Goal: Task Accomplishment & Management: Use online tool/utility

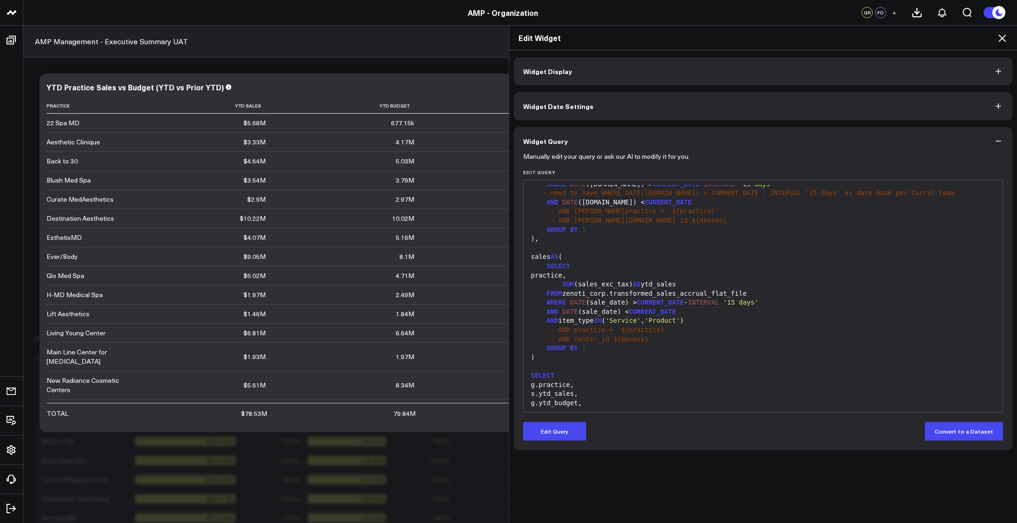
scroll to position [101, 0]
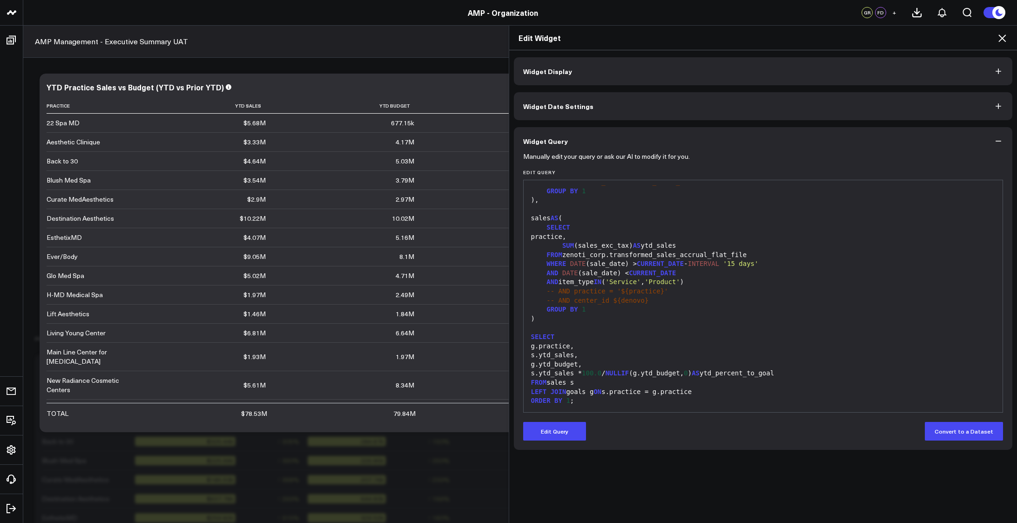
click at [631, 256] on div "FROM zenoti_corp.transformed_sales_accrual_flat_file" at bounding box center [763, 254] width 470 height 9
click at [554, 419] on form "Manually edit your query or ask our AI to modify it for you. Edit Query 99 1 2 …" at bounding box center [763, 297] width 480 height 285
click at [553, 435] on button "Edit Query" at bounding box center [554, 431] width 63 height 19
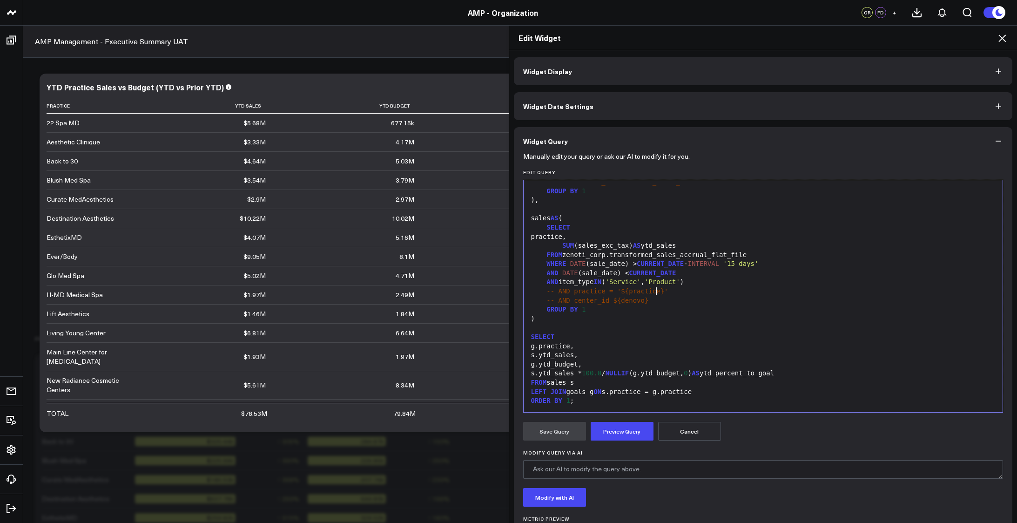
click at [691, 295] on div "-- AND practice = '${practice}'" at bounding box center [763, 291] width 470 height 9
click at [672, 257] on div "FROM zenoti_corp.transformed_sales_accrual_flat_file" at bounding box center [763, 254] width 470 height 9
click at [672, 255] on div "FROM zenoti_corp.transformed_sales_accrual_flat_file" at bounding box center [763, 254] width 470 height 9
paste div
click at [618, 430] on button "Preview Query" at bounding box center [622, 431] width 63 height 19
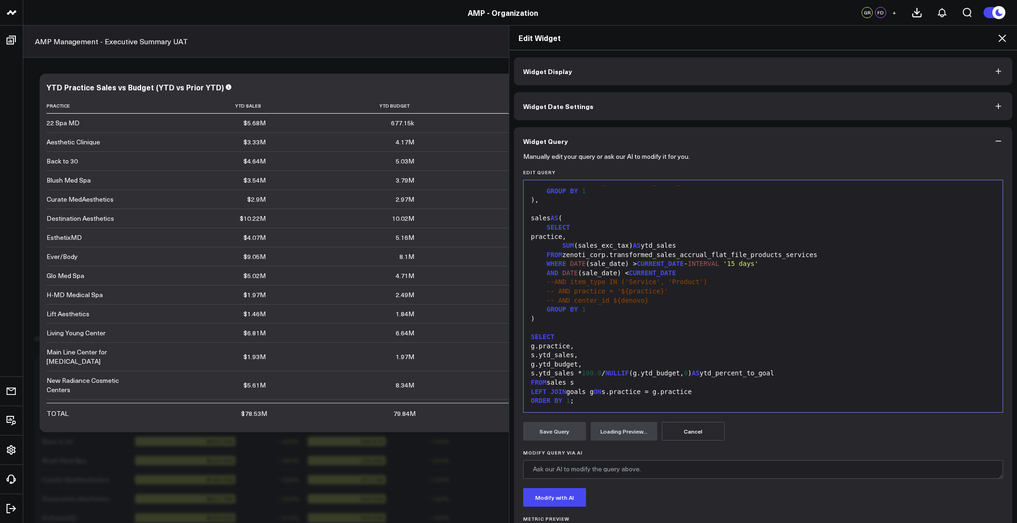
scroll to position [49, 0]
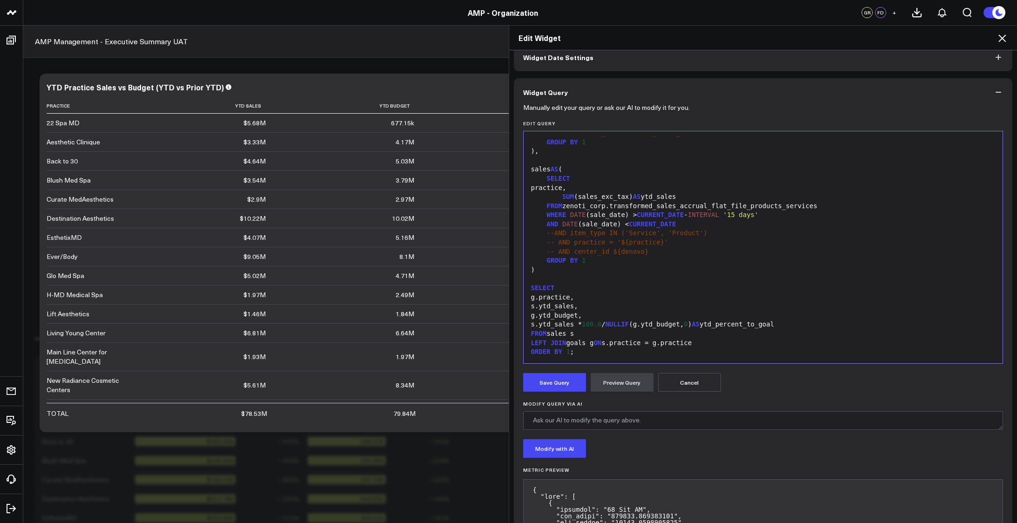
click at [686, 208] on div "FROM zenoti_corp.transformed_sales_accrual_flat_file_products_services" at bounding box center [763, 206] width 470 height 9
copy div "transformed_sales_accrual_flat_file_products_services"
click at [556, 384] on button "Save Query" at bounding box center [554, 382] width 63 height 19
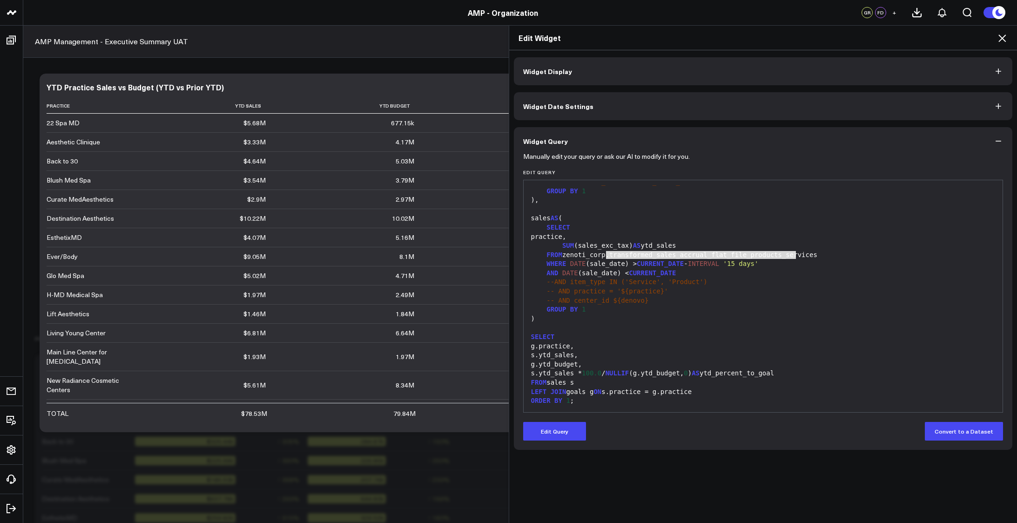
scroll to position [0, 0]
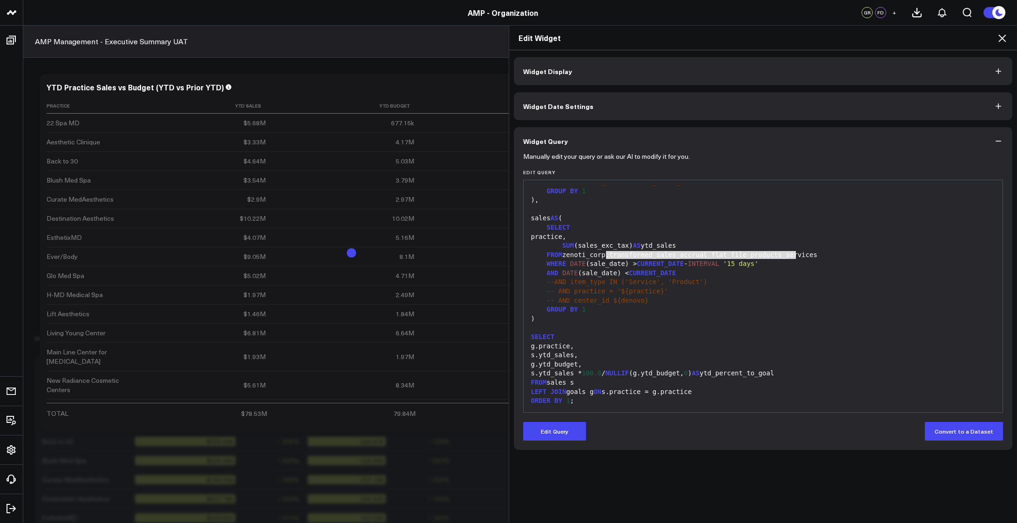
click at [1004, 37] on icon at bounding box center [1002, 37] width 7 height 7
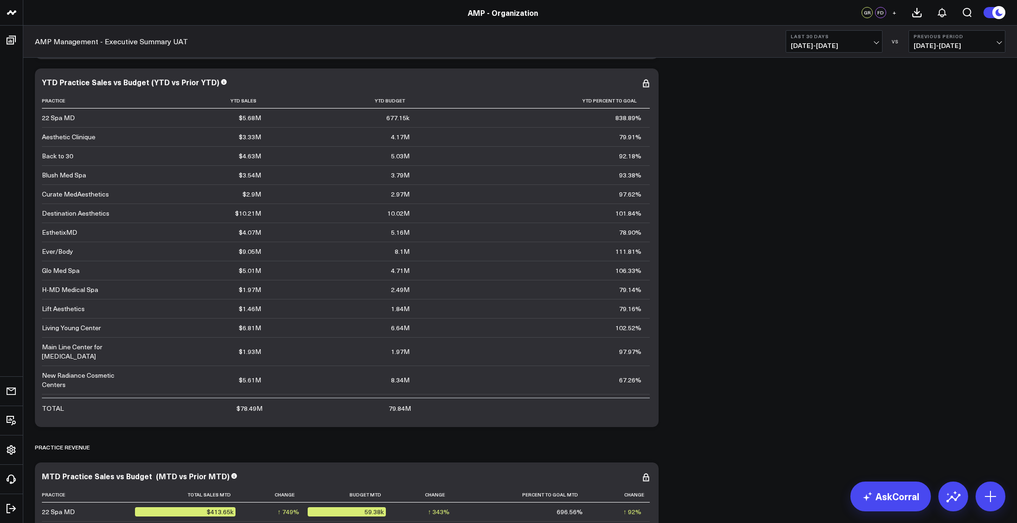
scroll to position [574, 0]
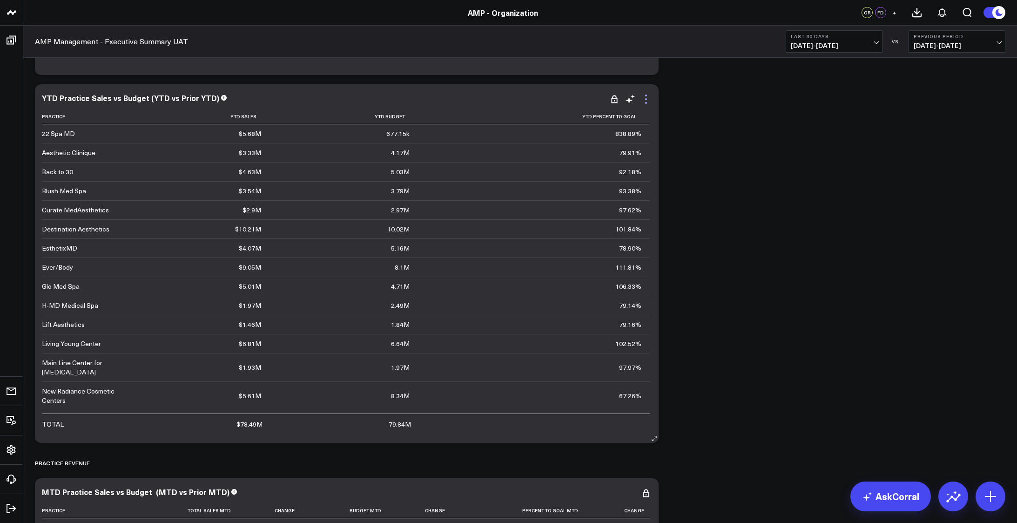
click at [647, 98] on icon at bounding box center [646, 99] width 11 height 11
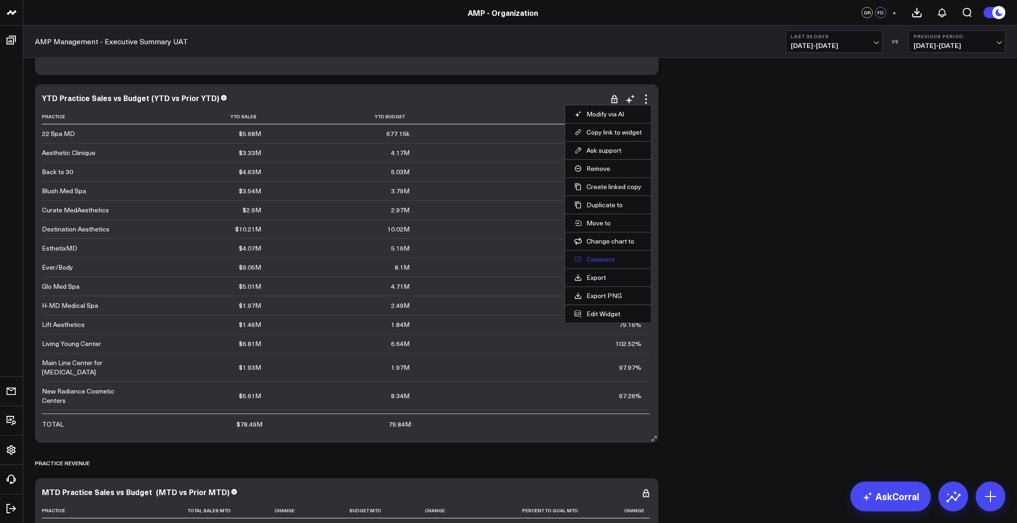
click at [603, 259] on button "Comment" at bounding box center [608, 259] width 68 height 8
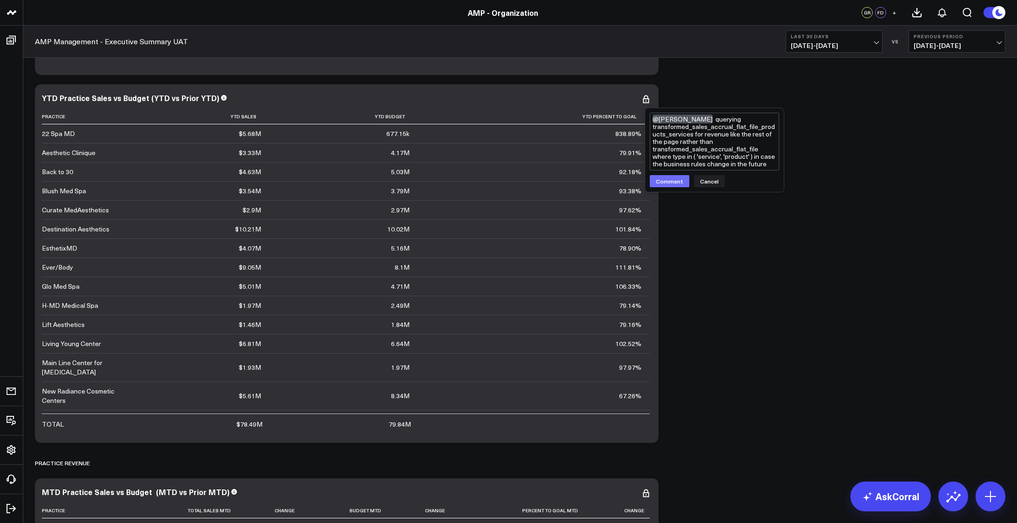
type textarea "@[PERSON_NAME] querying transformed_sales_accrual_flat_file_products_services f…"
click at [659, 182] on button "Comment" at bounding box center [670, 181] width 40 height 12
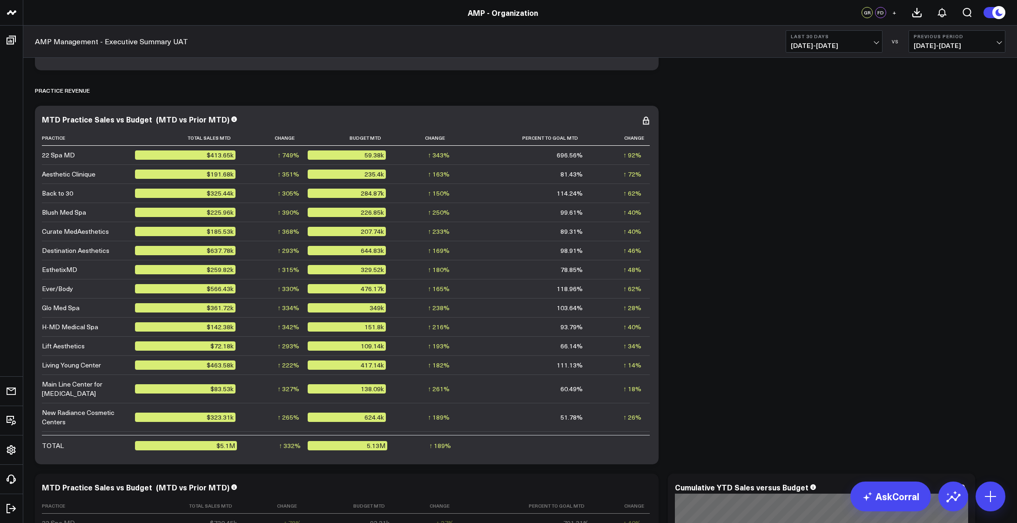
scroll to position [962, 0]
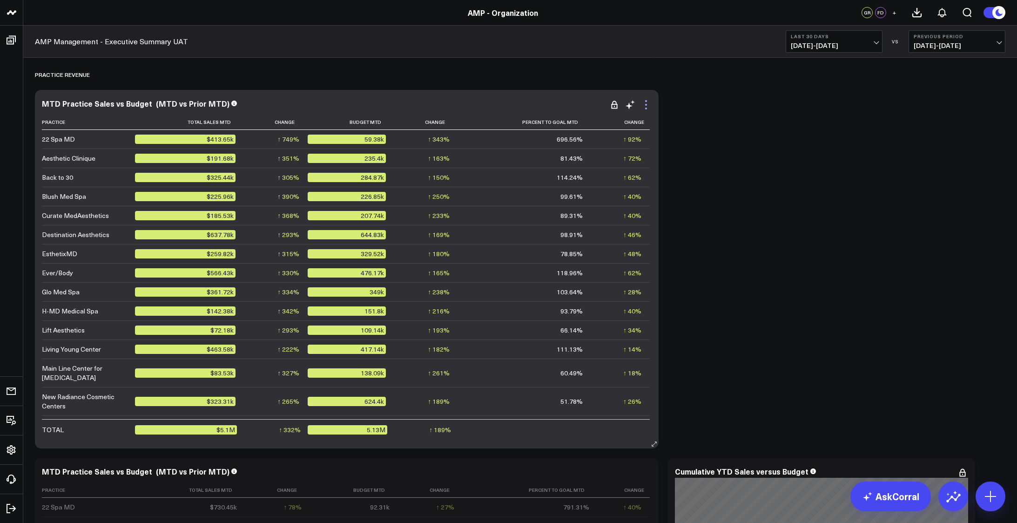
click at [648, 104] on icon at bounding box center [646, 104] width 11 height 11
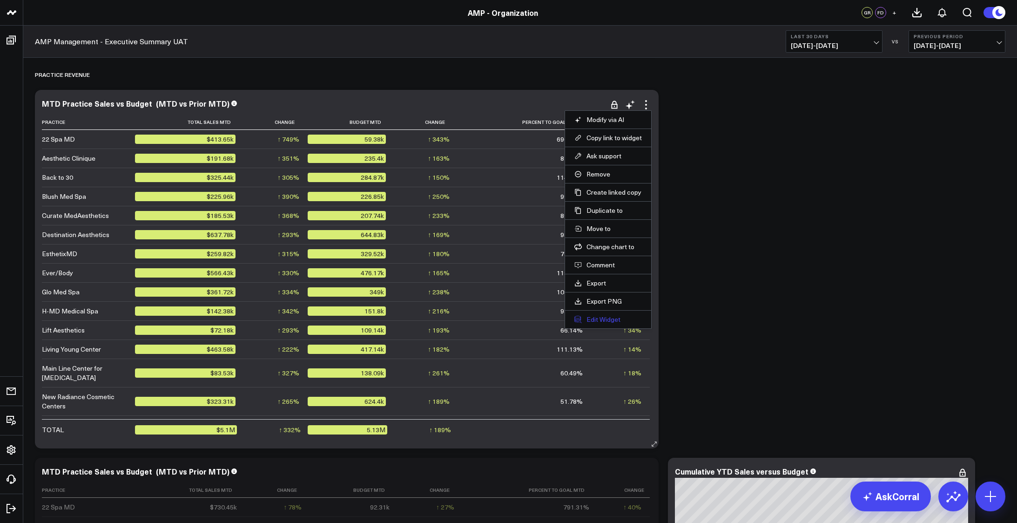
click at [613, 317] on button "Edit Widget" at bounding box center [608, 319] width 68 height 8
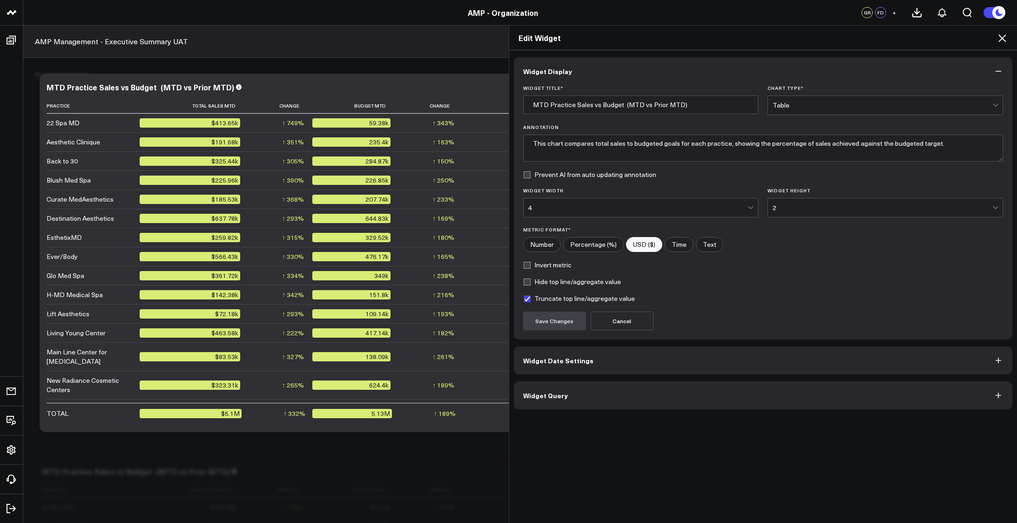
click at [678, 342] on div "Widget Display Widget Title * MTD Practice Sales vs Budget (MTD vs Prior MTD) C…" at bounding box center [763, 233] width 499 height 352
click at [676, 357] on button "Widget Date Settings" at bounding box center [763, 360] width 499 height 28
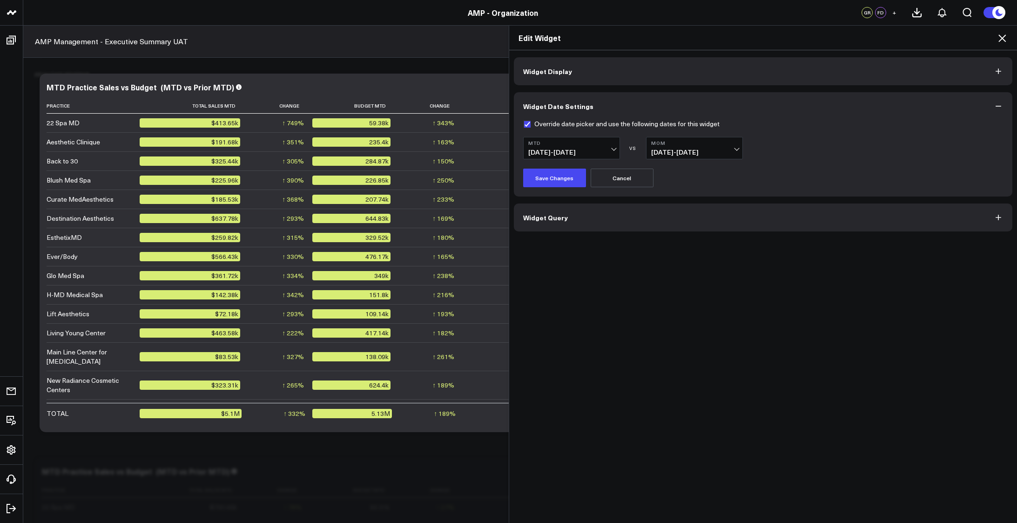
click at [655, 206] on button "Widget Query" at bounding box center [763, 217] width 499 height 28
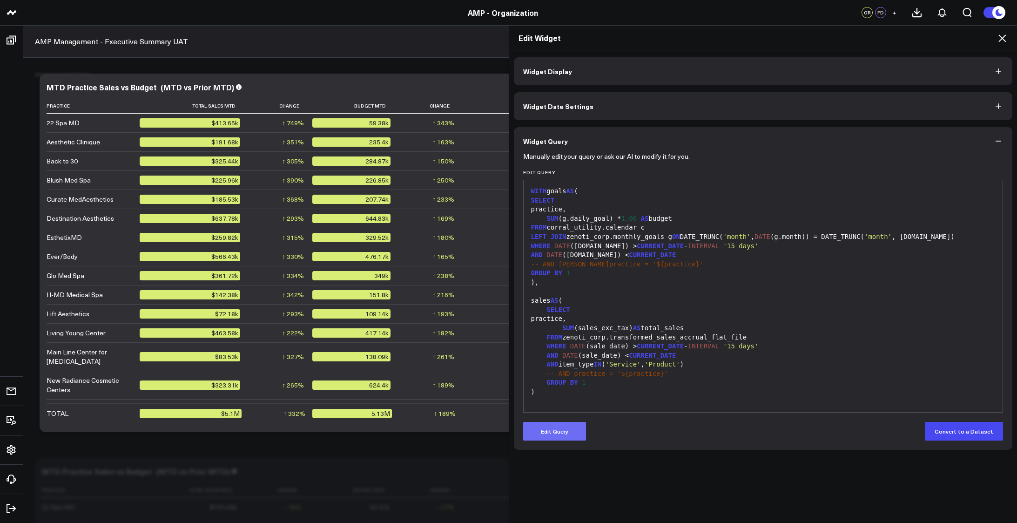
click at [552, 422] on button "Edit Query" at bounding box center [554, 431] width 63 height 19
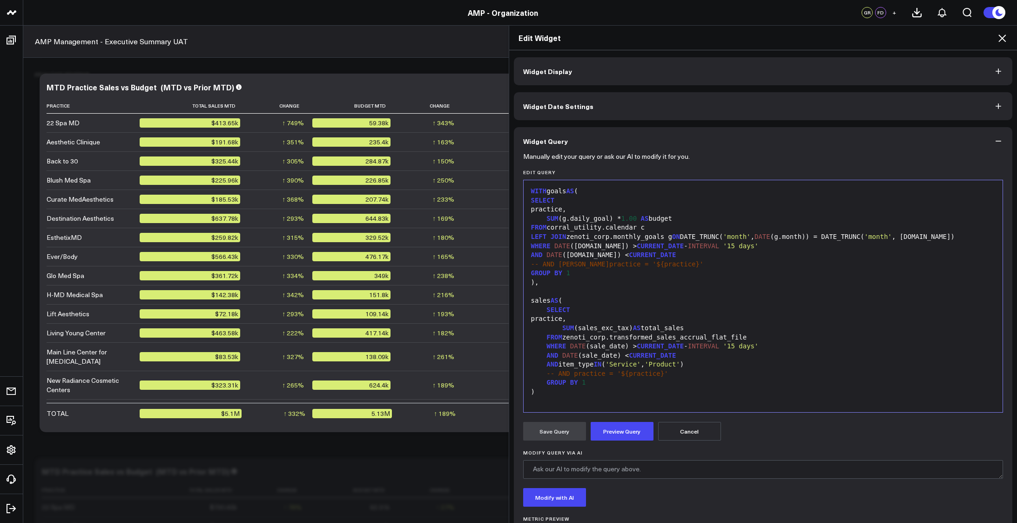
click at [676, 336] on div "FROM zenoti_corp.transformed_sales_accrual_flat_file" at bounding box center [763, 337] width 470 height 9
click at [609, 428] on button "Preview Query" at bounding box center [622, 431] width 63 height 19
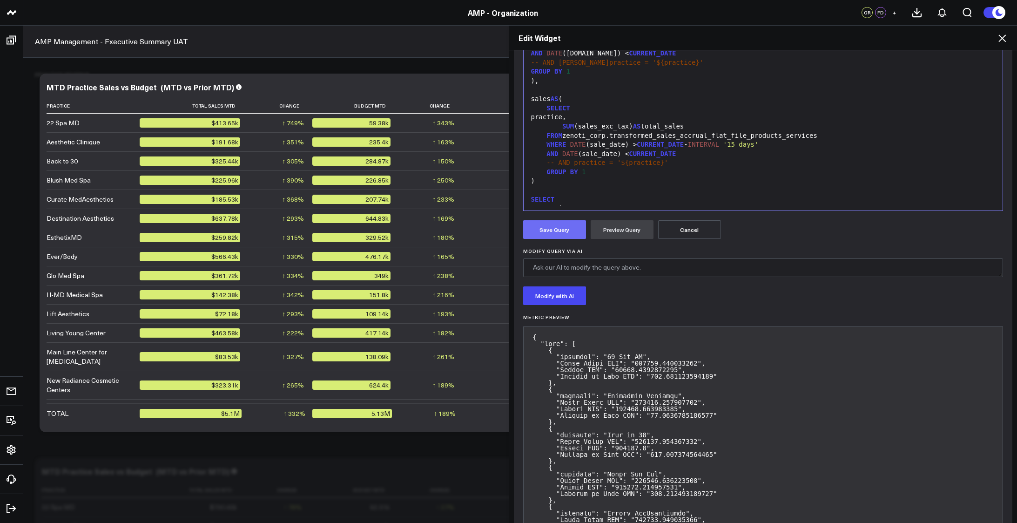
click at [535, 221] on button "Save Query" at bounding box center [554, 229] width 63 height 19
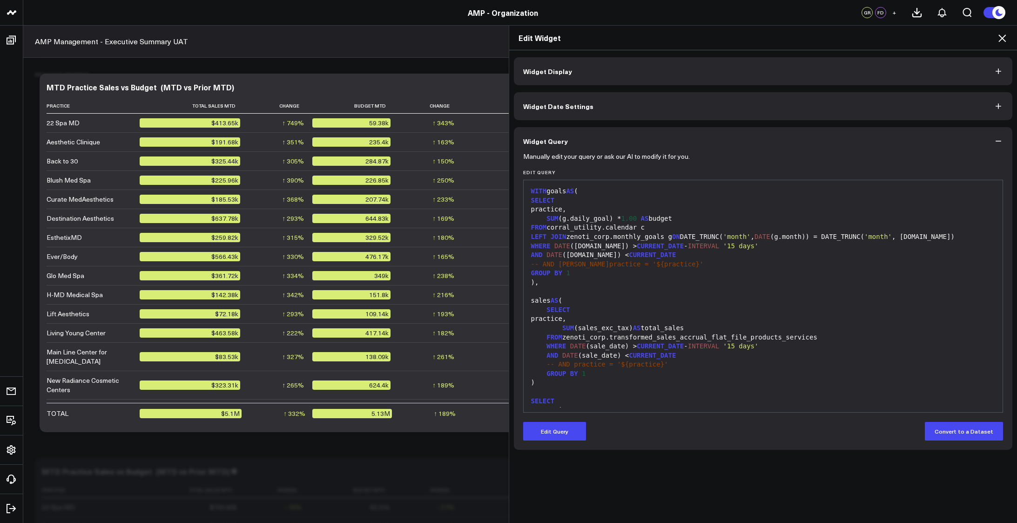
scroll to position [0, 0]
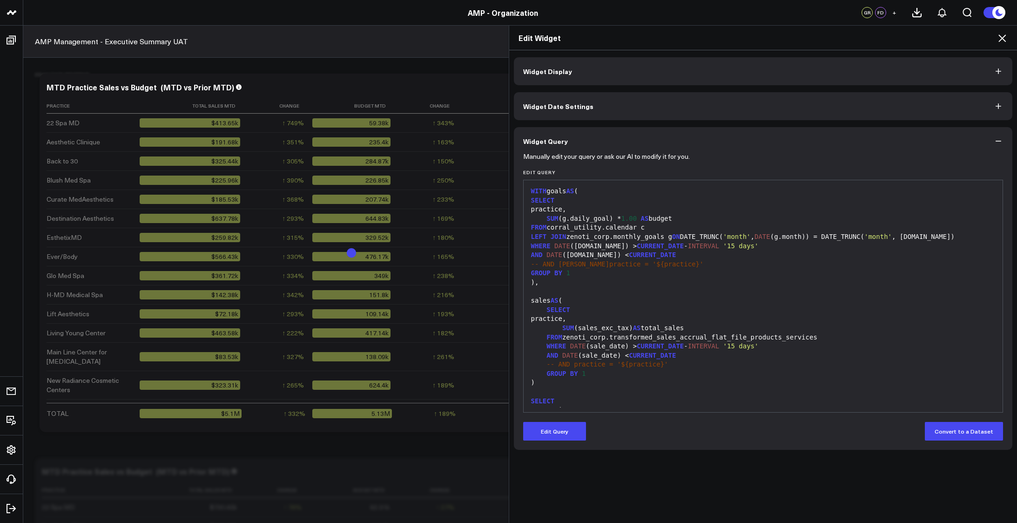
click at [1001, 38] on icon at bounding box center [1002, 37] width 7 height 7
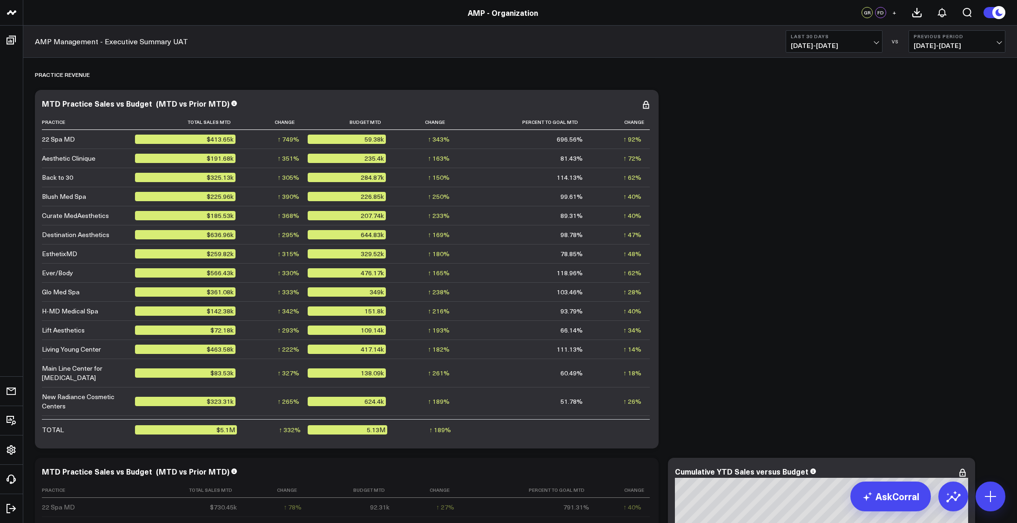
scroll to position [946, 0]
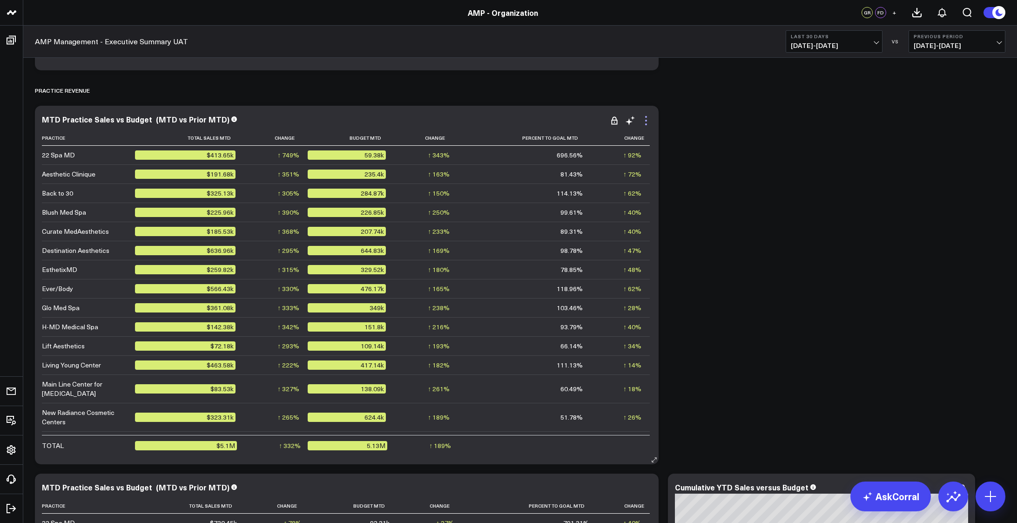
click at [644, 122] on icon at bounding box center [646, 120] width 11 height 11
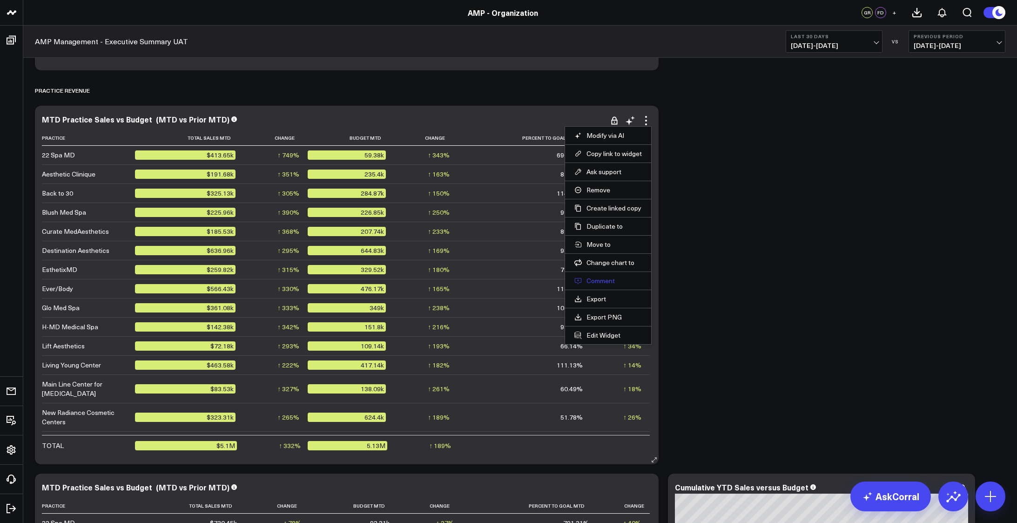
click at [605, 281] on button "Comment" at bounding box center [608, 281] width 68 height 8
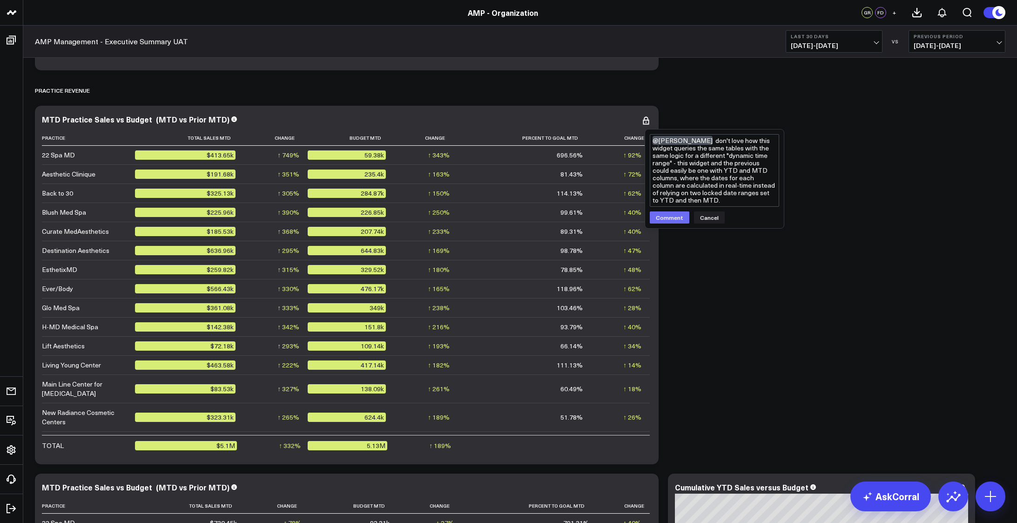
type textarea "@[PERSON_NAME] don't love how this widget queries the same tables with the same…"
click at [668, 216] on button "Comment" at bounding box center [670, 217] width 40 height 12
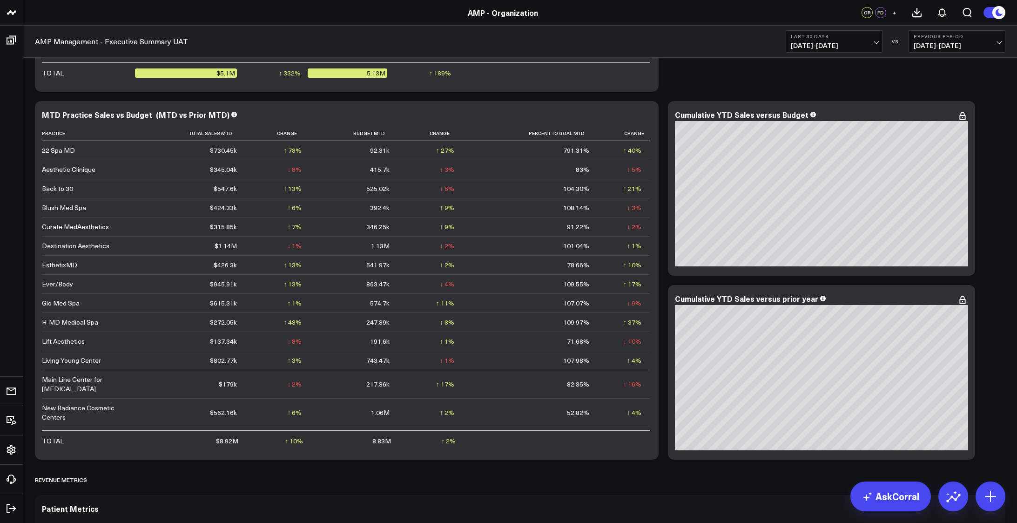
scroll to position [1335, 0]
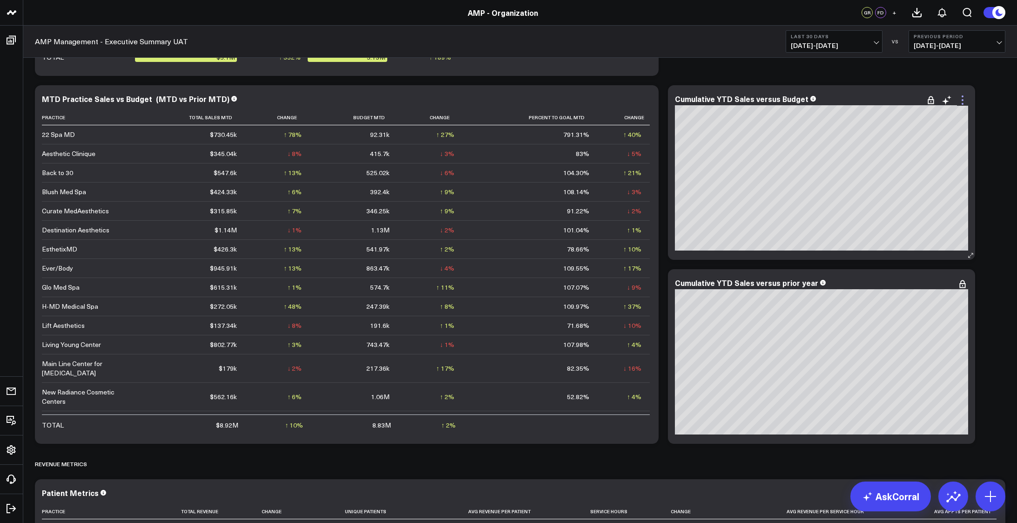
click at [959, 100] on icon at bounding box center [962, 100] width 11 height 11
click at [655, 101] on div "MTD Practice Sales vs Budget (MTD vs Prior MTD) Practice Total Sales Mtd Change…" at bounding box center [347, 264] width 624 height 358
click at [648, 102] on icon at bounding box center [646, 100] width 11 height 11
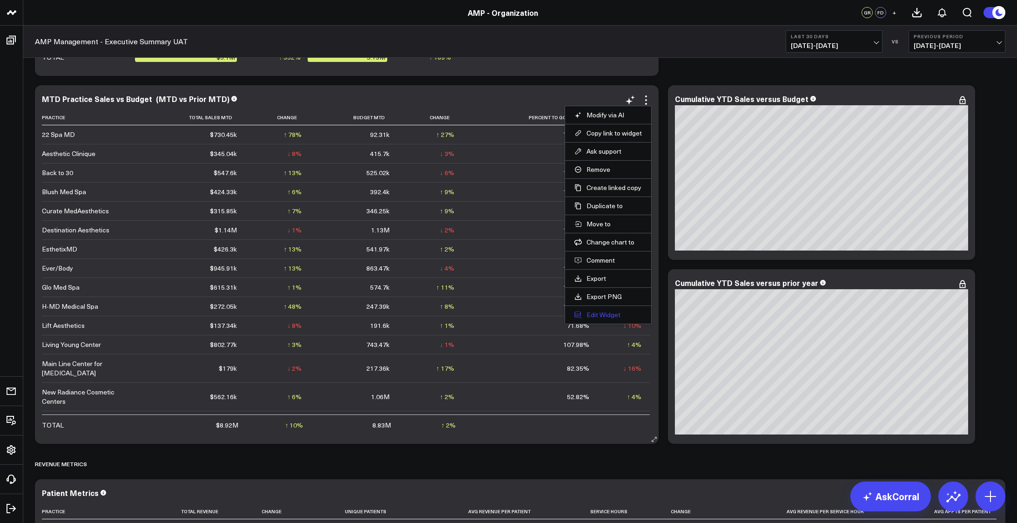
click at [603, 314] on button "Edit Widget" at bounding box center [608, 315] width 68 height 8
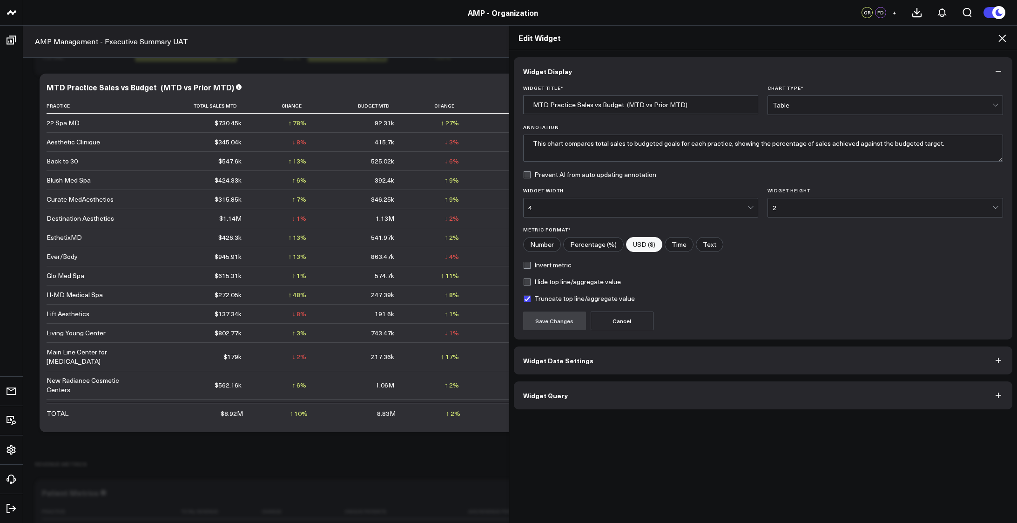
click at [635, 361] on button "Widget Date Settings" at bounding box center [763, 360] width 499 height 28
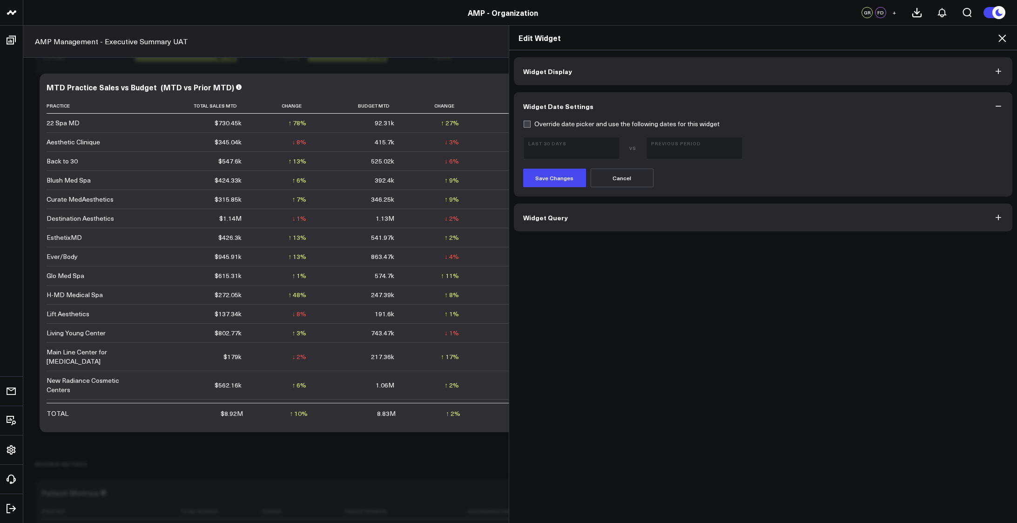
click at [604, 219] on button "Widget Query" at bounding box center [763, 217] width 499 height 28
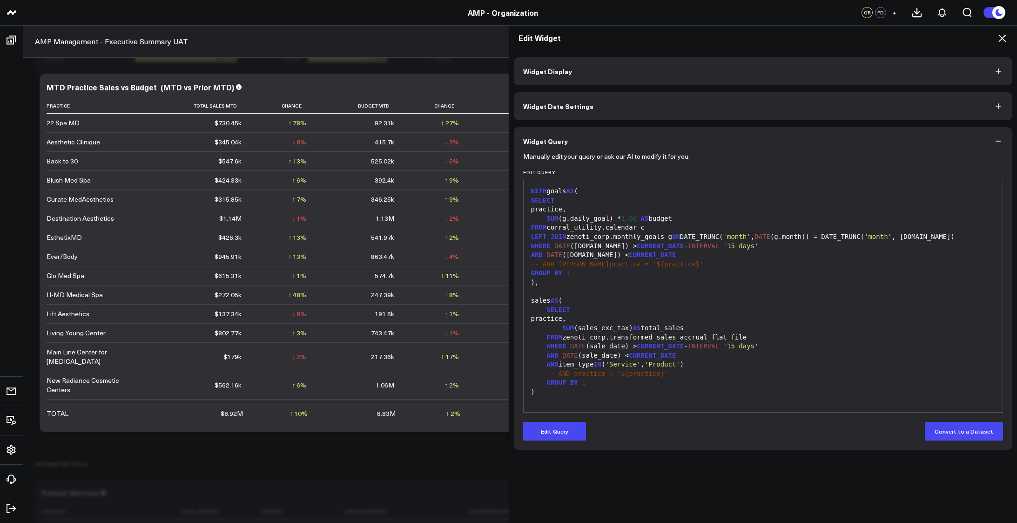
click at [1004, 35] on icon at bounding box center [1002, 38] width 11 height 11
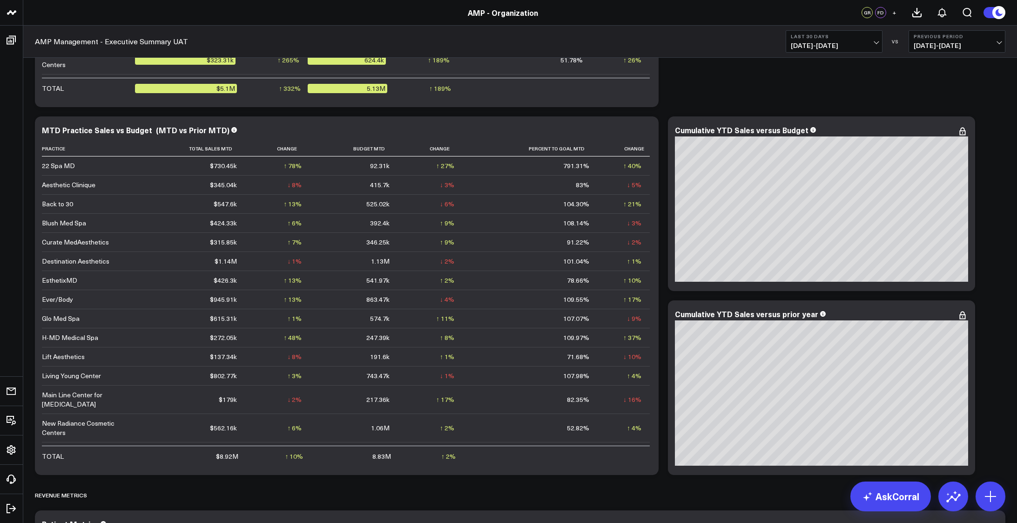
scroll to position [1288, 0]
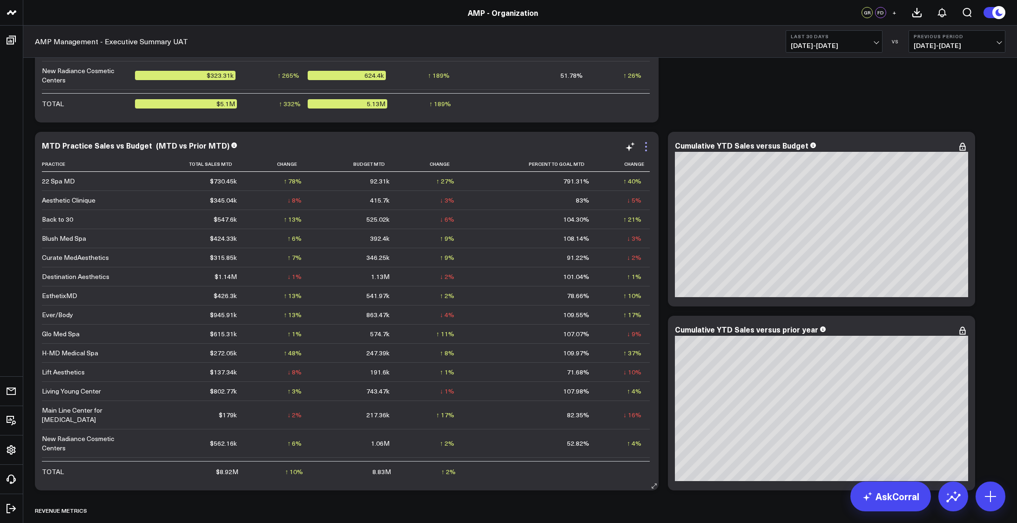
click at [646, 145] on icon at bounding box center [646, 146] width 11 height 11
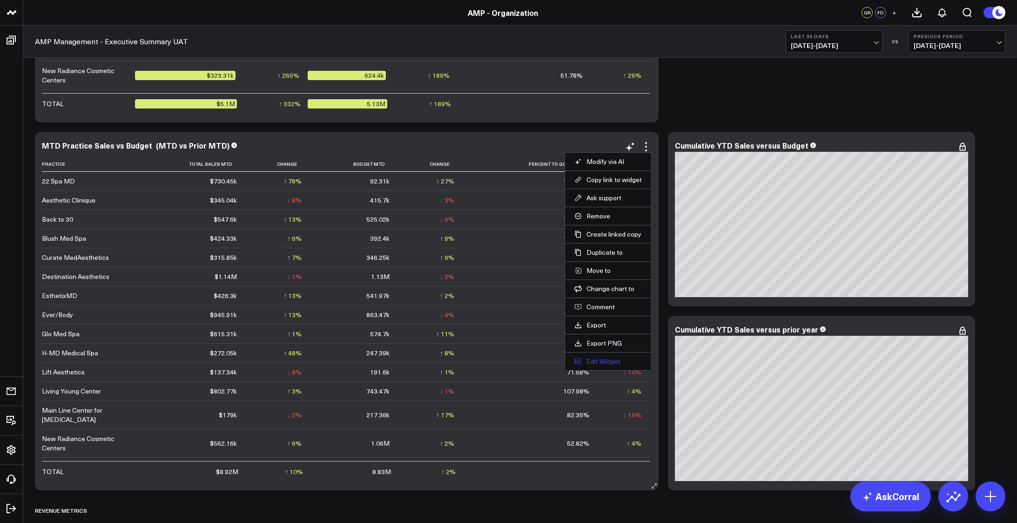
click at [601, 359] on button "Edit Widget" at bounding box center [608, 361] width 68 height 8
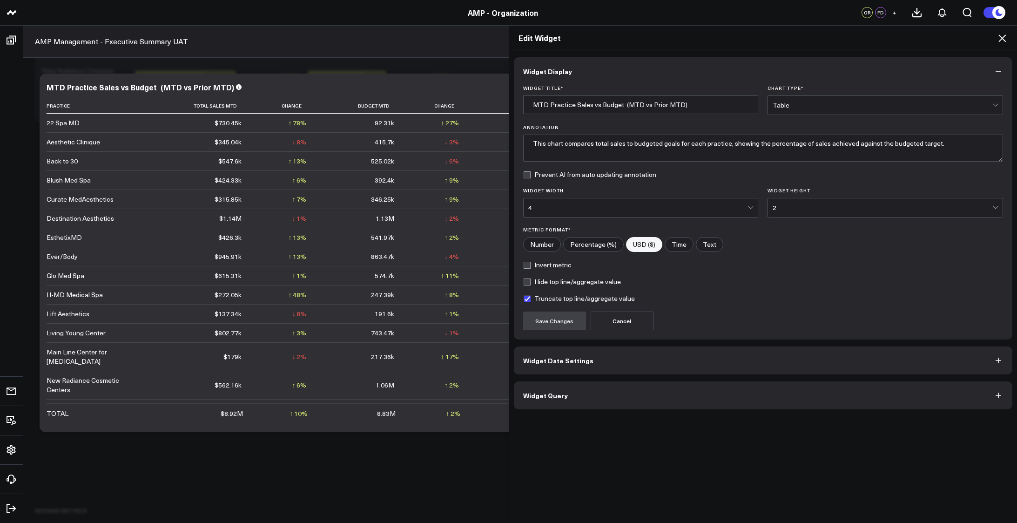
click at [665, 361] on button "Widget Date Settings" at bounding box center [763, 360] width 499 height 28
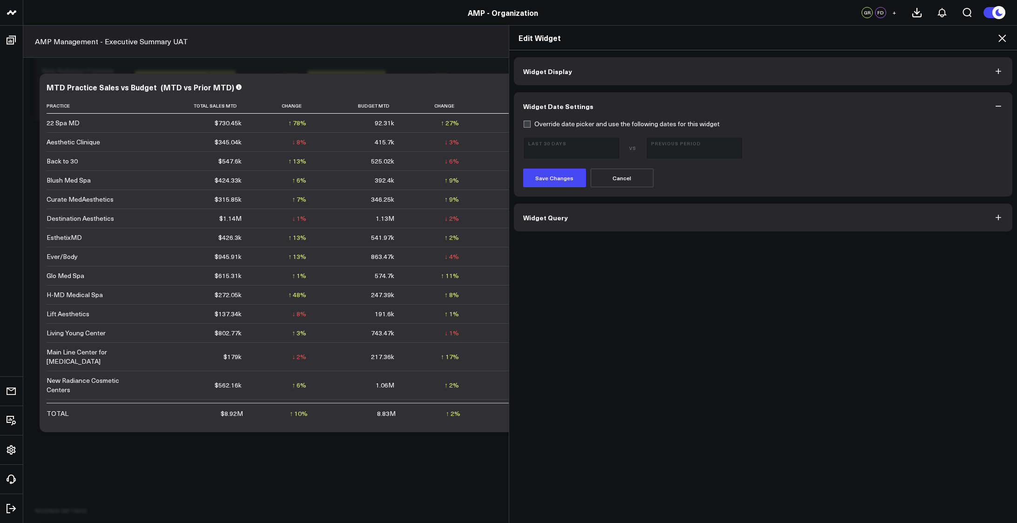
click at [630, 219] on button "Widget Query" at bounding box center [763, 217] width 499 height 28
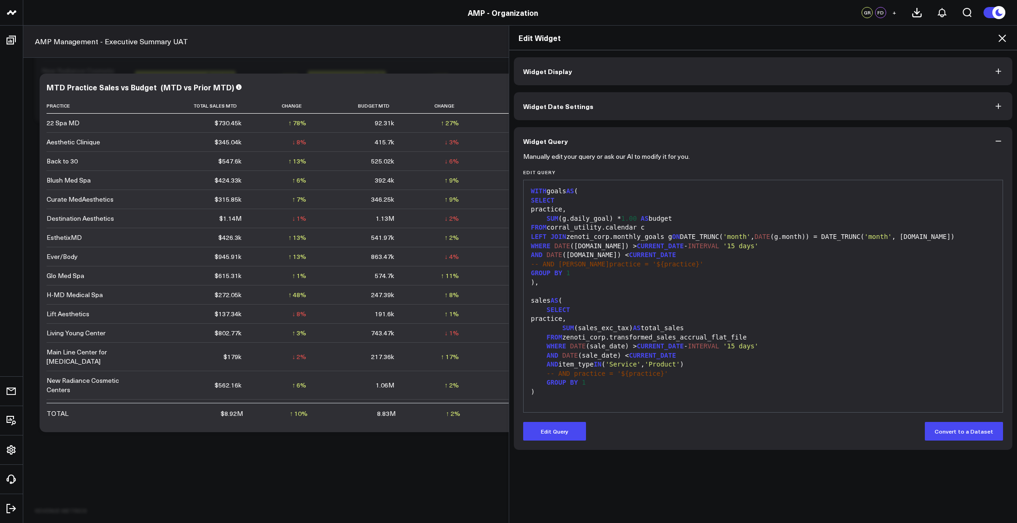
click at [1001, 37] on icon at bounding box center [1002, 37] width 7 height 7
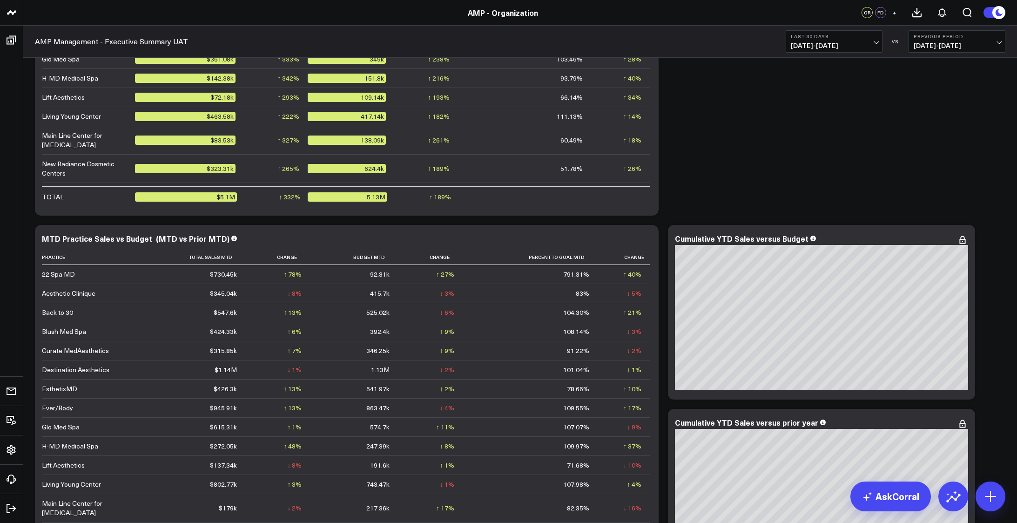
scroll to position [1272, 0]
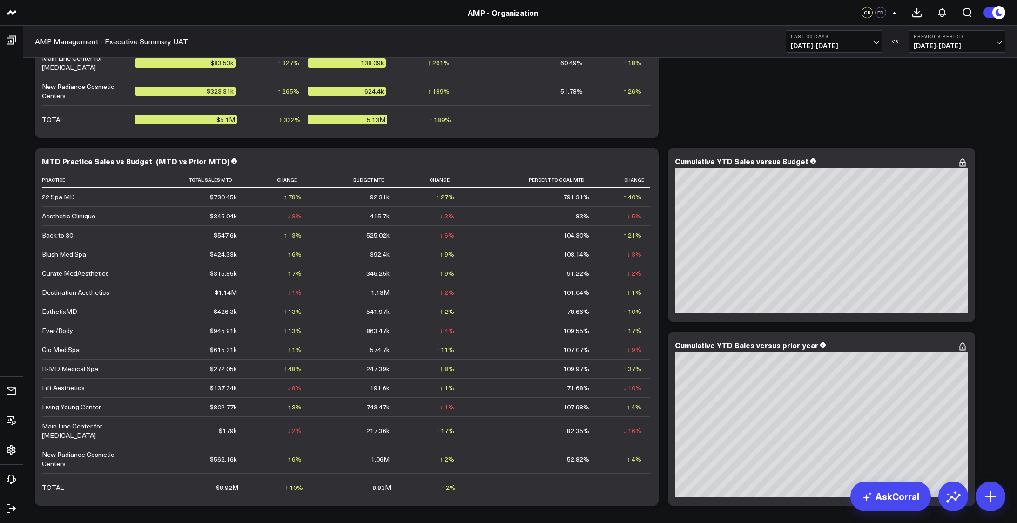
click at [878, 39] on button "Last 30 Days [DATE] - [DATE]" at bounding box center [834, 41] width 97 height 22
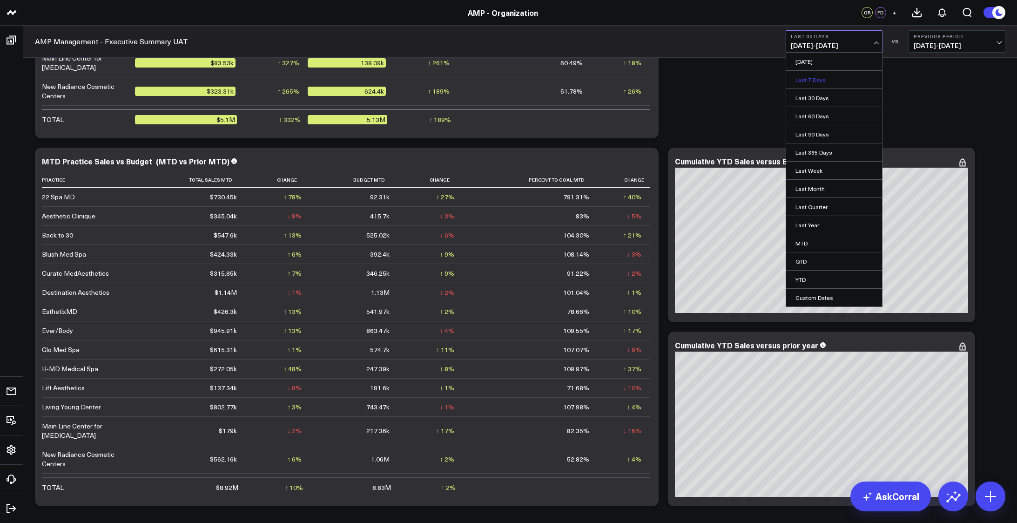
click at [820, 77] on link "Last 7 Days" at bounding box center [834, 80] width 96 height 18
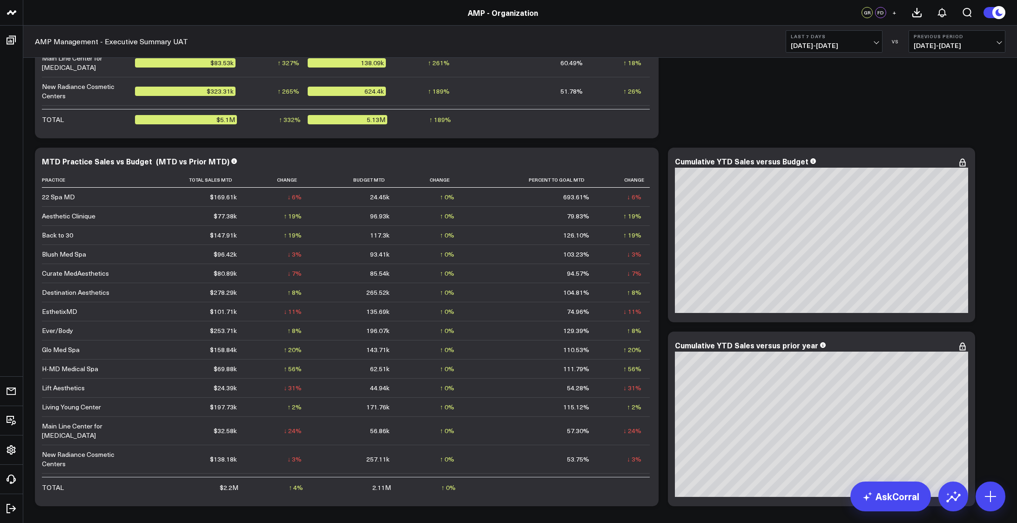
click at [875, 47] on span "[DATE] - [DATE]" at bounding box center [834, 45] width 87 height 7
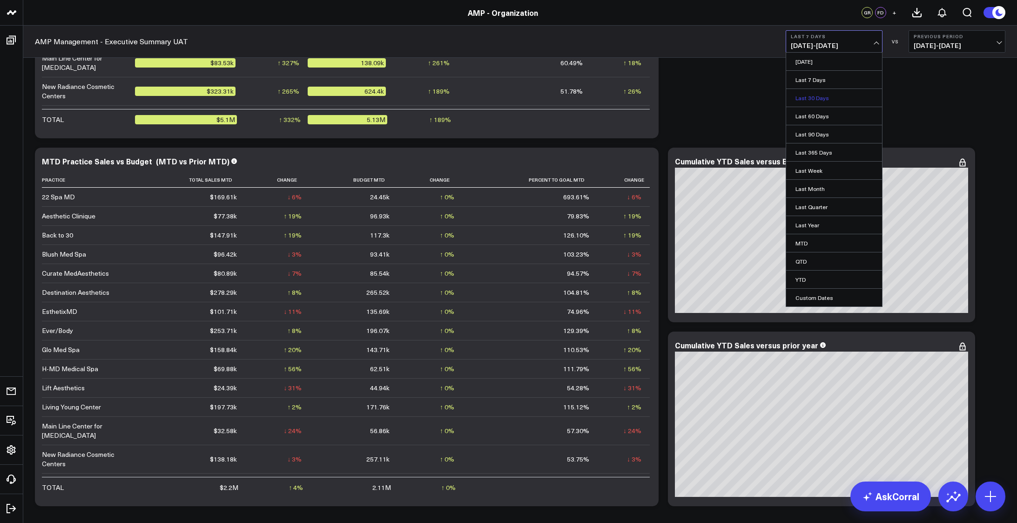
click at [804, 100] on link "Last 30 Days" at bounding box center [834, 98] width 96 height 18
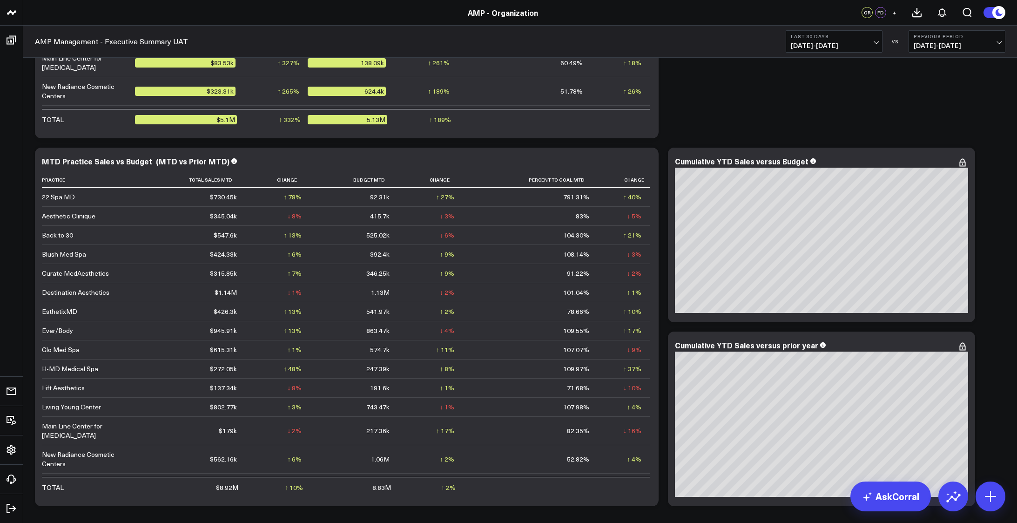
click at [880, 37] on button "Last 30 Days [DATE] - [DATE]" at bounding box center [834, 41] width 97 height 22
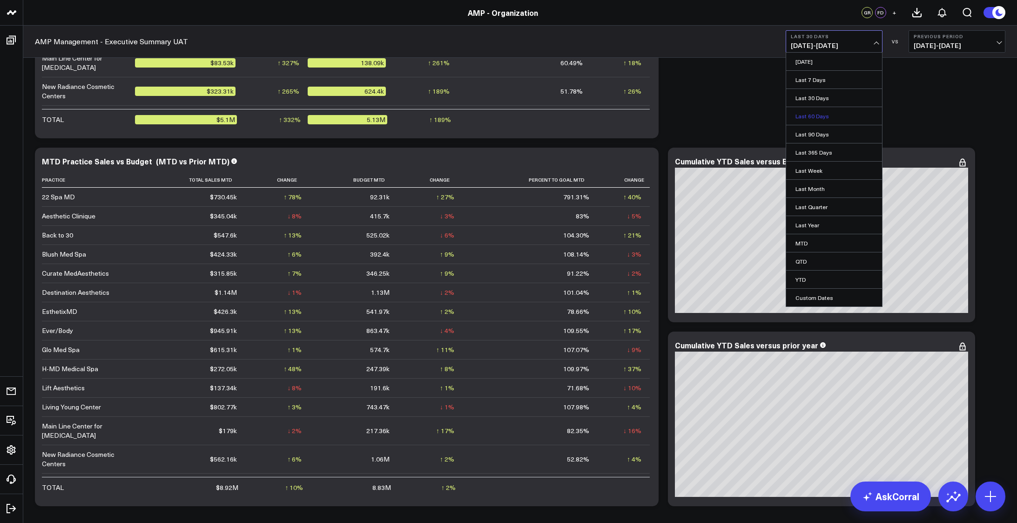
click at [810, 114] on link "Last 60 Days" at bounding box center [834, 116] width 96 height 18
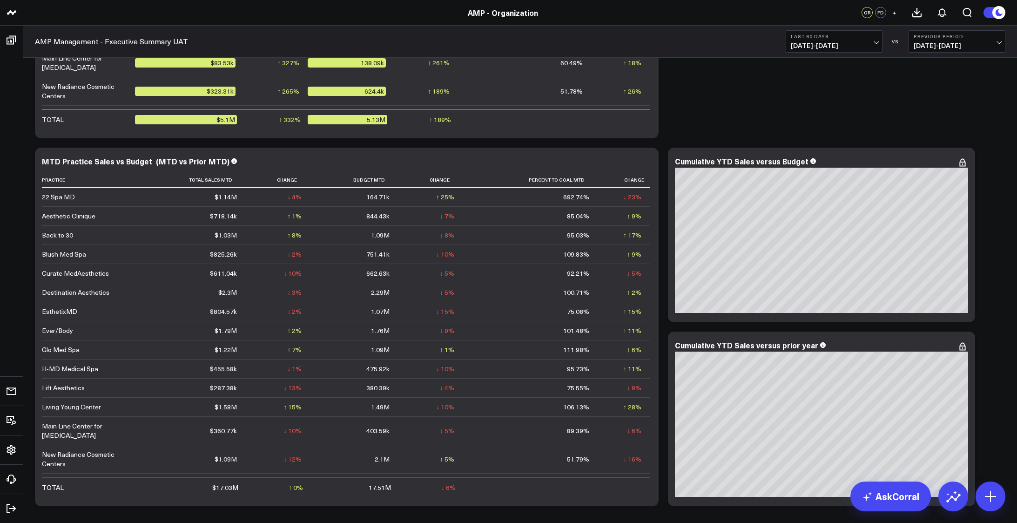
click at [873, 44] on span "[DATE] - [DATE]" at bounding box center [834, 45] width 87 height 7
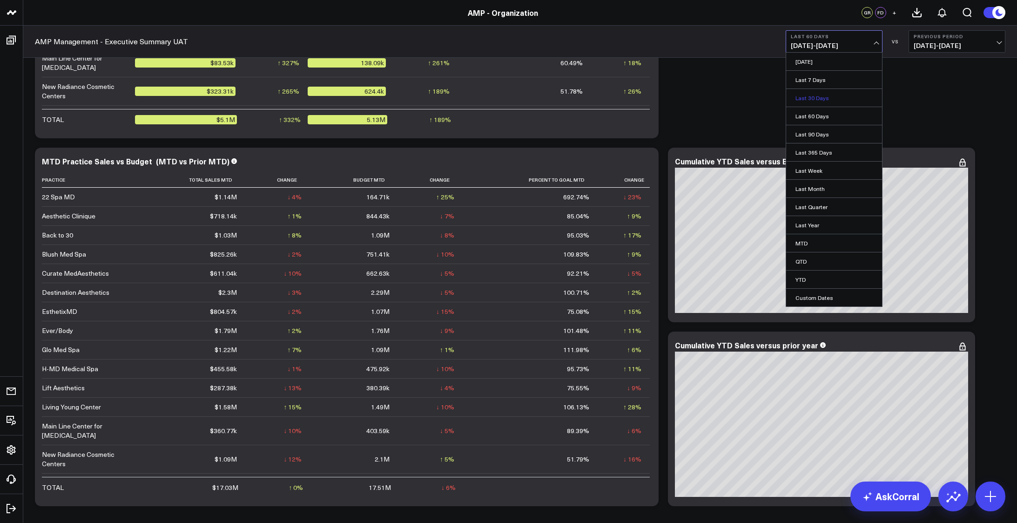
click at [812, 94] on link "Last 30 Days" at bounding box center [834, 98] width 96 height 18
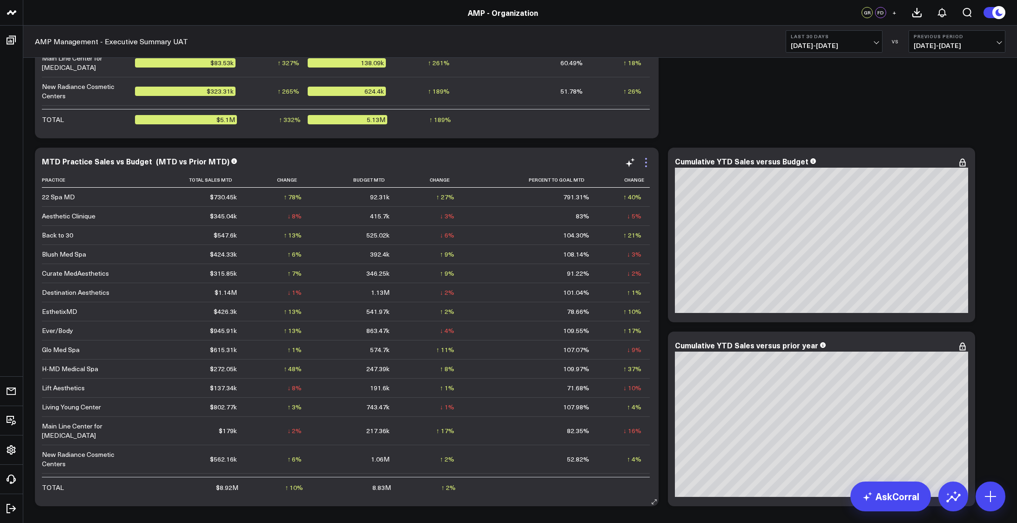
click at [646, 166] on icon at bounding box center [646, 166] width 2 height 2
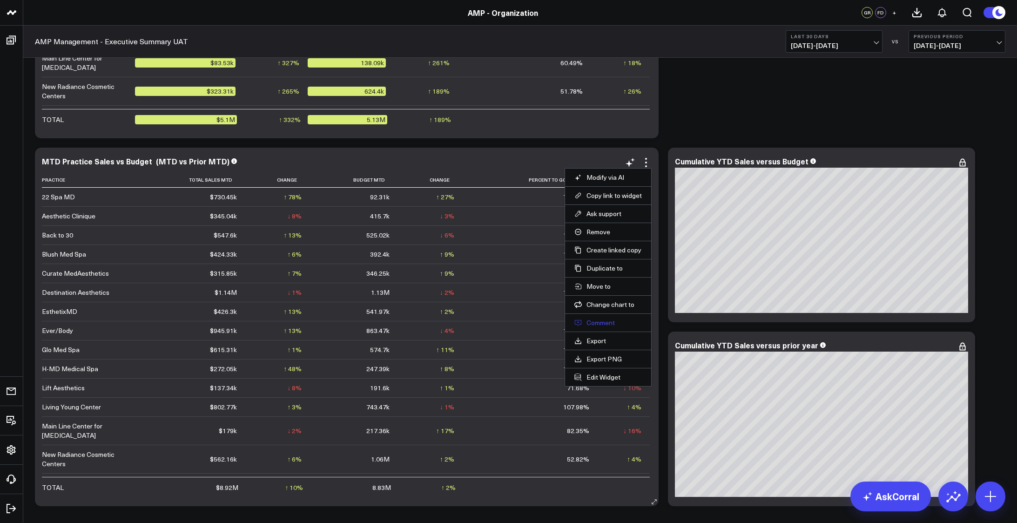
click at [602, 323] on button "Comment" at bounding box center [608, 322] width 68 height 8
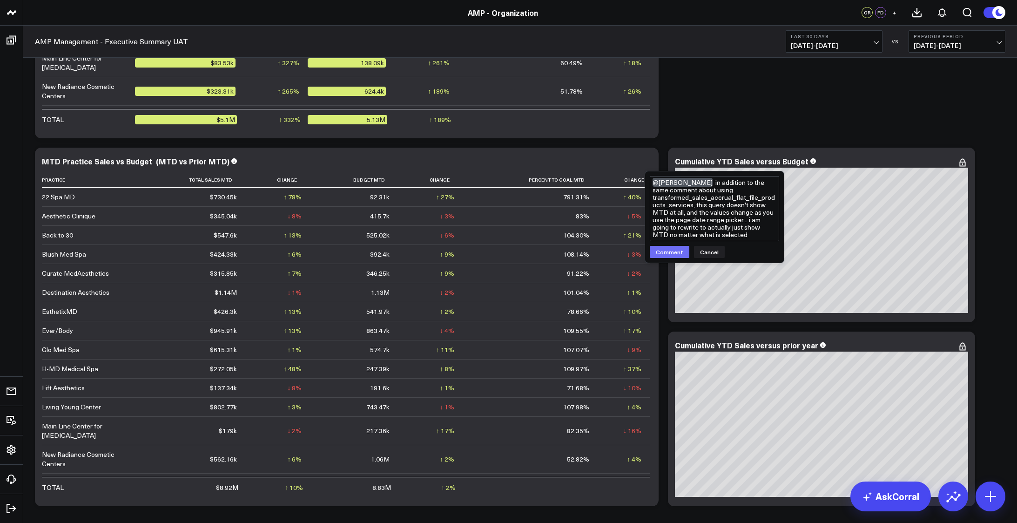
type textarea "@[PERSON_NAME] in addition to the same comment about using transformed_sales_ac…"
click at [670, 252] on button "Comment" at bounding box center [670, 252] width 40 height 12
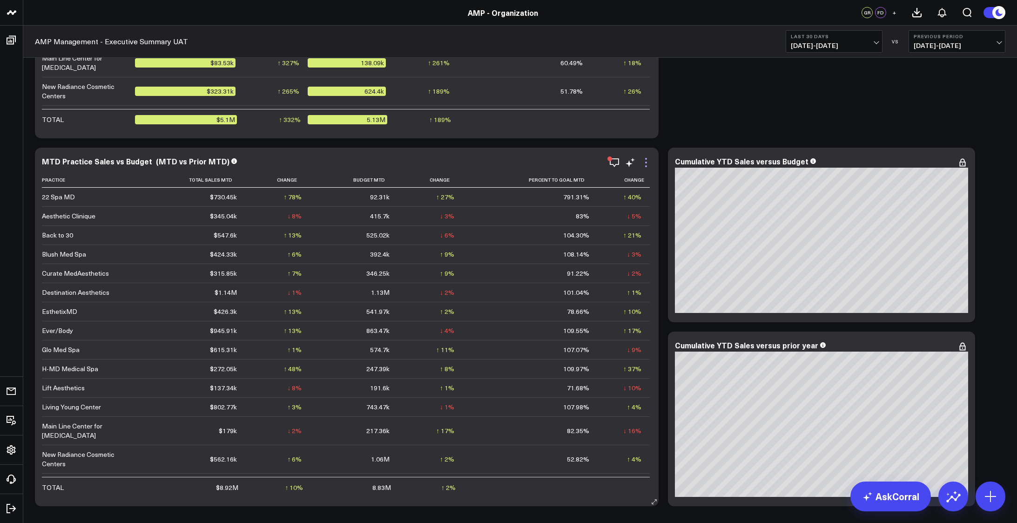
click at [648, 163] on icon at bounding box center [646, 162] width 11 height 11
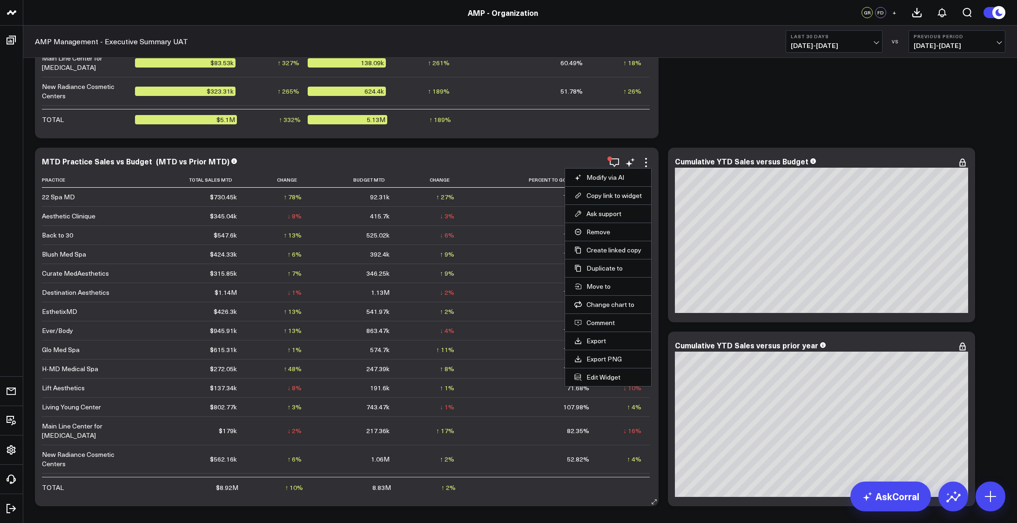
click at [605, 371] on li "Edit Widget" at bounding box center [608, 377] width 86 height 18
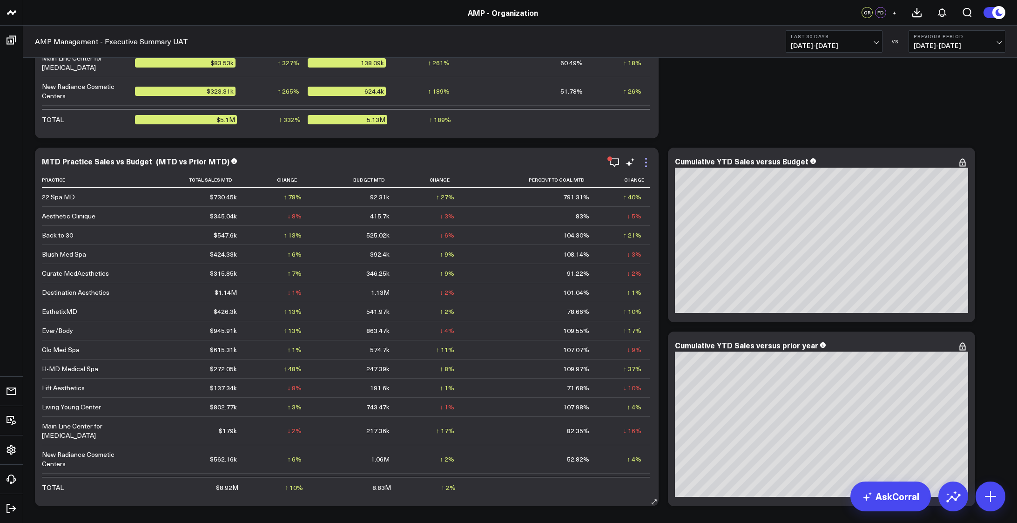
click at [648, 165] on icon at bounding box center [646, 162] width 11 height 11
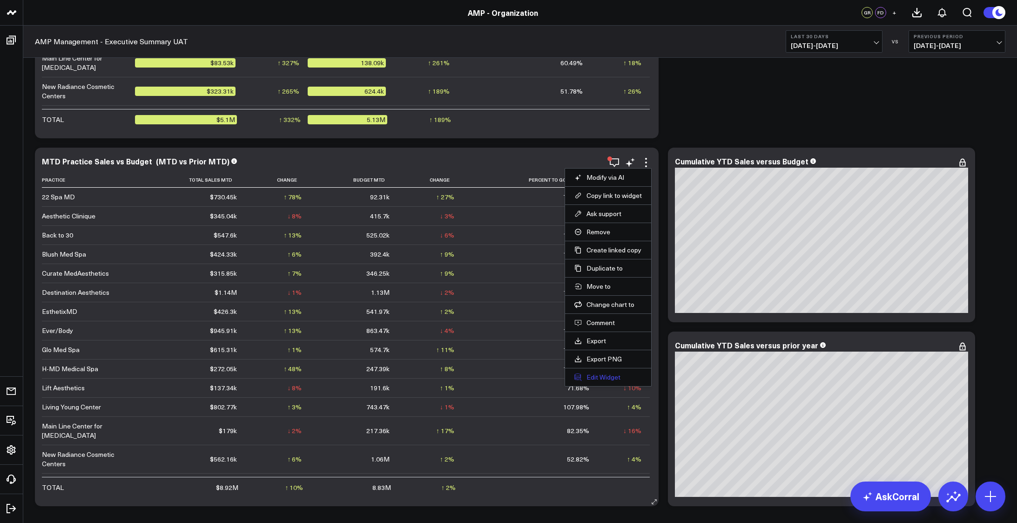
click at [604, 378] on button "Edit Widget" at bounding box center [608, 377] width 68 height 8
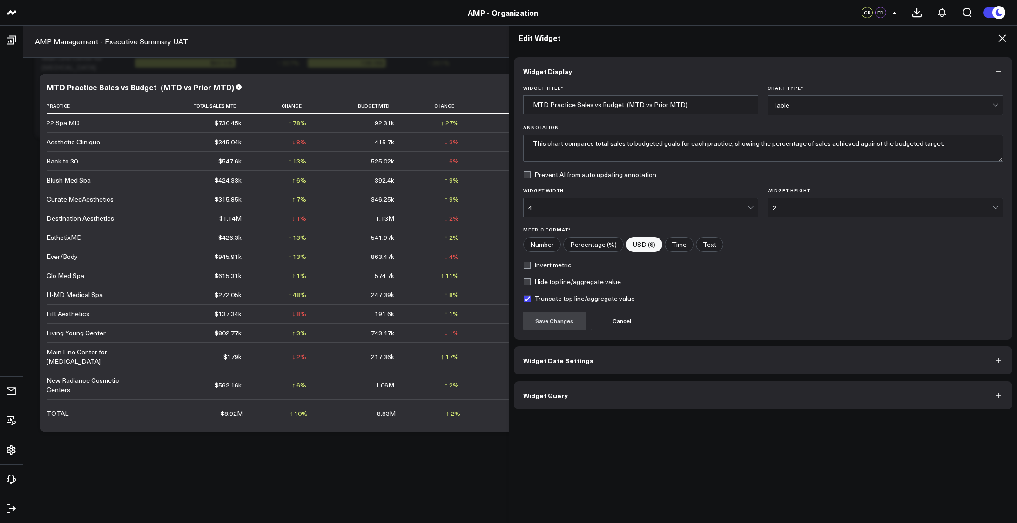
click at [729, 394] on button "Widget Query" at bounding box center [763, 395] width 499 height 28
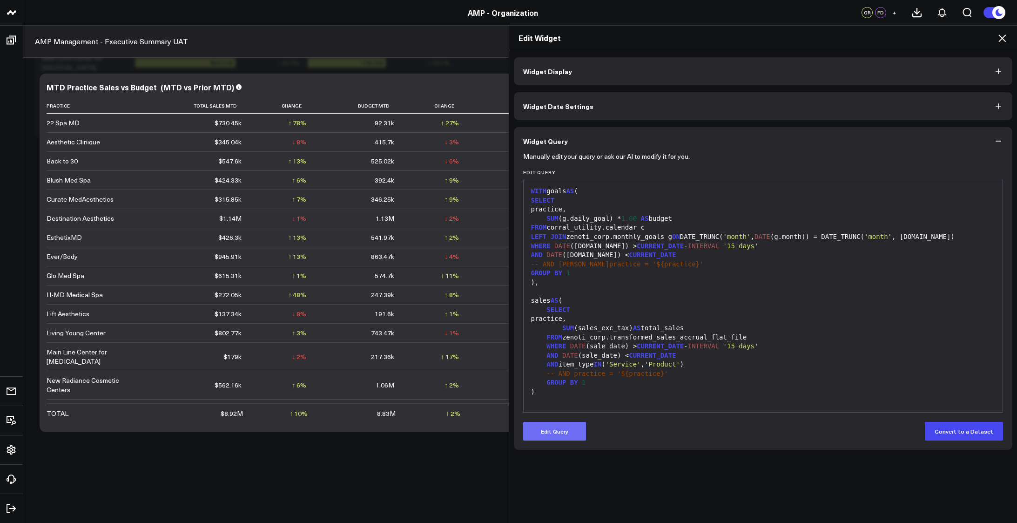
click at [560, 425] on button "Edit Query" at bounding box center [554, 431] width 63 height 19
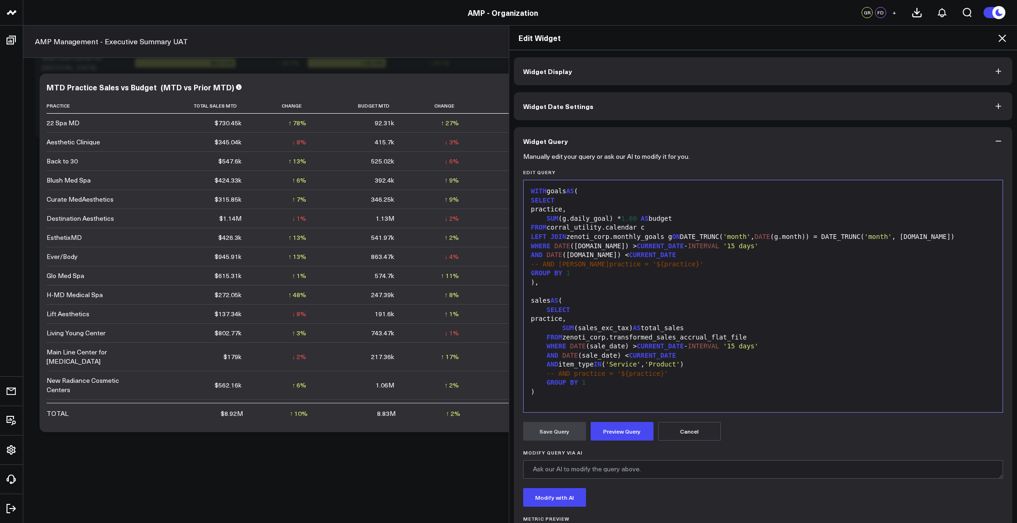
click at [708, 325] on div "SUM (sales_exc_tax) AS total_sales" at bounding box center [763, 328] width 470 height 9
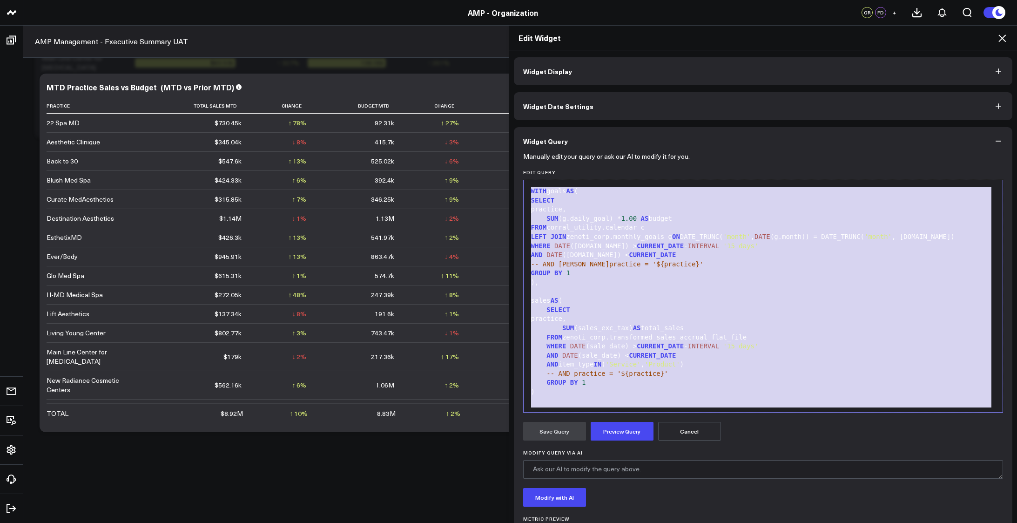
copy div "WITH goals AS ( SELECT practice, SUM (g.daily_goal) * 1.00 AS budget FROM corra…"
click at [718, 302] on div "sales AS (" at bounding box center [763, 300] width 470 height 9
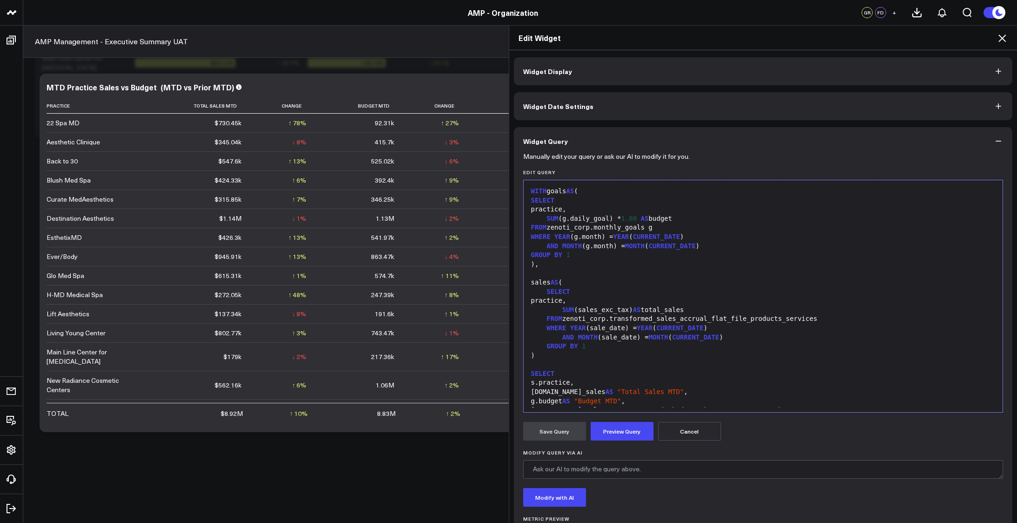
scroll to position [36, 0]
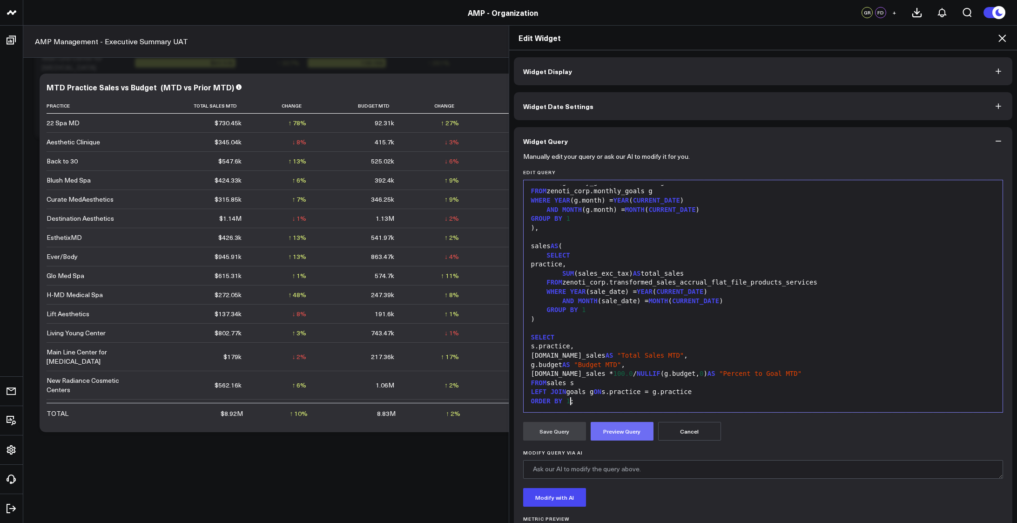
click at [619, 435] on button "Preview Query" at bounding box center [622, 431] width 63 height 19
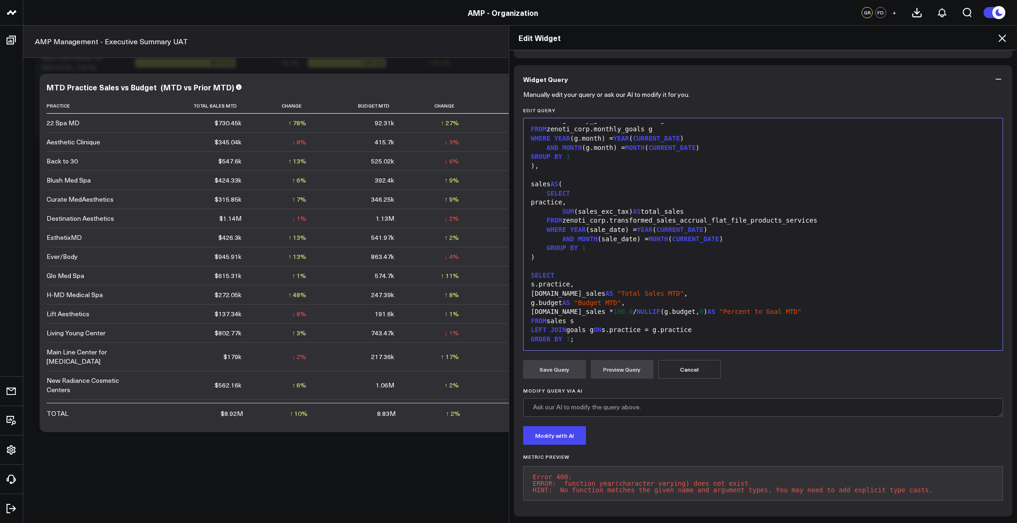
click at [637, 308] on span "NULLIF" at bounding box center [649, 311] width 24 height 7
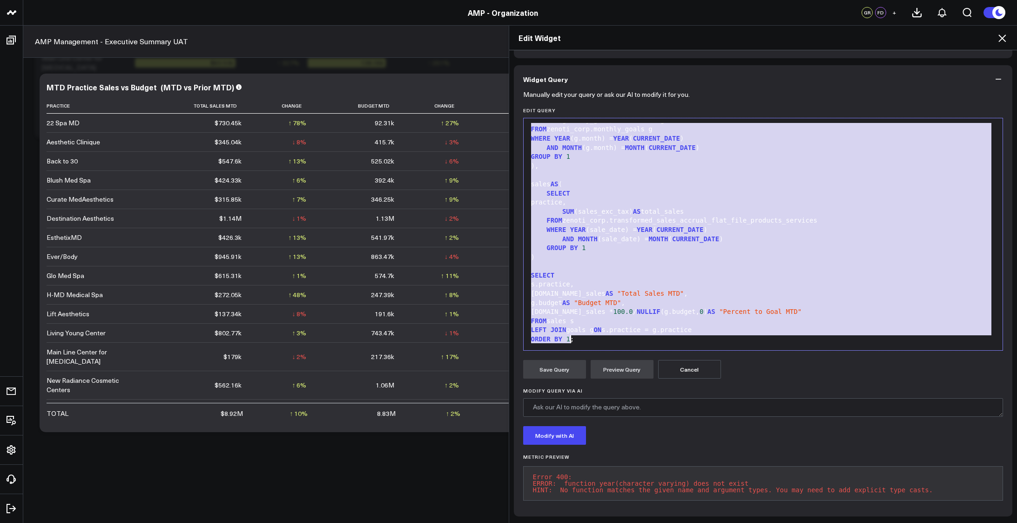
click at [665, 271] on div "SELECT" at bounding box center [763, 275] width 470 height 9
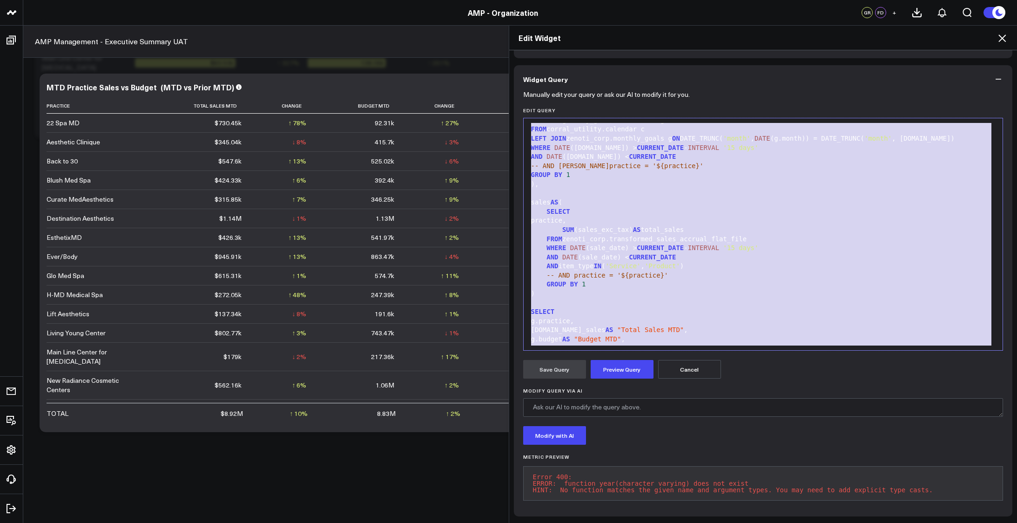
scroll to position [73, 0]
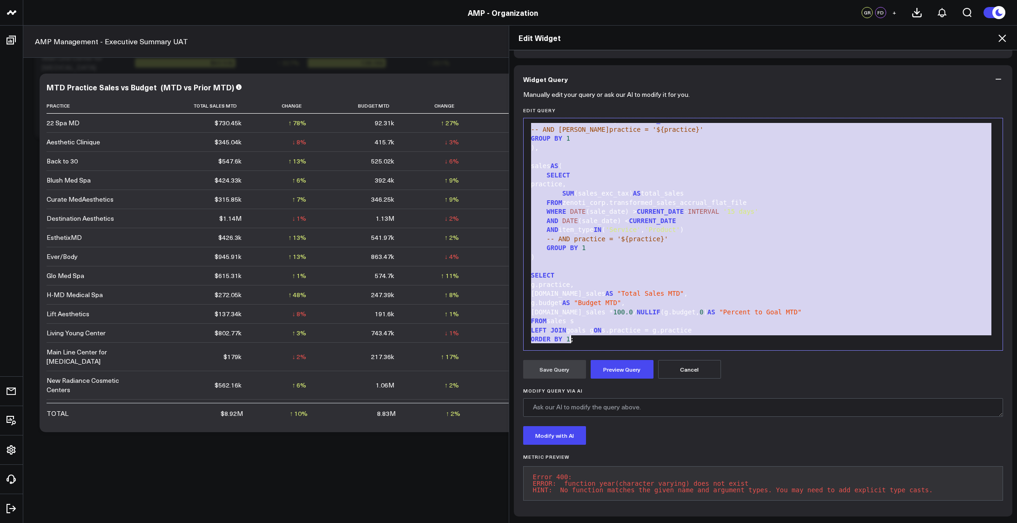
click at [665, 271] on div "SELECT" at bounding box center [763, 275] width 470 height 9
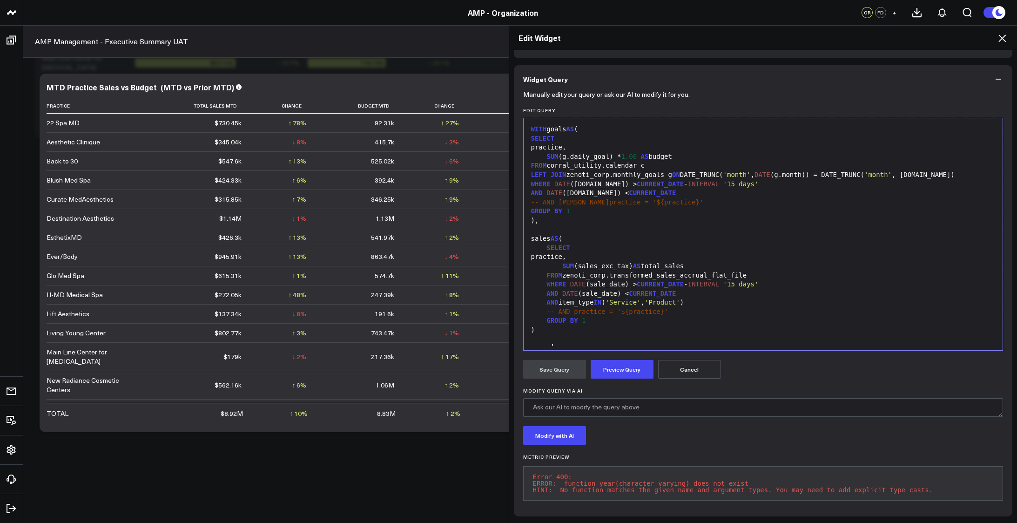
scroll to position [37, 0]
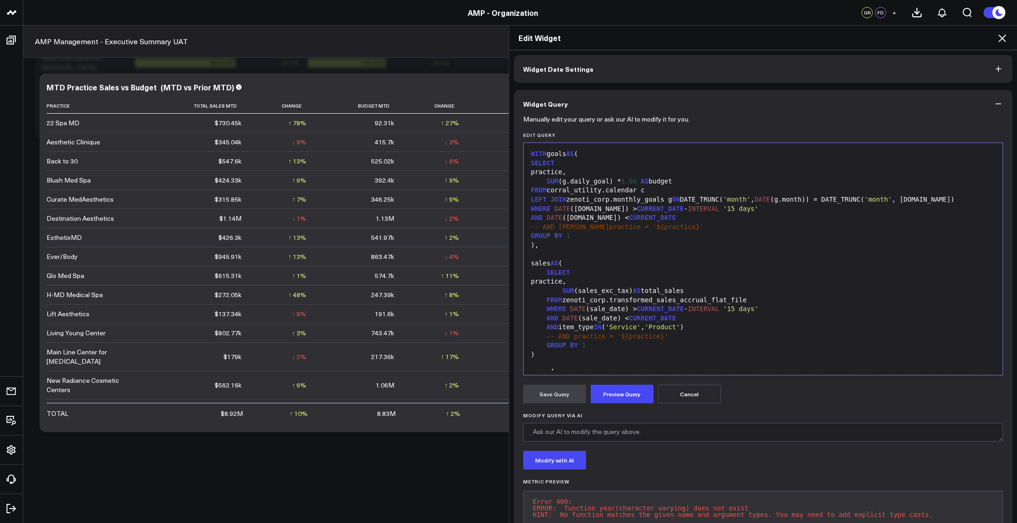
click at [686, 200] on div "LEFT JOIN zenoti_corp.monthly_goals g ON DATE_TRUNC( 'month' , DATE (g.month)) …" at bounding box center [763, 199] width 470 height 9
copy div "DATE_TRUNC"
click at [687, 337] on div "-- AND practice = '${practice}'" at bounding box center [763, 336] width 470 height 9
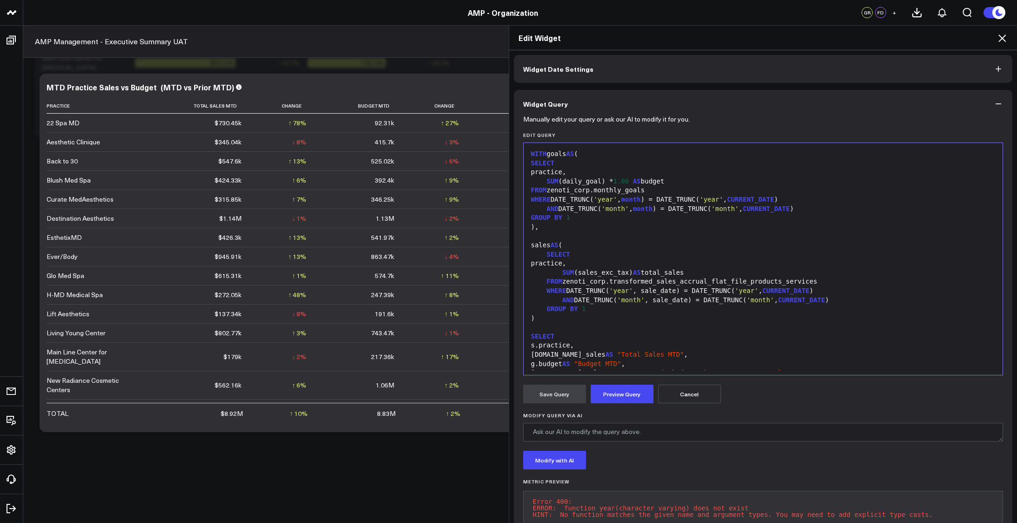
scroll to position [36, 0]
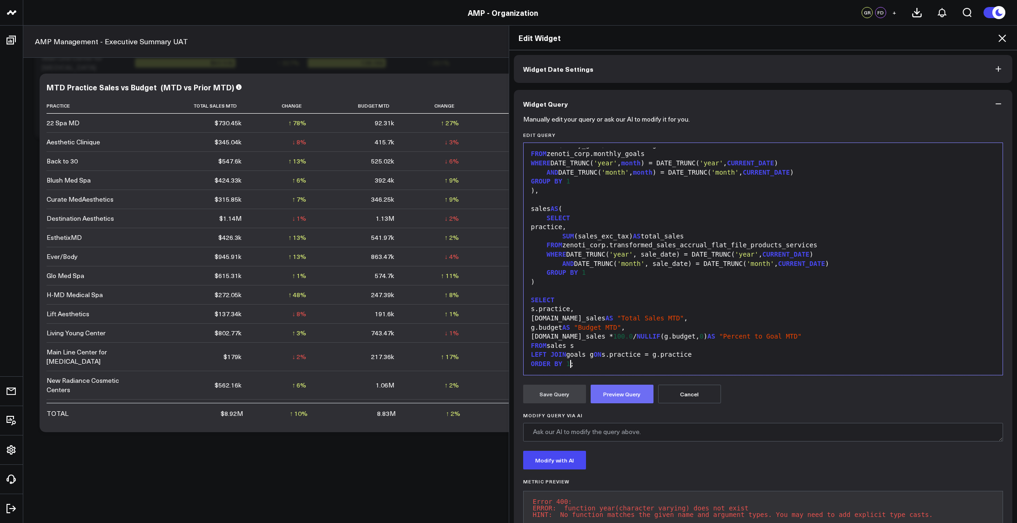
click at [612, 403] on button "Preview Query" at bounding box center [622, 394] width 63 height 19
click at [750, 311] on div "s.practice," at bounding box center [763, 308] width 470 height 9
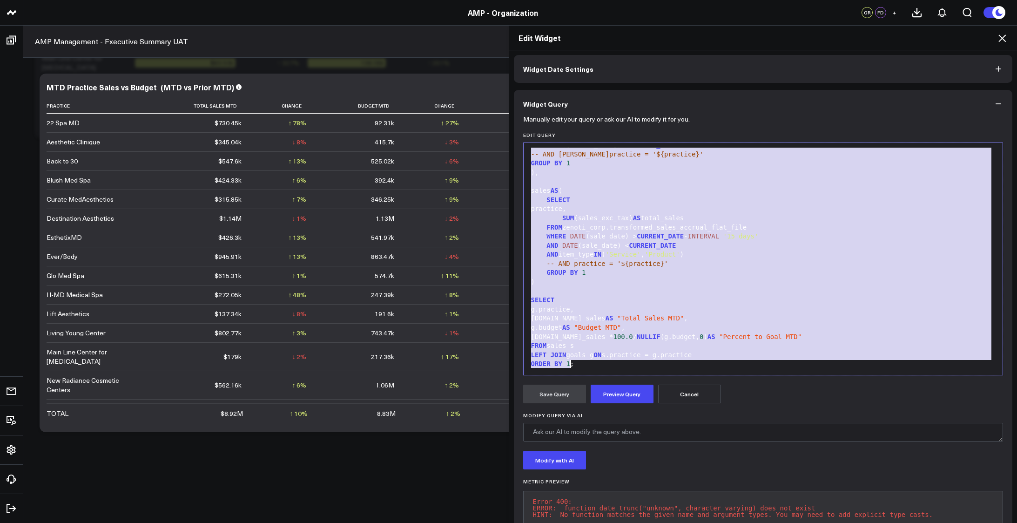
click at [756, 284] on div ")" at bounding box center [763, 281] width 470 height 9
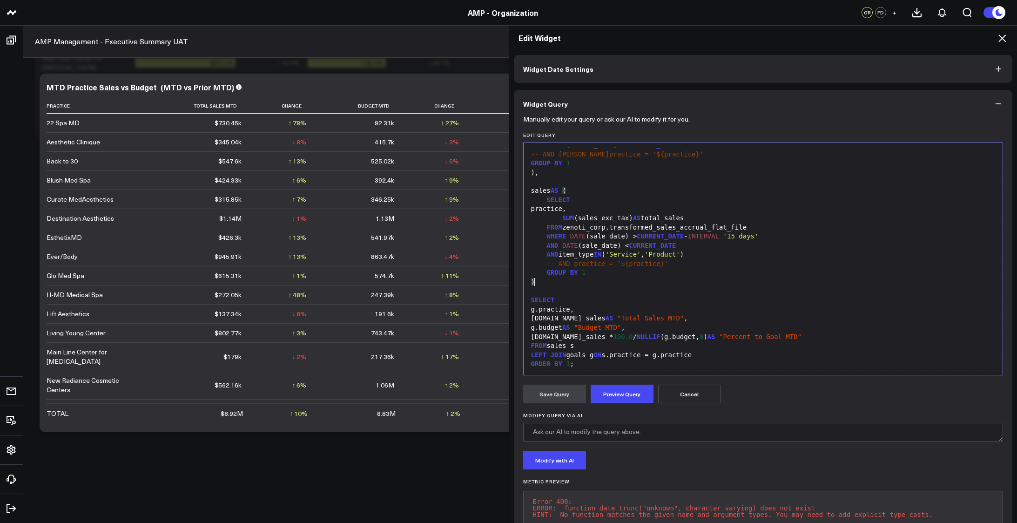
scroll to position [0, 0]
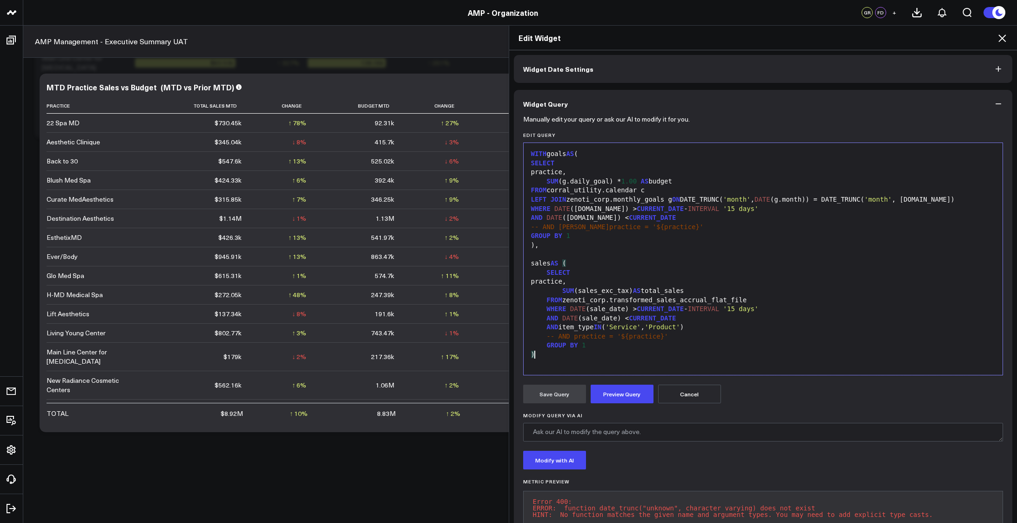
click at [783, 217] on div "AND DATE ([DOMAIN_NAME]) < CURRENT_DATE" at bounding box center [763, 217] width 470 height 9
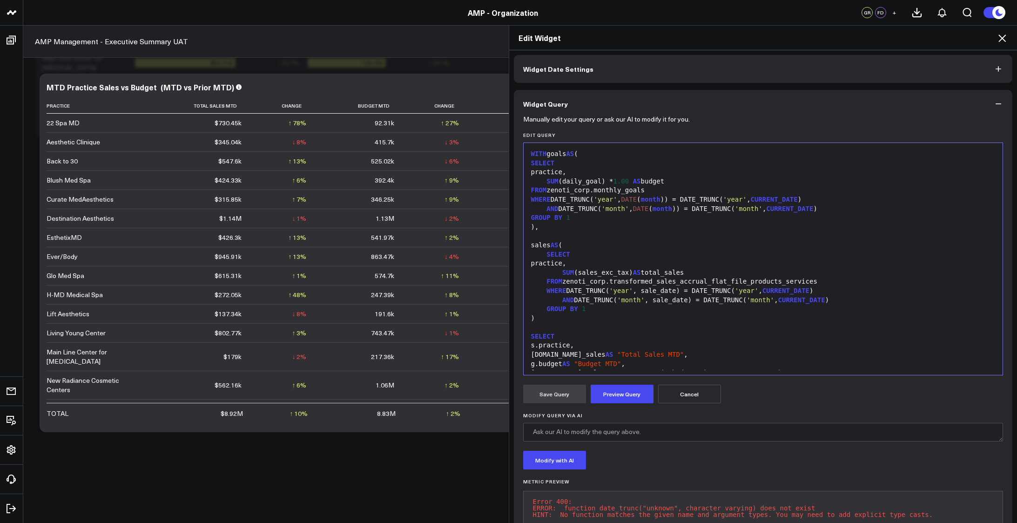
scroll to position [36, 0]
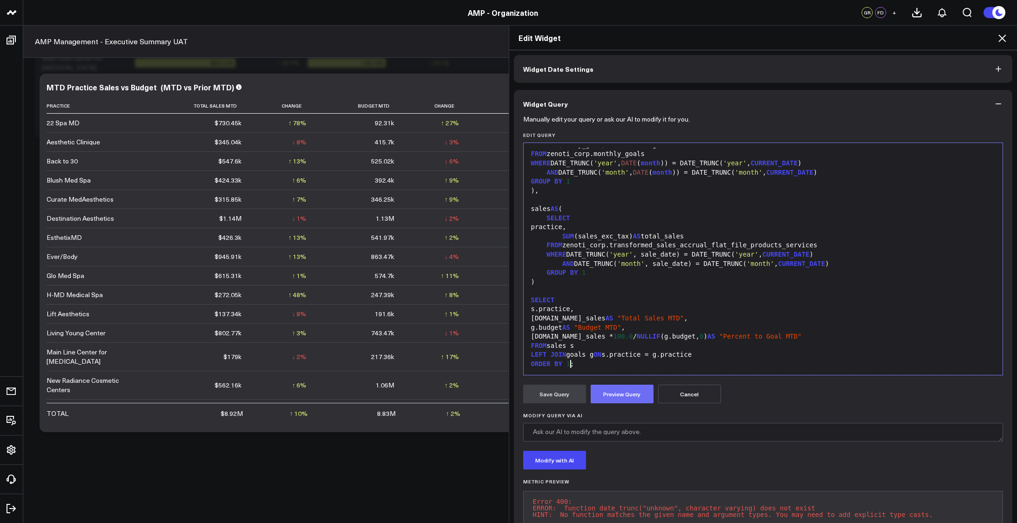
click at [611, 391] on button "Preview Query" at bounding box center [622, 394] width 63 height 19
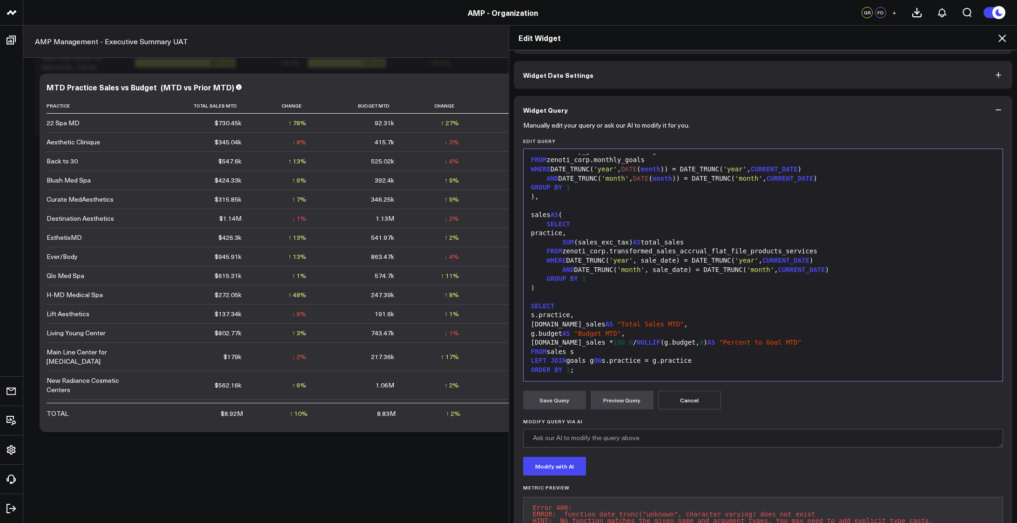
scroll to position [15, 0]
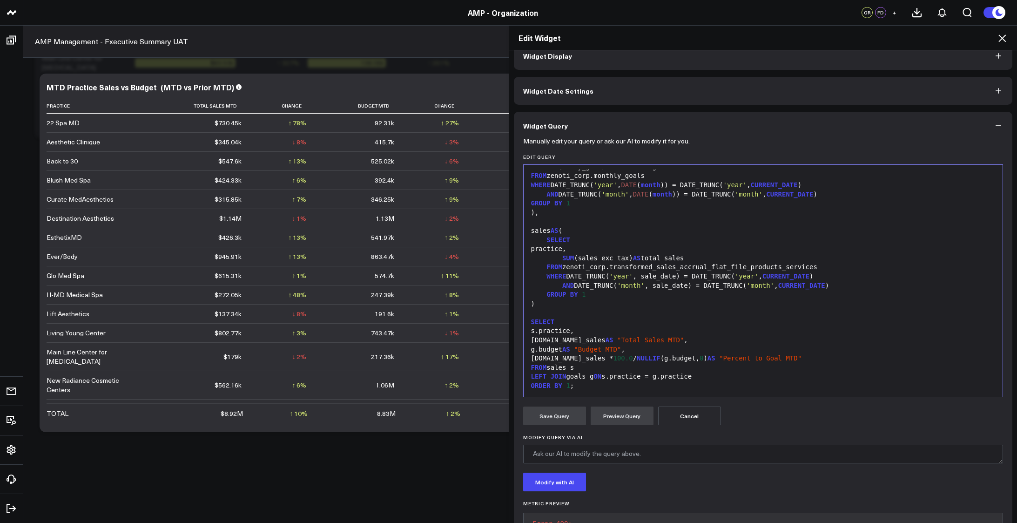
click at [659, 274] on div "WHERE DATE_TRUNC( 'year' , sale_date) = DATE_TRUNC( 'year' , CURRENT_DATE )" at bounding box center [763, 276] width 470 height 9
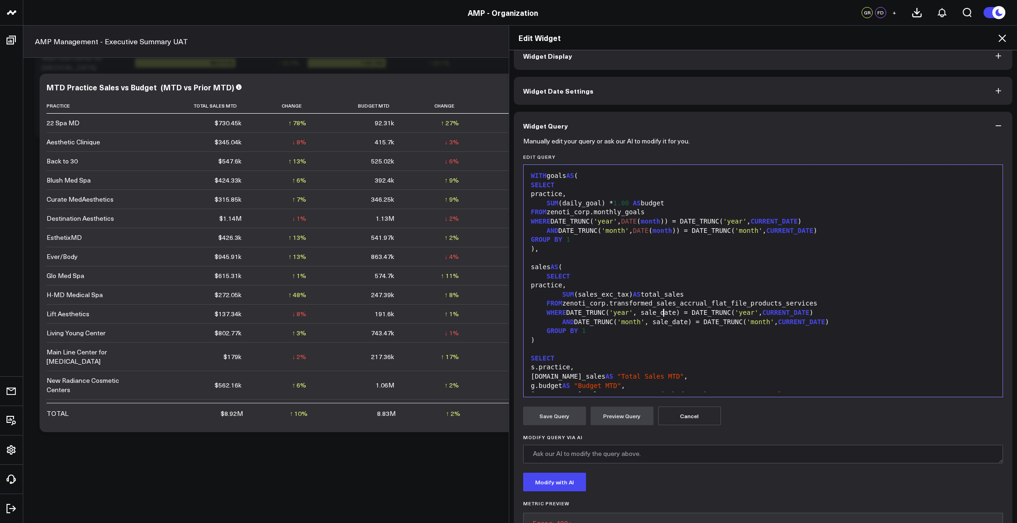
click at [660, 250] on div ")," at bounding box center [763, 248] width 470 height 9
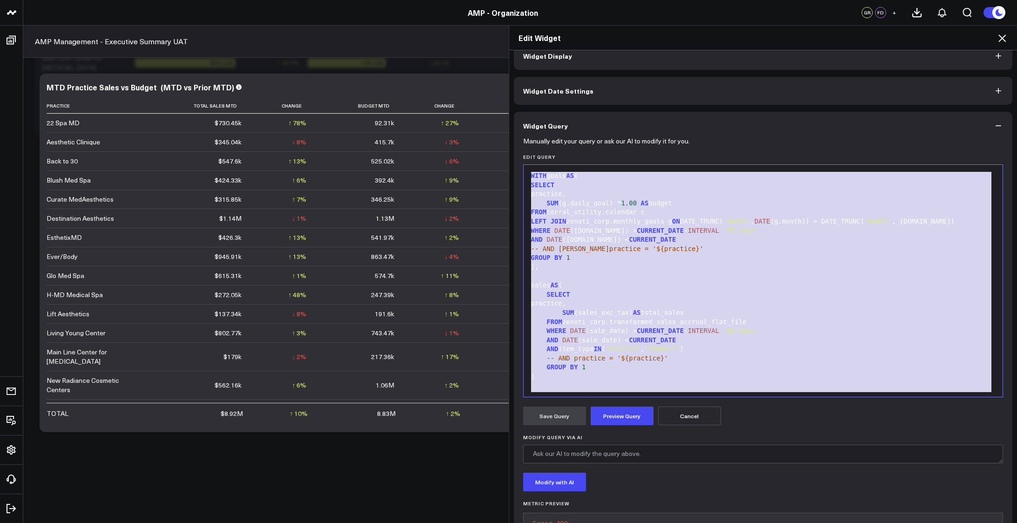
scroll to position [73, 0]
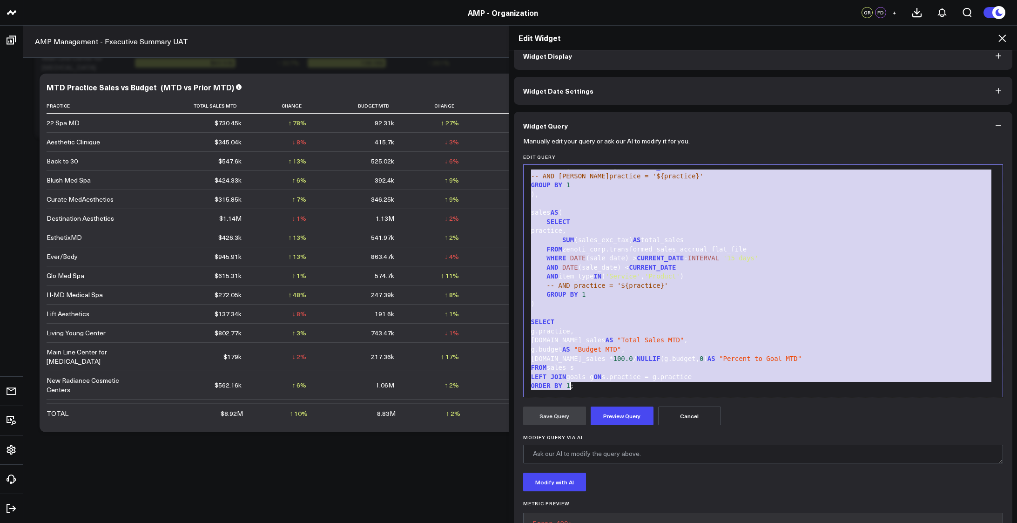
click at [633, 243] on span "AS" at bounding box center [637, 239] width 8 height 7
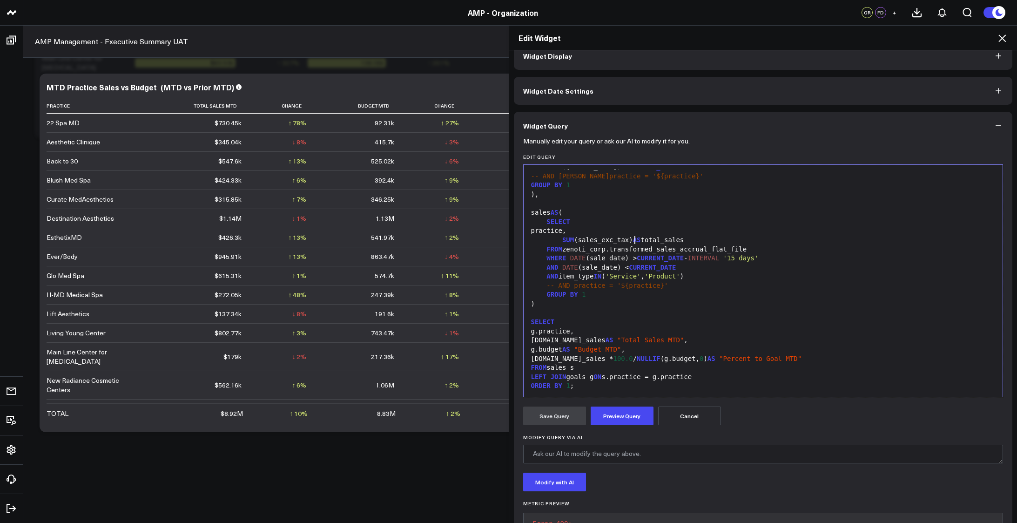
scroll to position [0, 0]
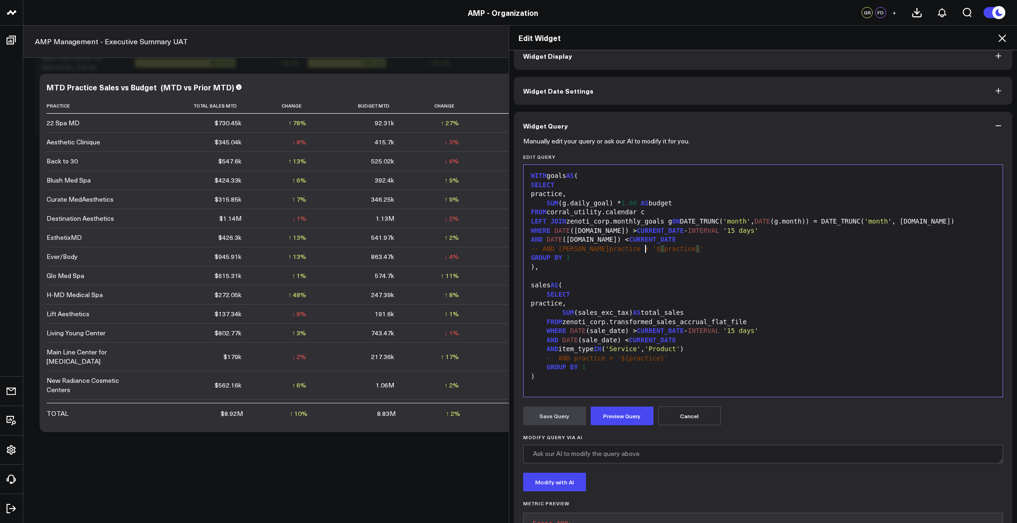
click at [642, 249] on div "-- AND [PERSON_NAME]practice = '$ { practice } '" at bounding box center [763, 248] width 470 height 9
click at [658, 246] on div "-- AND [PERSON_NAME]practice = '$ { practice } '" at bounding box center [763, 248] width 470 height 9
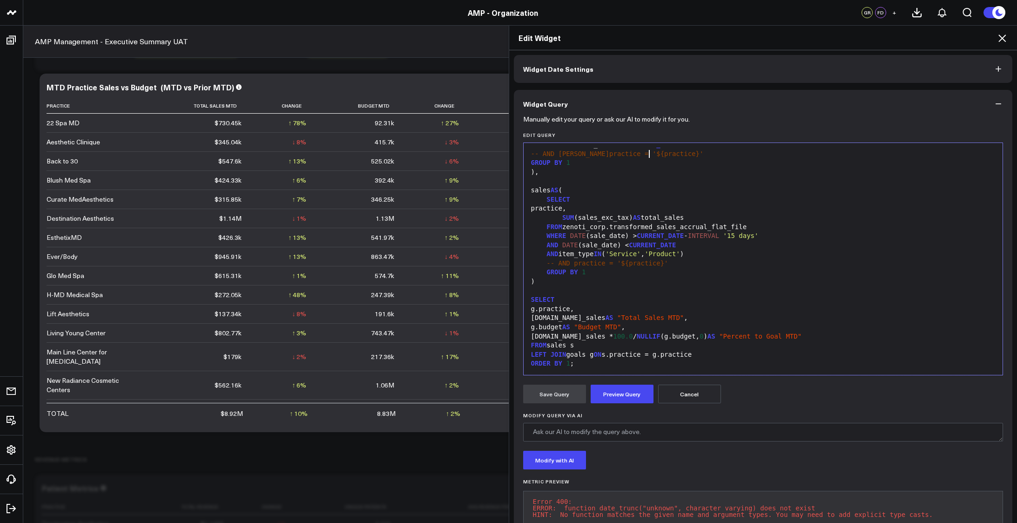
scroll to position [68, 0]
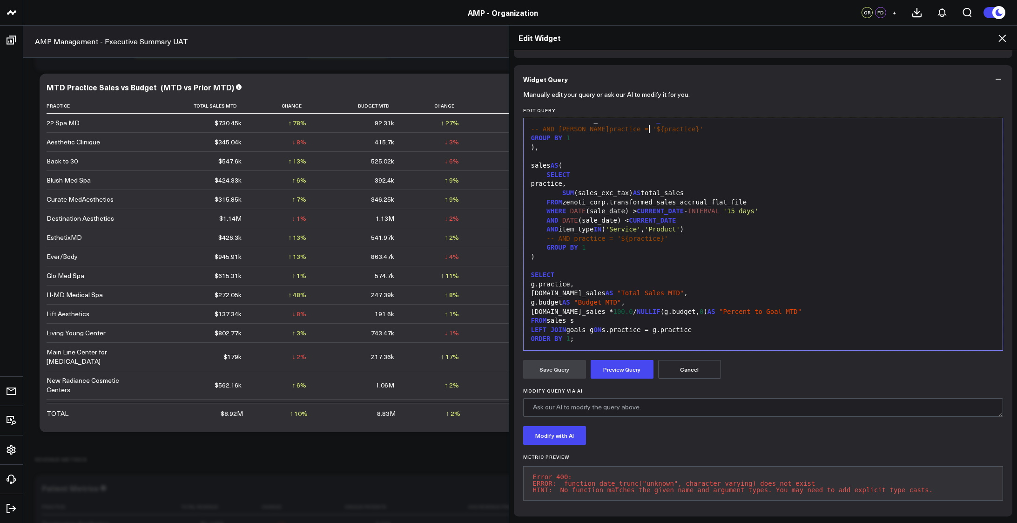
click at [697, 234] on div "-- AND practice = '${practice}'" at bounding box center [763, 238] width 470 height 9
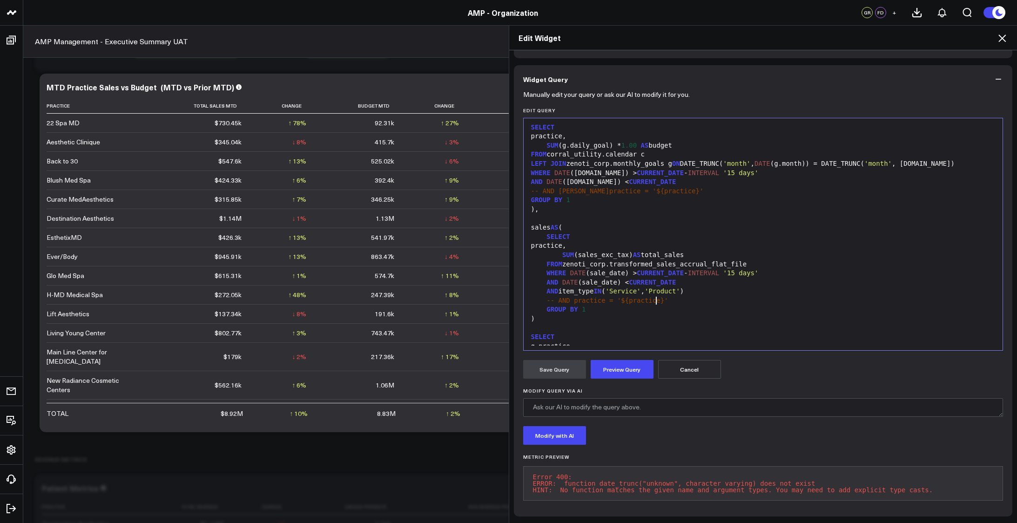
scroll to position [0, 0]
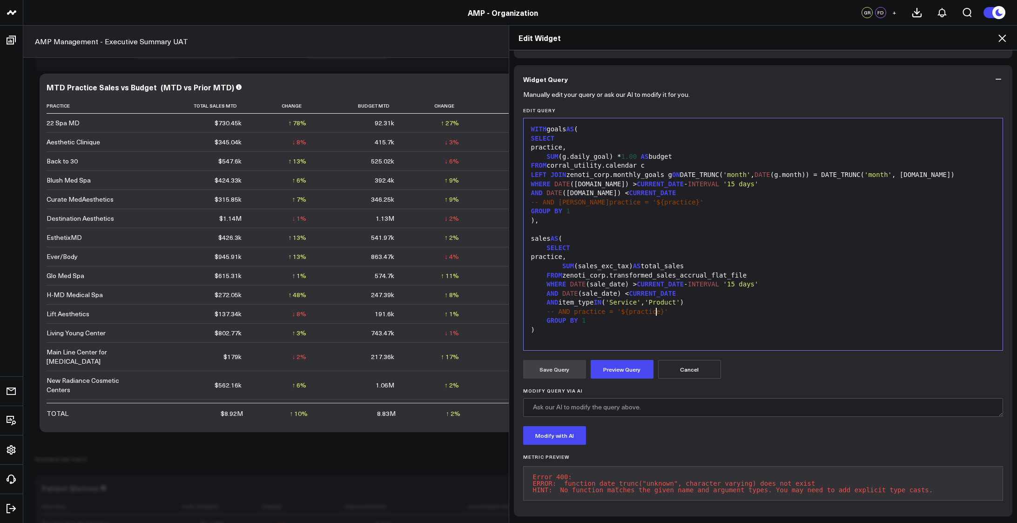
click at [699, 262] on div "SUM (sales_exc_tax) AS total_sales" at bounding box center [763, 266] width 470 height 9
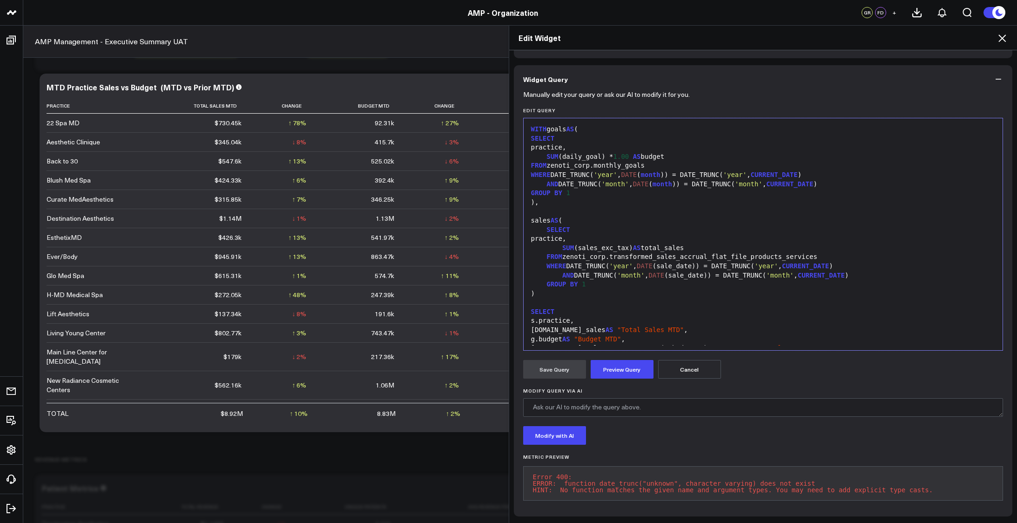
scroll to position [36, 0]
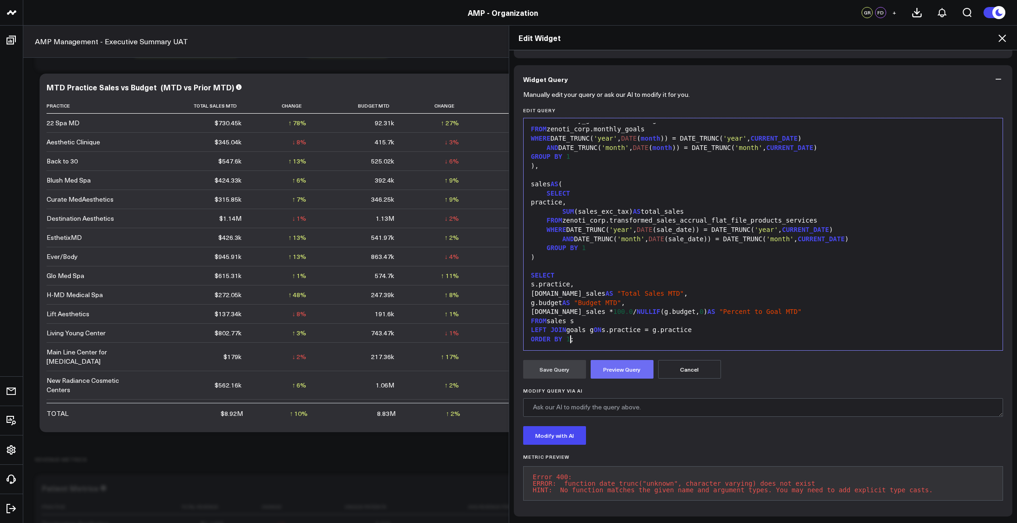
click at [641, 360] on button "Preview Query" at bounding box center [622, 369] width 63 height 19
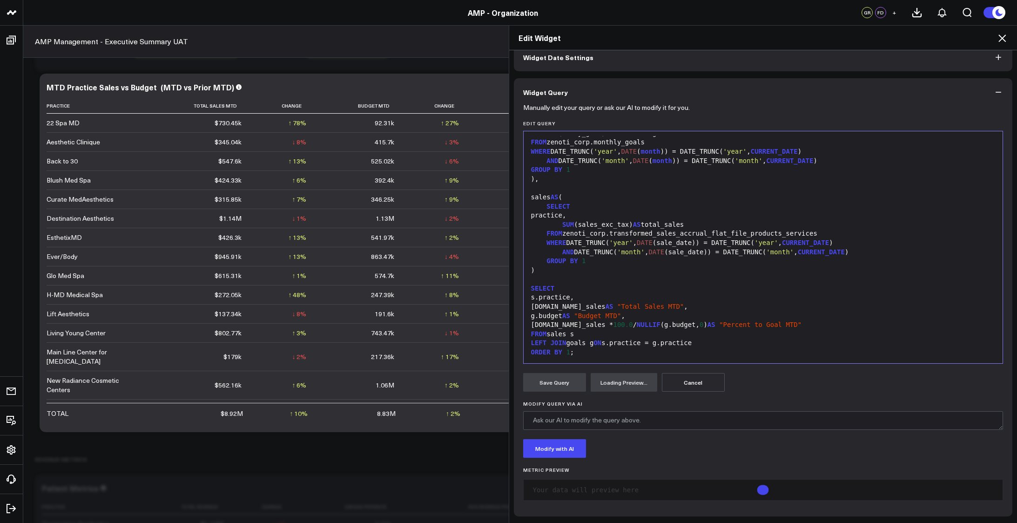
scroll to position [68, 0]
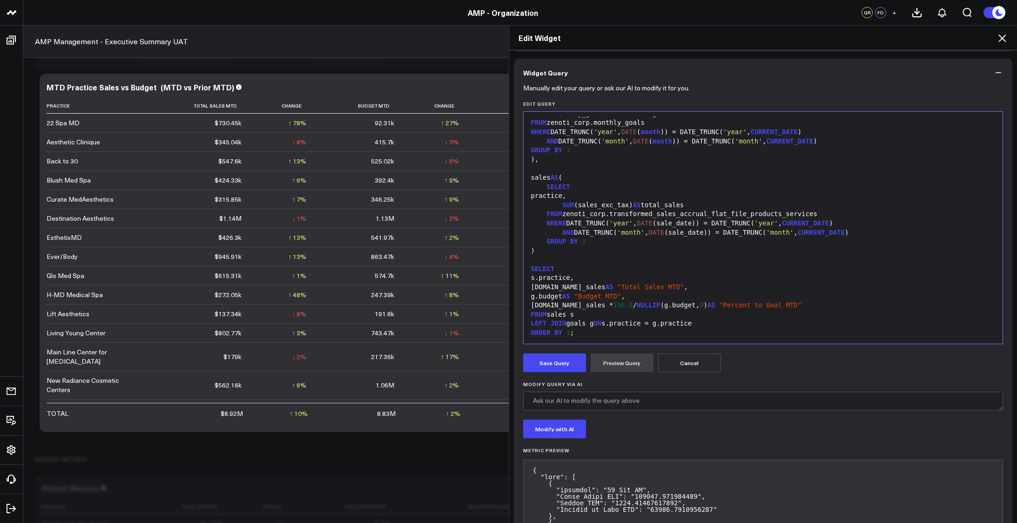
click at [749, 299] on div "g.budget AS "Budget MTD" ," at bounding box center [763, 296] width 470 height 9
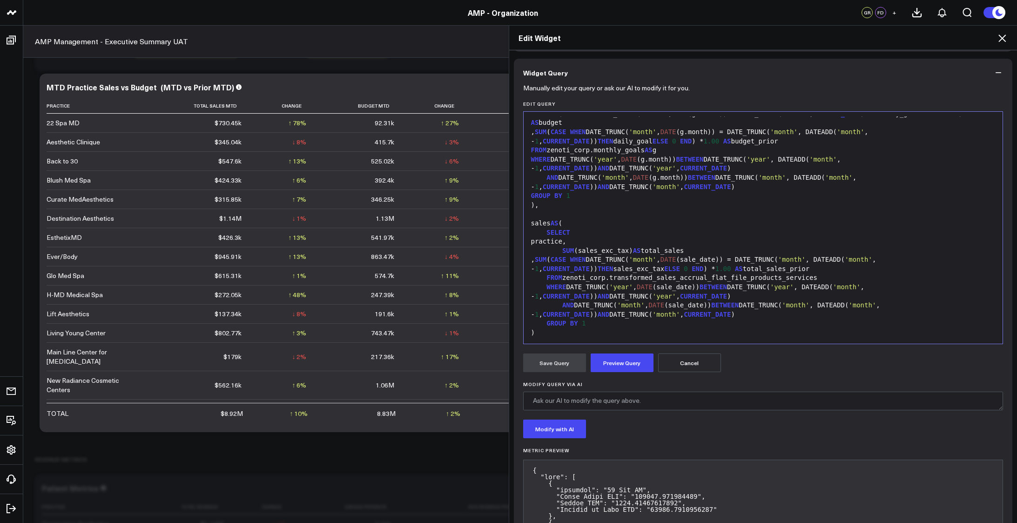
scroll to position [118, 0]
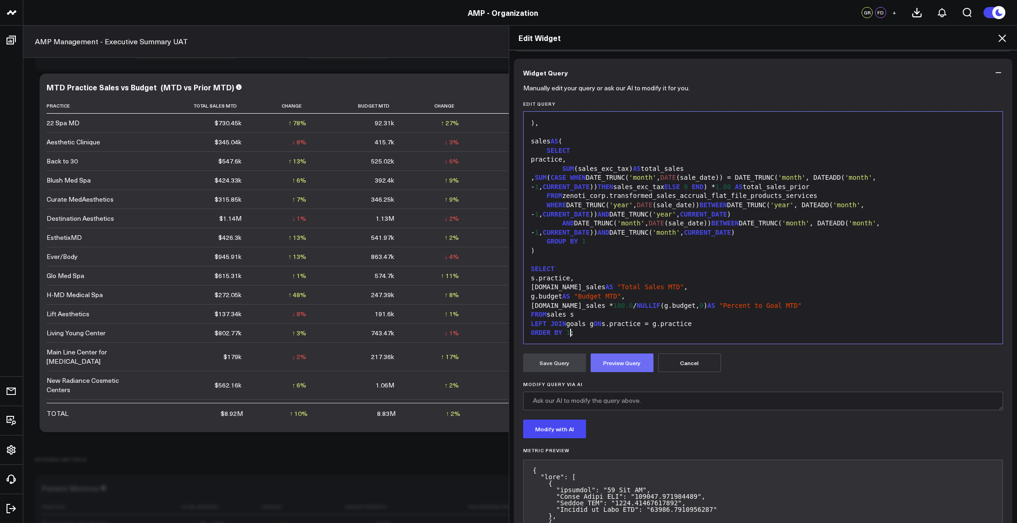
click at [628, 360] on button "Preview Query" at bounding box center [622, 362] width 63 height 19
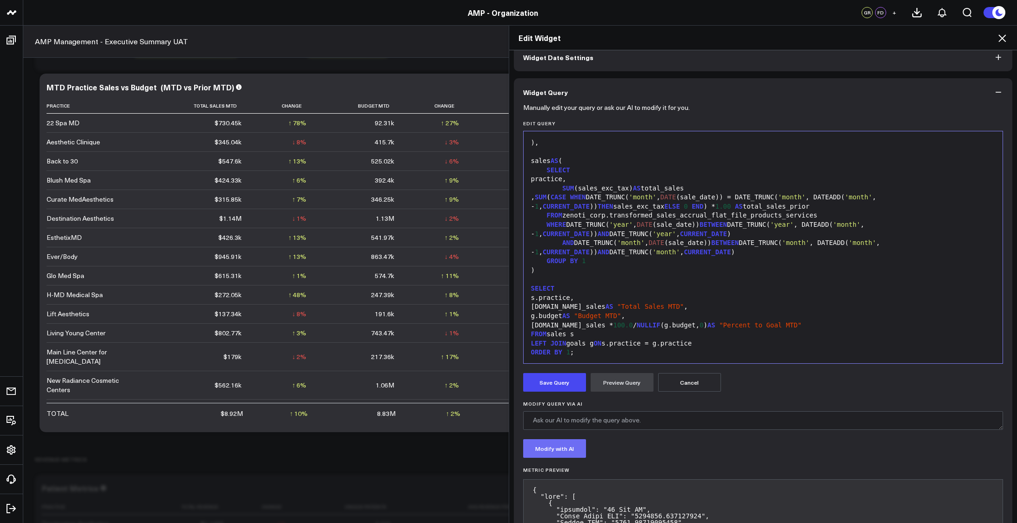
scroll to position [68, 0]
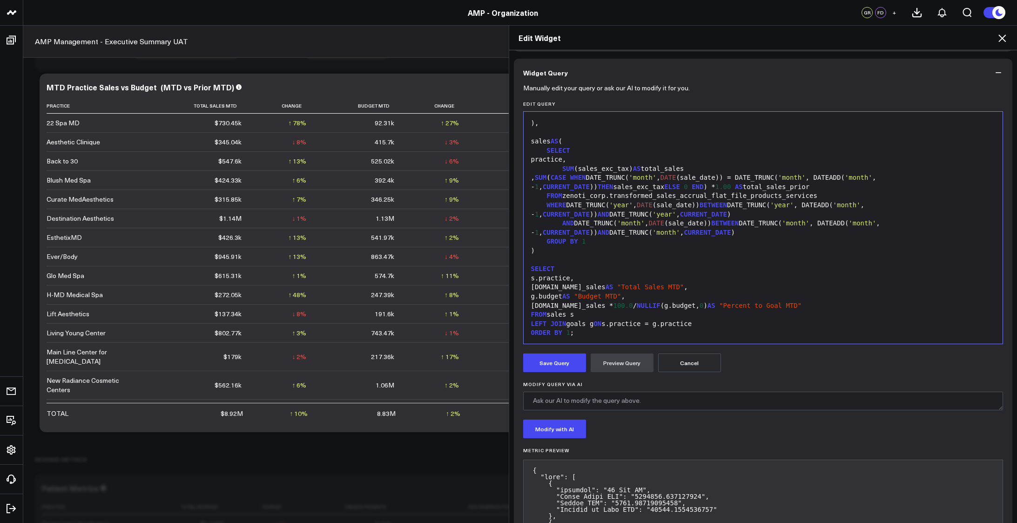
click at [676, 242] on div "GROUP BY 1" at bounding box center [763, 241] width 470 height 9
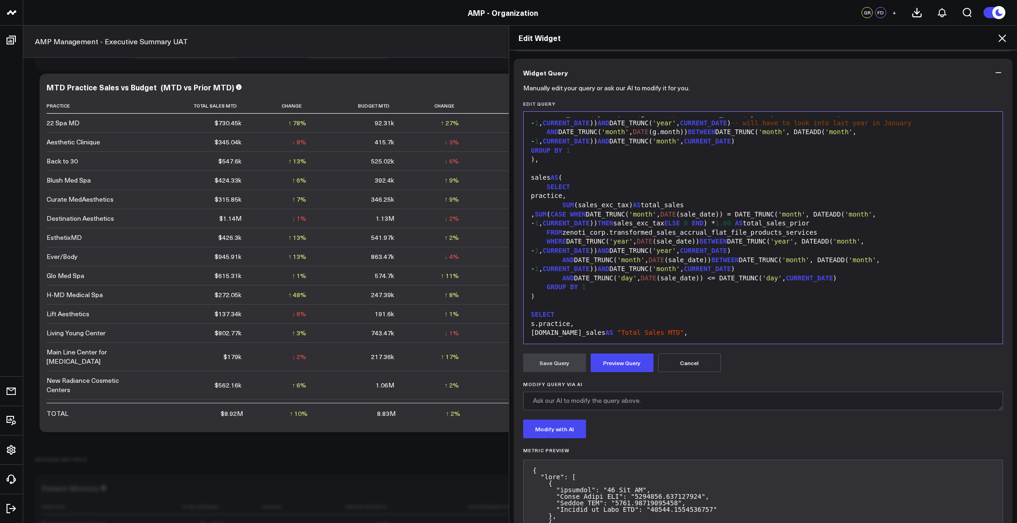
scroll to position [173, 0]
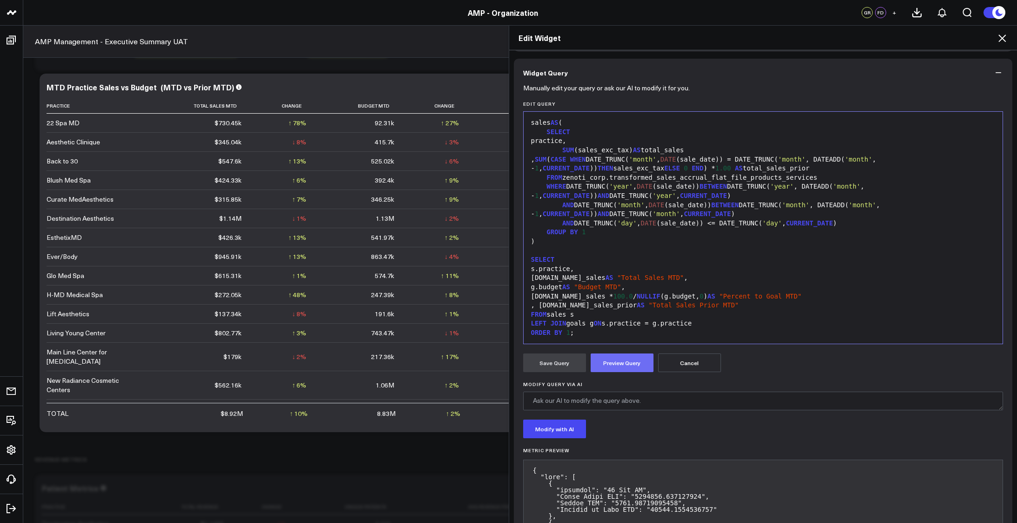
click at [603, 363] on button "Preview Query" at bounding box center [622, 362] width 63 height 19
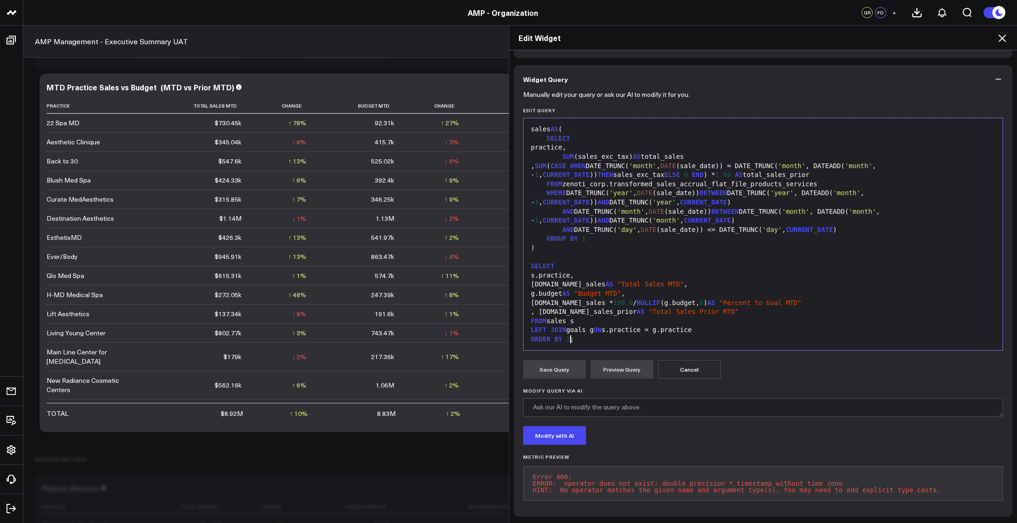
click at [610, 253] on div at bounding box center [763, 257] width 470 height 9
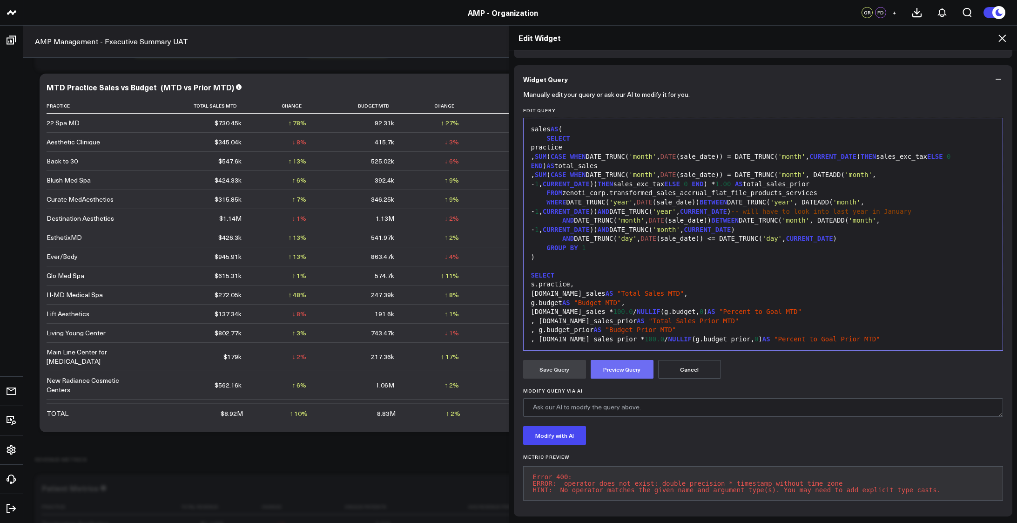
scroll to position [201, 0]
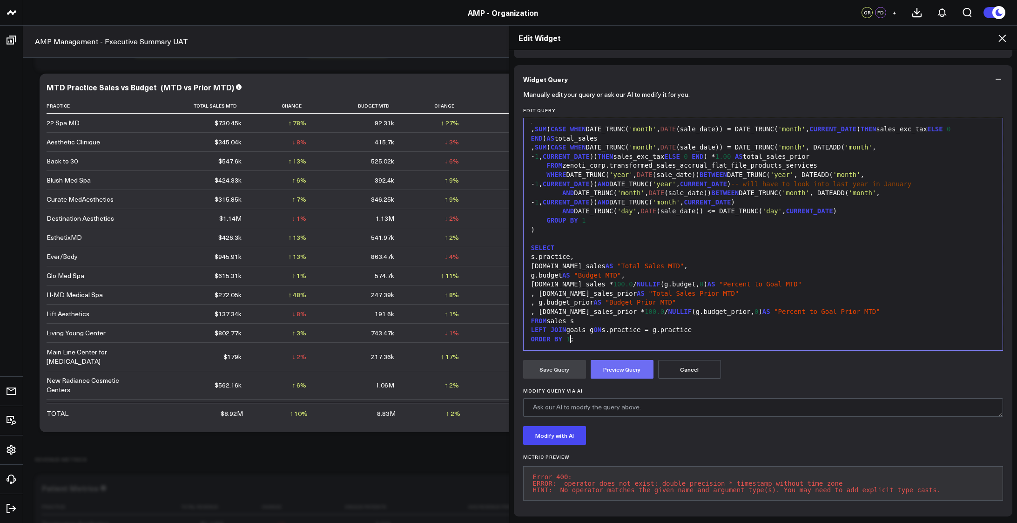
click at [616, 365] on button "Preview Query" at bounding box center [622, 369] width 63 height 19
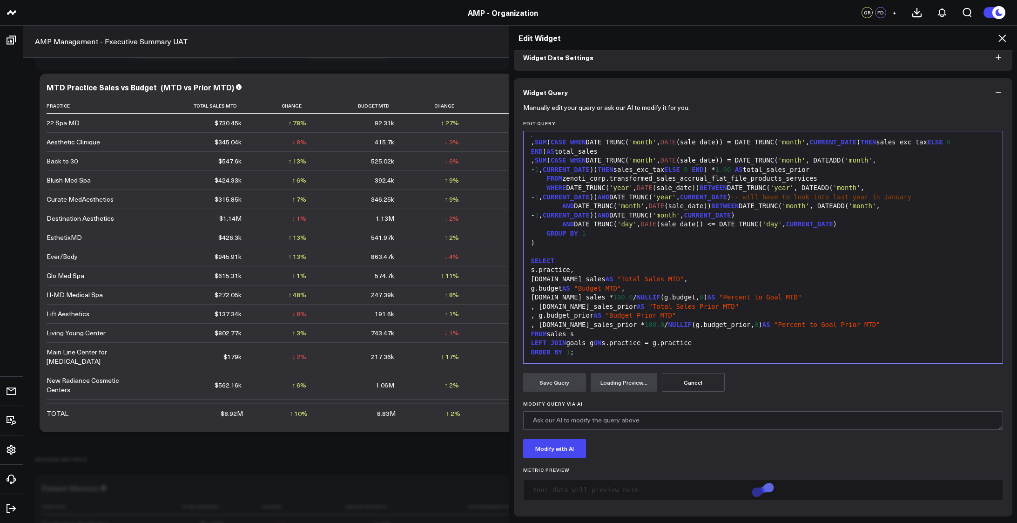
scroll to position [68, 0]
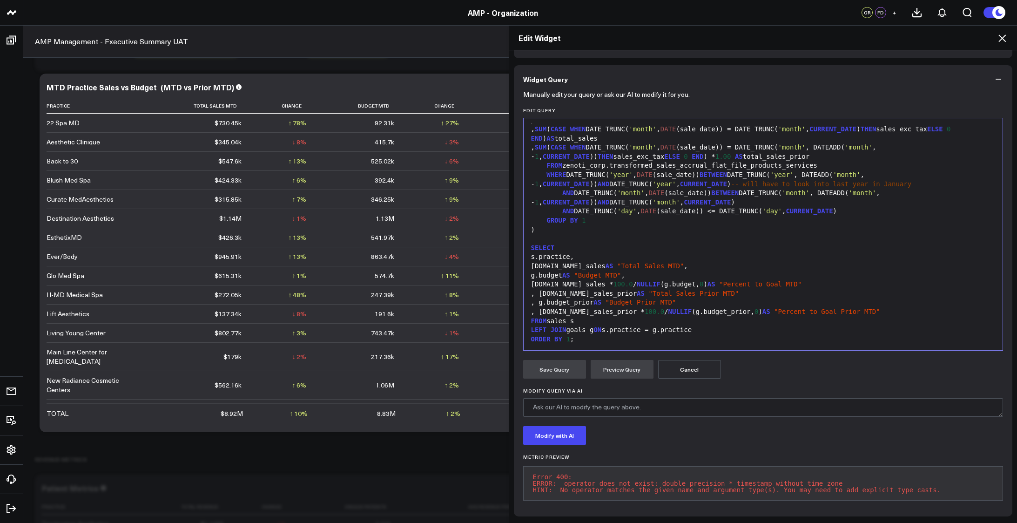
click at [669, 298] on span ""Budget Prior MTD"" at bounding box center [641, 301] width 71 height 7
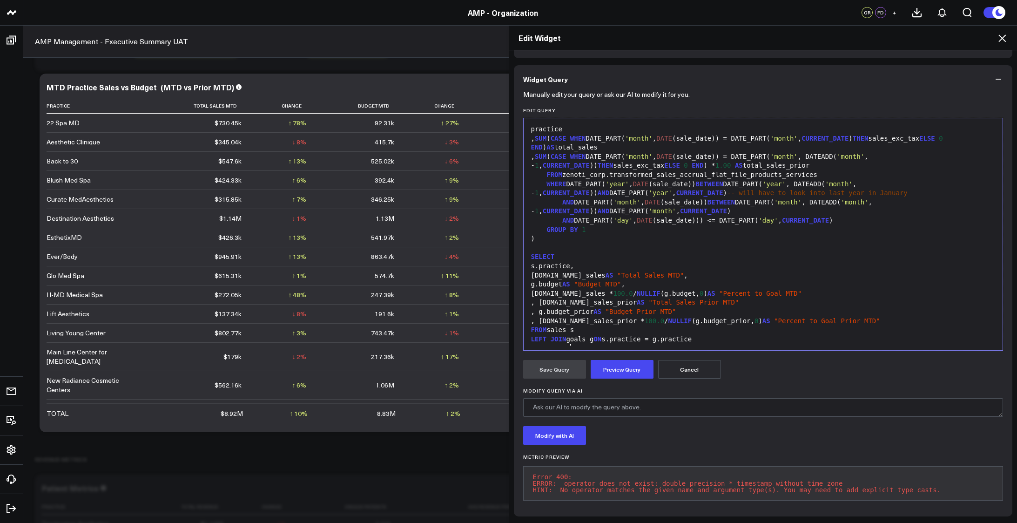
scroll to position [209, 0]
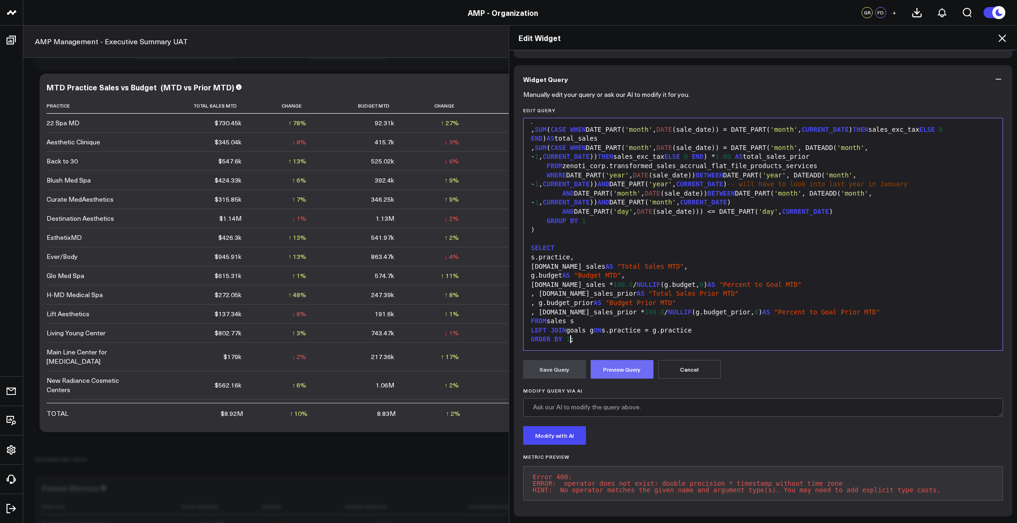
click at [613, 360] on button "Preview Query" at bounding box center [622, 369] width 63 height 19
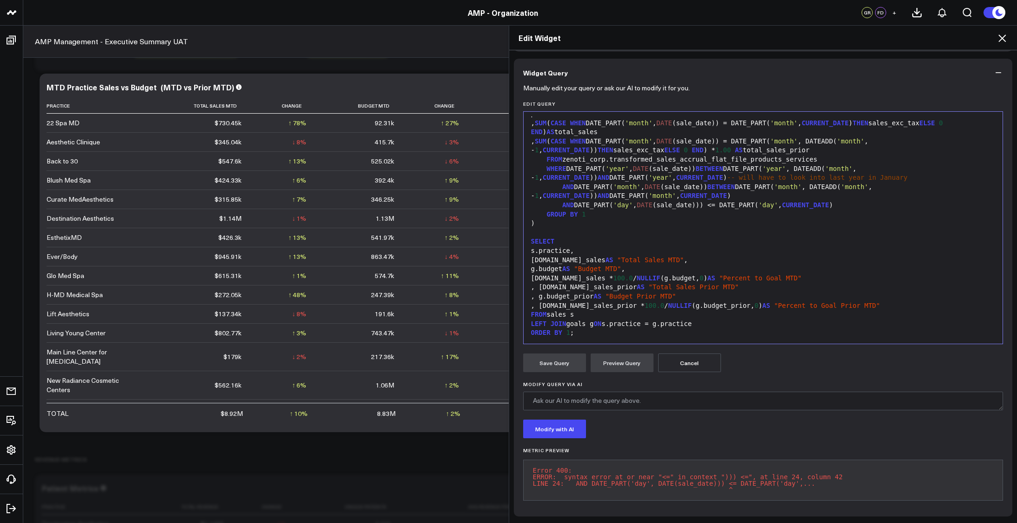
scroll to position [68, 0]
click at [687, 285] on span ""Total Sales Prior MTD"" at bounding box center [693, 286] width 90 height 7
click at [714, 228] on div at bounding box center [763, 232] width 470 height 9
click at [680, 200] on div "AND DATE_PART( 'day' , DATE ( sale_date ) )) <= DATE_PART( 'day' , CURRENT_DATE…" at bounding box center [763, 204] width 470 height 9
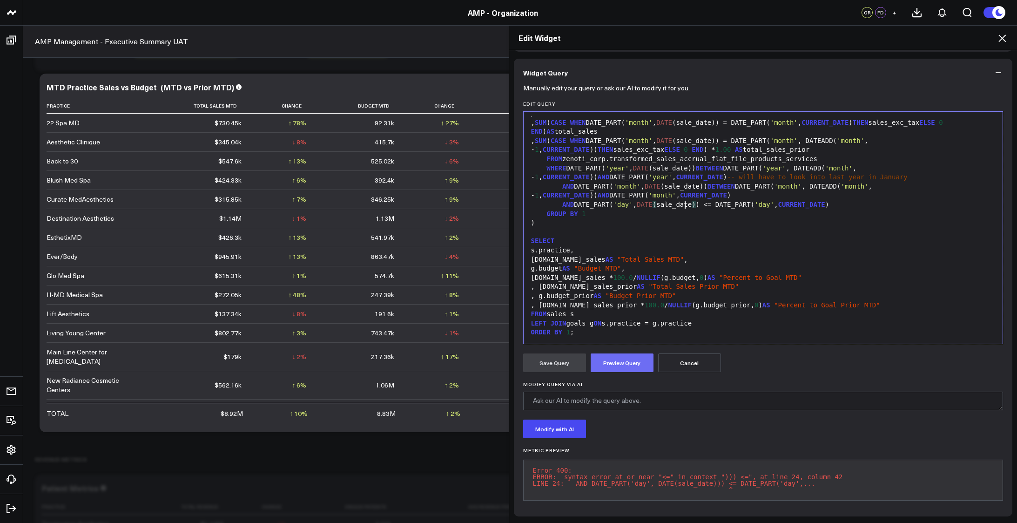
click at [610, 363] on button "Preview Query" at bounding box center [622, 362] width 63 height 19
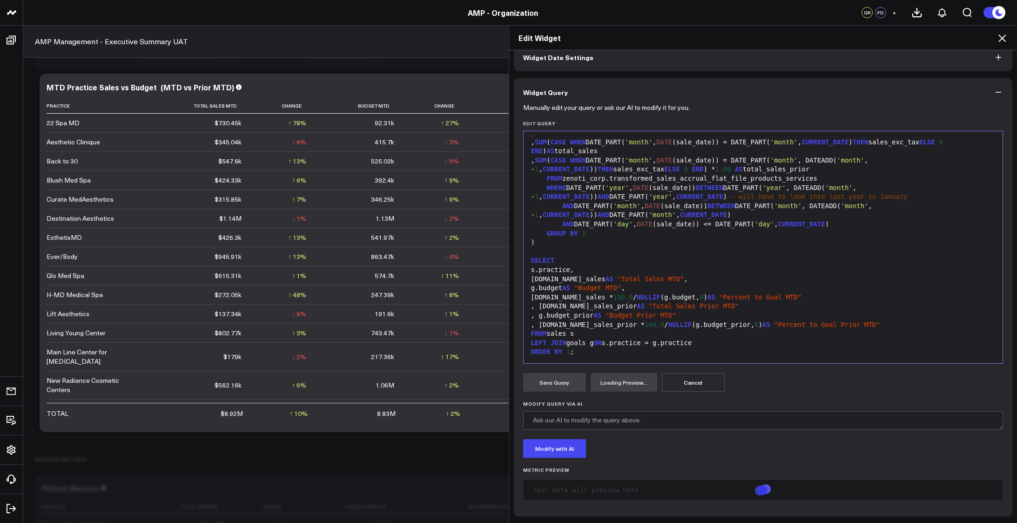
scroll to position [62, 0]
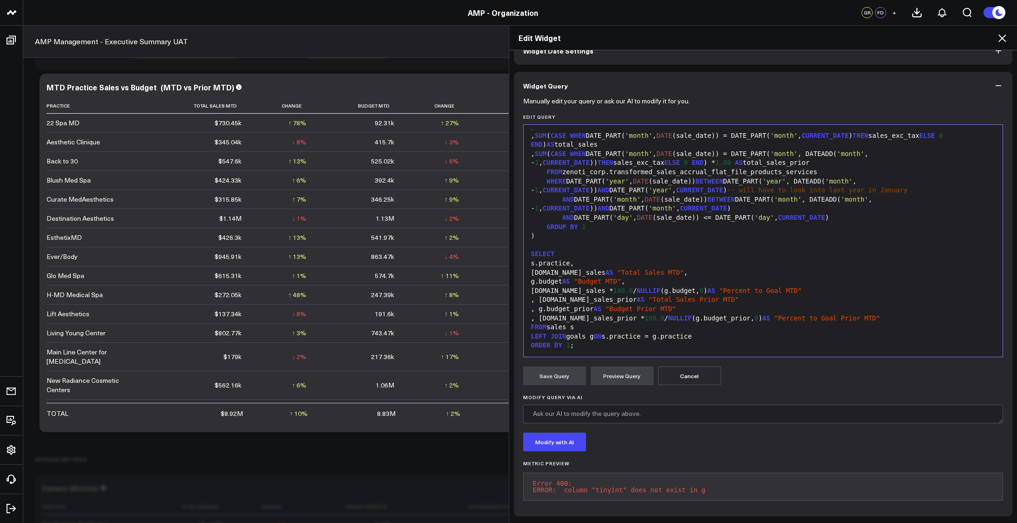
click at [606, 177] on span "'year'" at bounding box center [618, 180] width 24 height 7
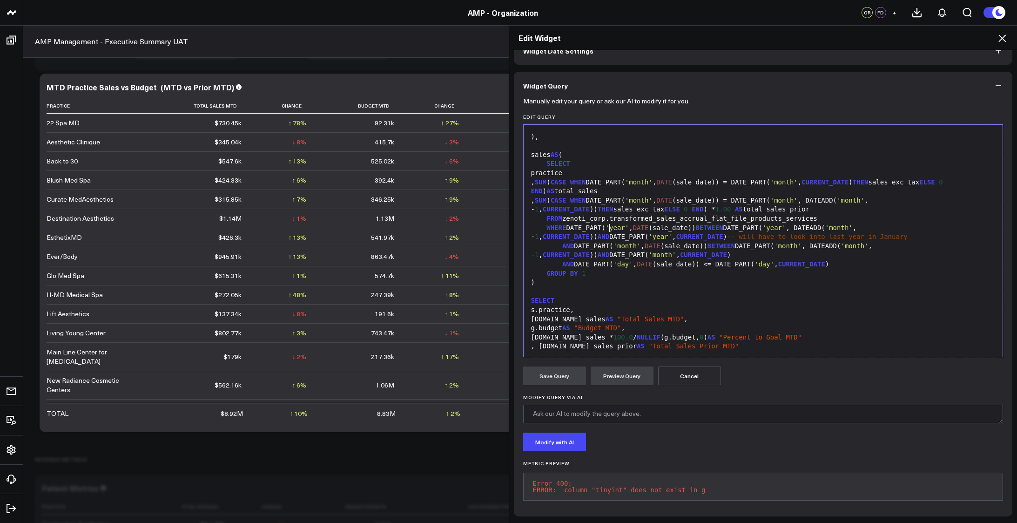
scroll to position [0, 0]
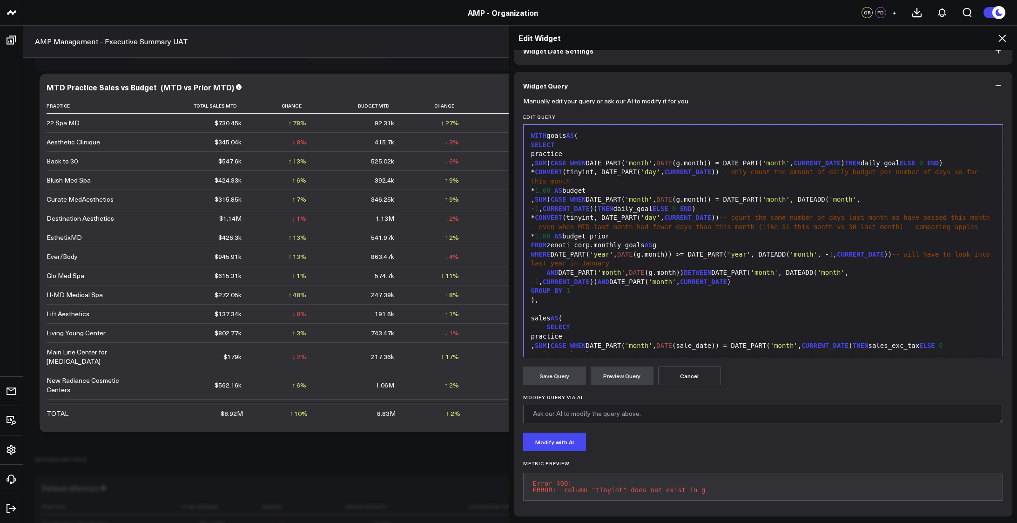
click at [607, 168] on div "* CONVERT (tinyint, DATE_PART( 'day' , CURRENT_DATE )) -- only count the amount…" at bounding box center [763, 177] width 470 height 18
click at [676, 257] on div "WHERE DATE_PART( 'year' , DATE (g.month)) >= DATE_PART( 'year' , DATEADD( 'mont…" at bounding box center [763, 259] width 470 height 18
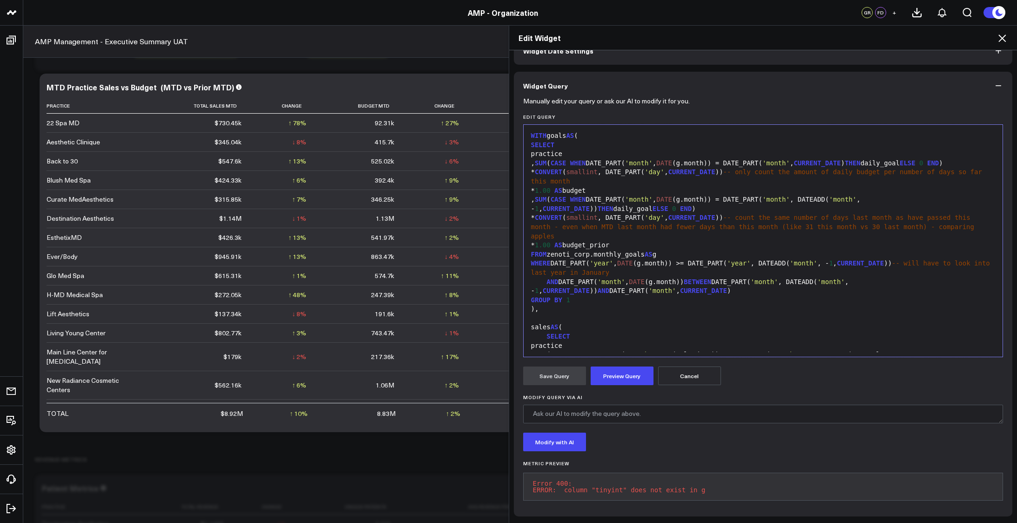
scroll to position [209, 0]
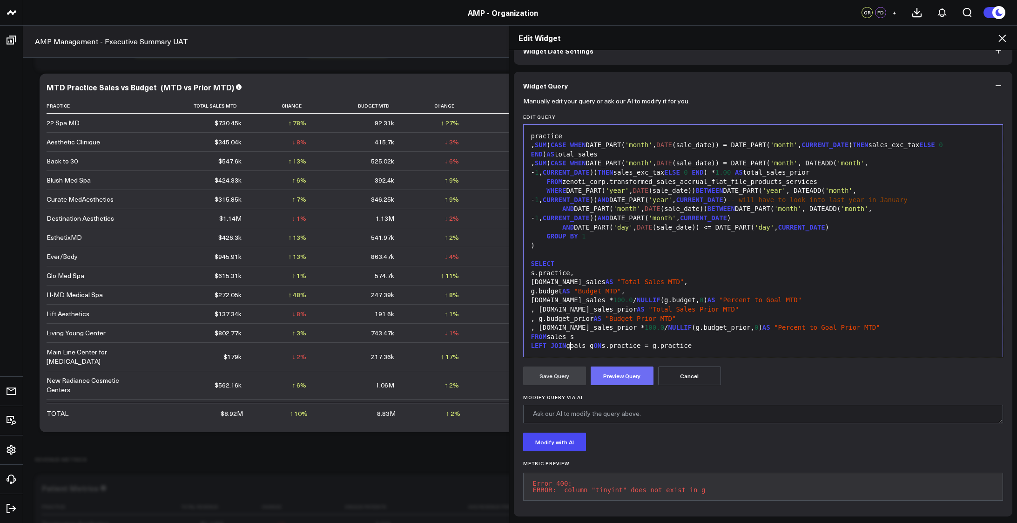
click at [615, 371] on button "Preview Query" at bounding box center [622, 375] width 63 height 19
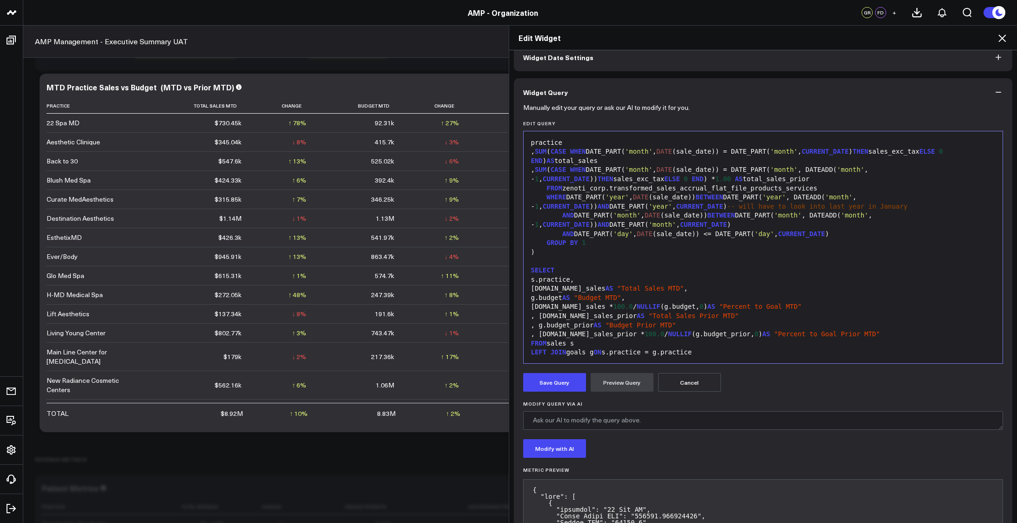
scroll to position [62, 0]
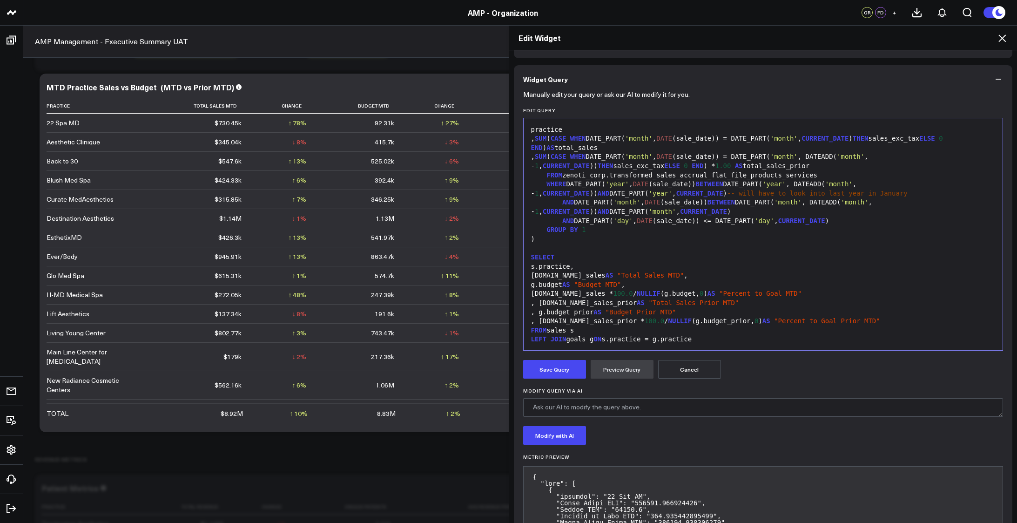
click at [775, 308] on div ", g.budget_prior AS "Budget Prior MTD"" at bounding box center [763, 312] width 470 height 9
click at [628, 370] on button "Preview Query" at bounding box center [622, 369] width 63 height 19
click at [545, 370] on button "Save Query" at bounding box center [554, 369] width 63 height 19
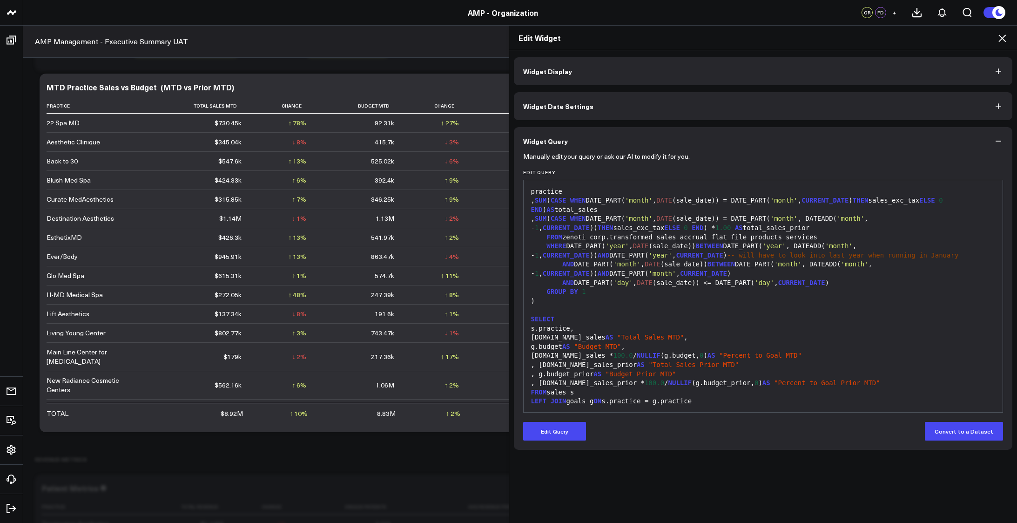
scroll to position [0, 0]
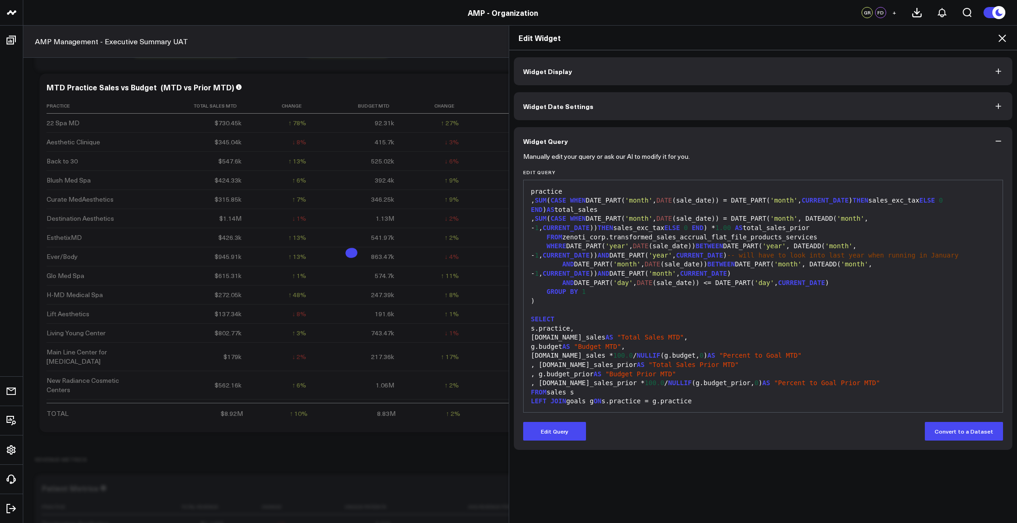
click at [1001, 39] on icon at bounding box center [1002, 38] width 11 height 11
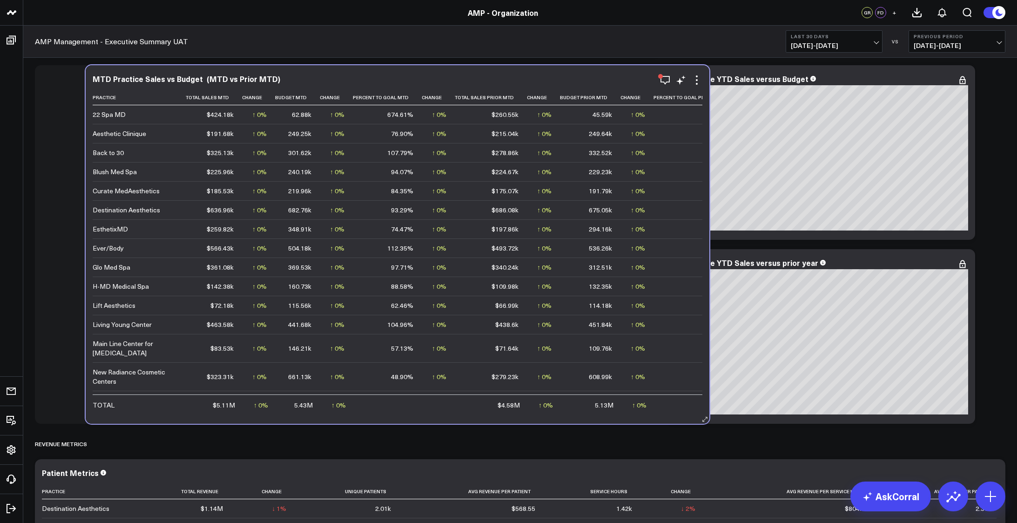
drag, startPoint x: 277, startPoint y: 420, endPoint x: 312, endPoint y: 420, distance: 34.4
click at [312, 420] on div "MTD Practice Sales vs Budget (MTD vs Prior MTD) Practice Total Sales Mtd Change…" at bounding box center [398, 244] width 624 height 358
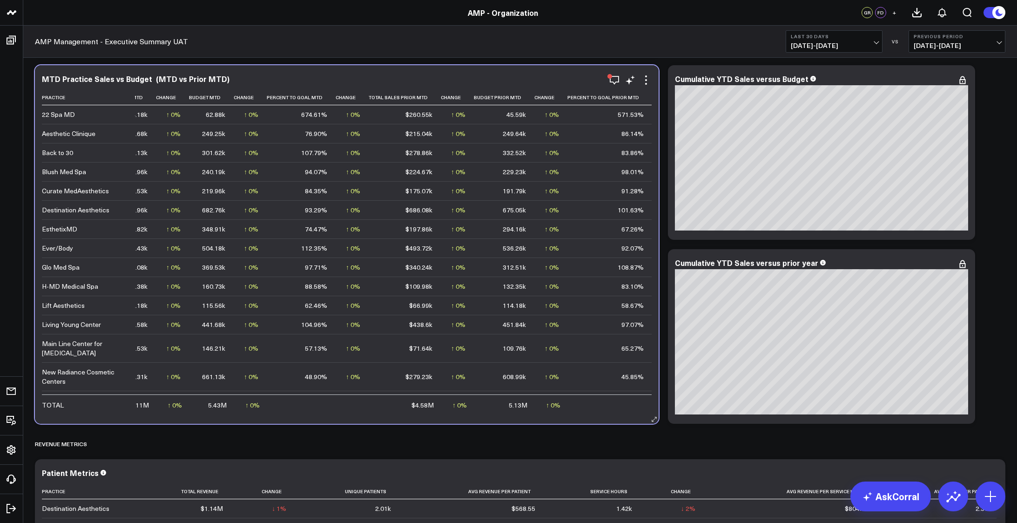
scroll to position [0, 52]
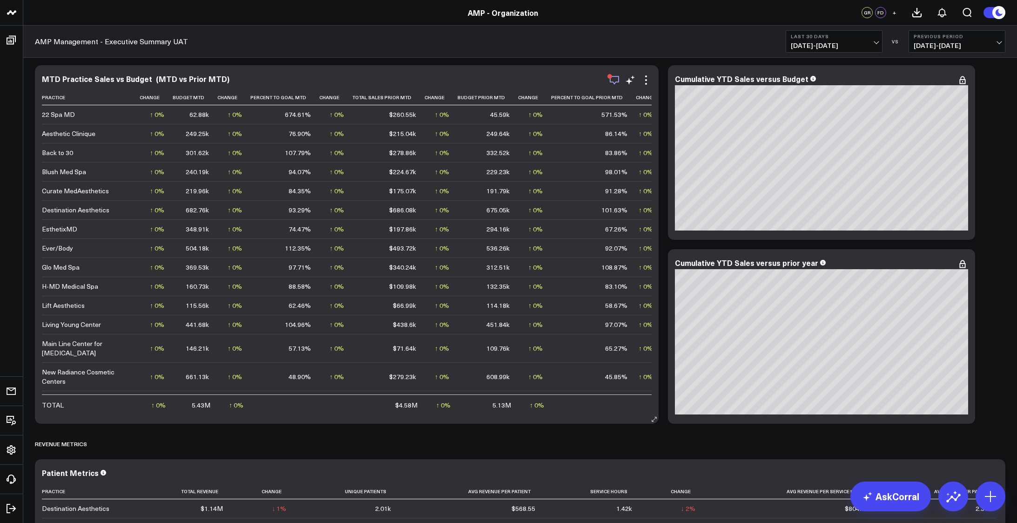
click at [614, 82] on icon "button" at bounding box center [614, 80] width 9 height 9
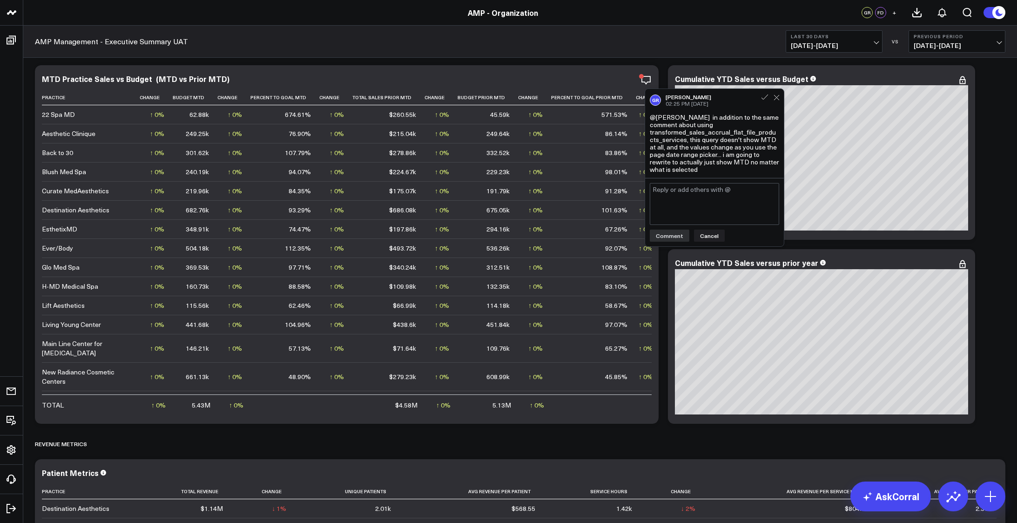
click at [696, 206] on textarea at bounding box center [714, 204] width 129 height 42
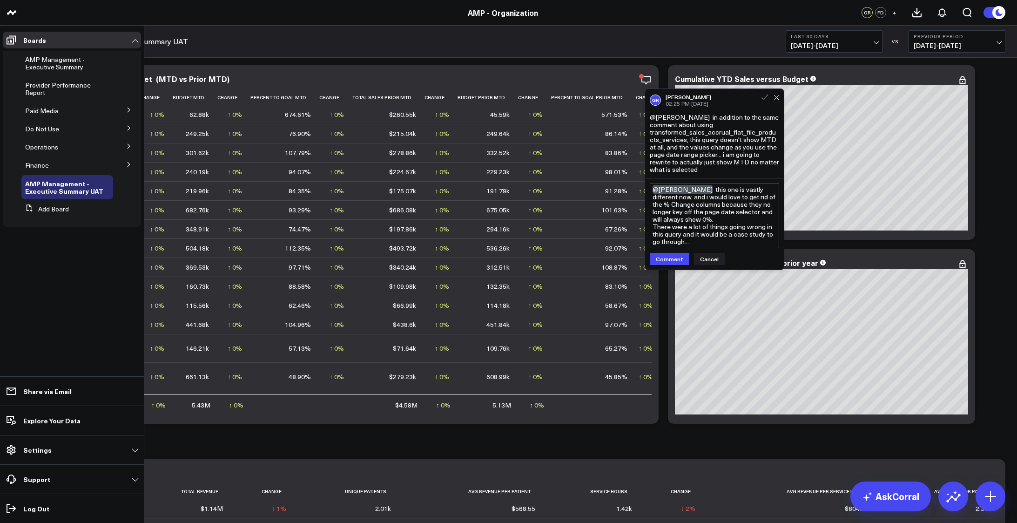
type textarea "@[PERSON_NAME] this one is vastly different now, and i would love to get rid of…"
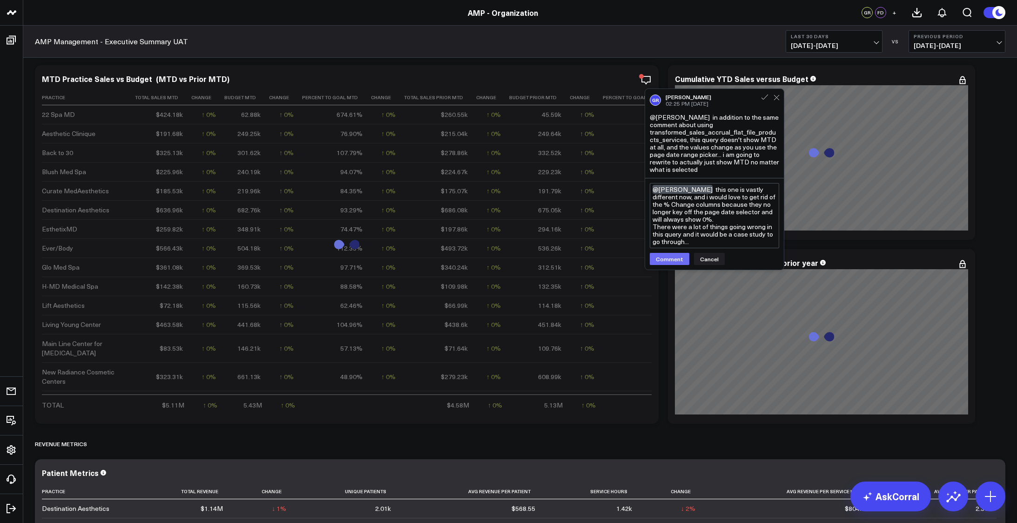
click at [675, 260] on button "Comment" at bounding box center [670, 259] width 40 height 12
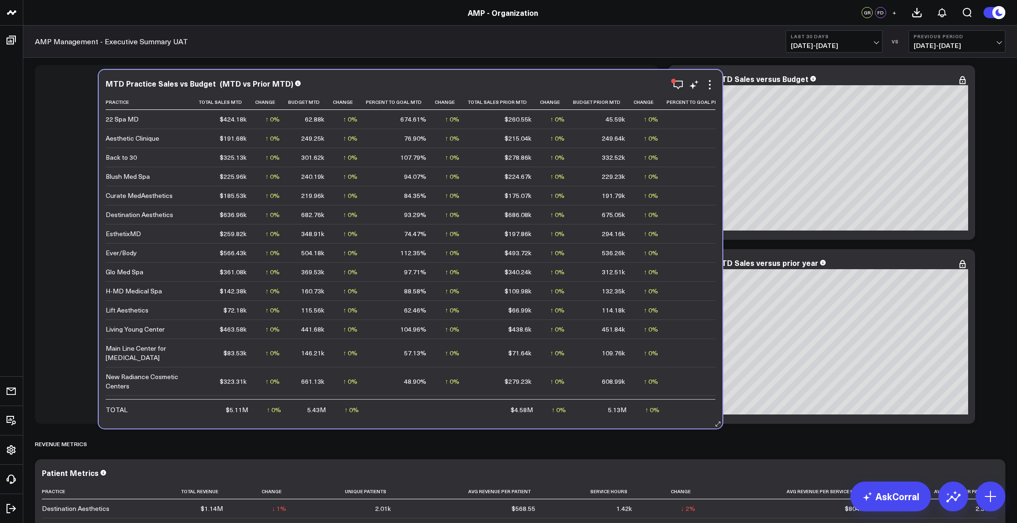
drag, startPoint x: 502, startPoint y: 409, endPoint x: 566, endPoint y: 414, distance: 63.9
click at [573, 414] on td "5.13M" at bounding box center [603, 409] width 61 height 20
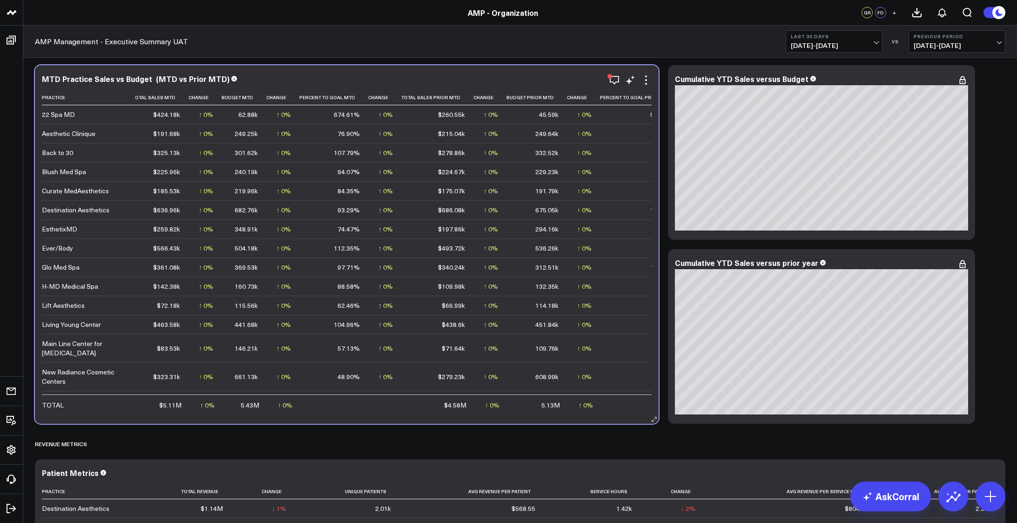
scroll to position [0, 0]
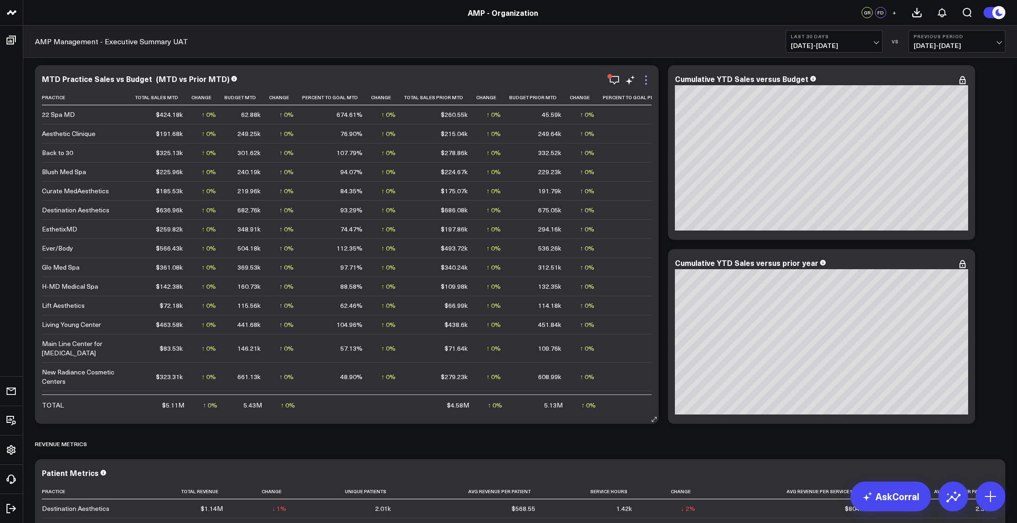
click at [648, 79] on icon at bounding box center [646, 79] width 11 height 11
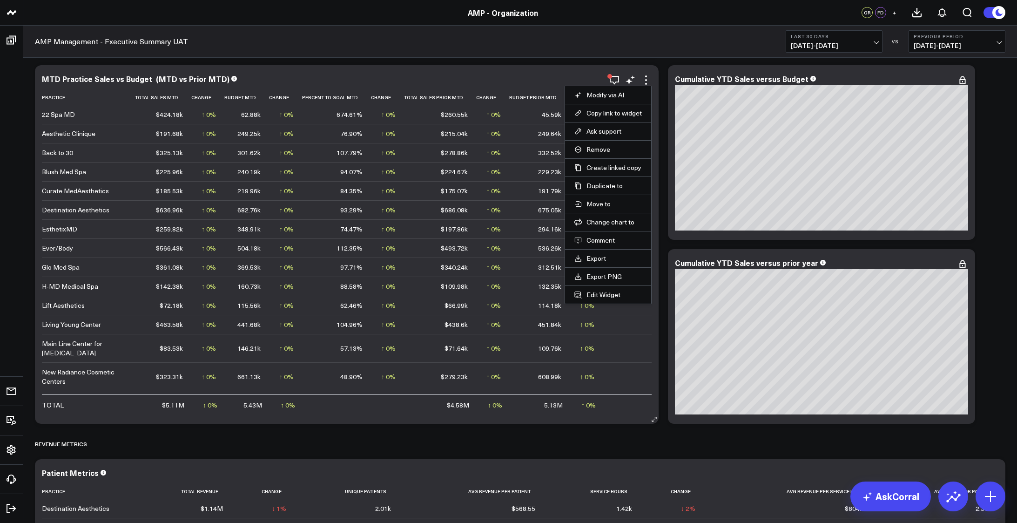
click at [508, 81] on div "MTD Practice Sales vs Budget (MTD vs Prior MTD)" at bounding box center [347, 78] width 610 height 8
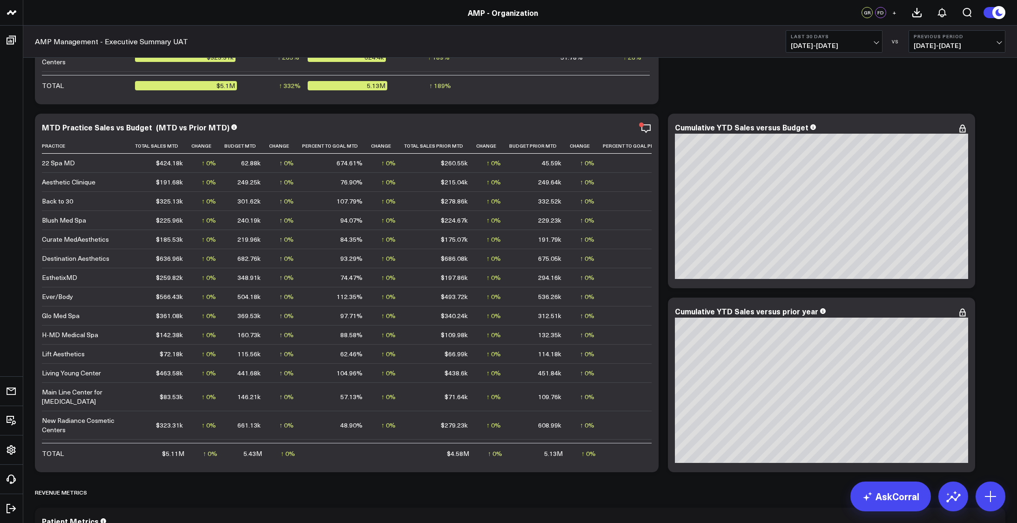
scroll to position [1367, 0]
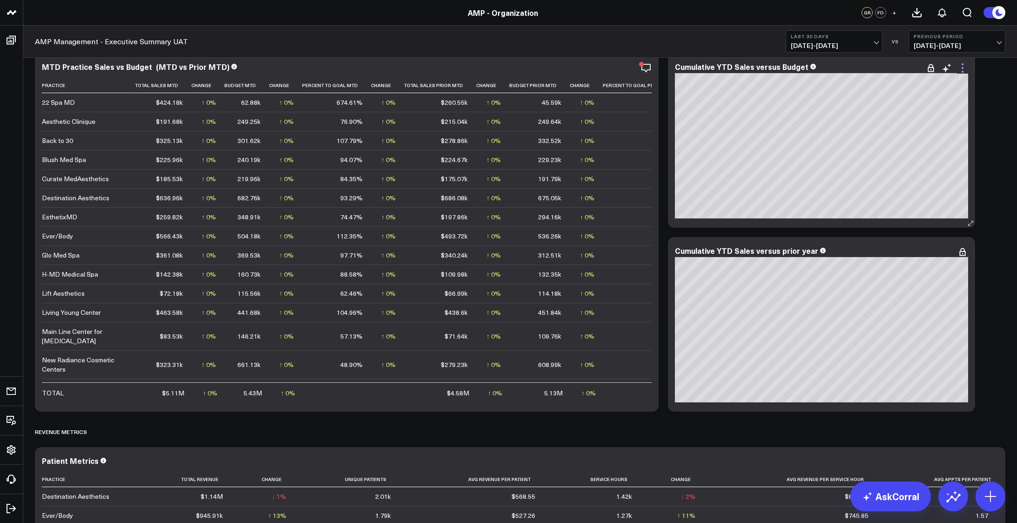
click at [964, 66] on icon at bounding box center [962, 67] width 11 height 11
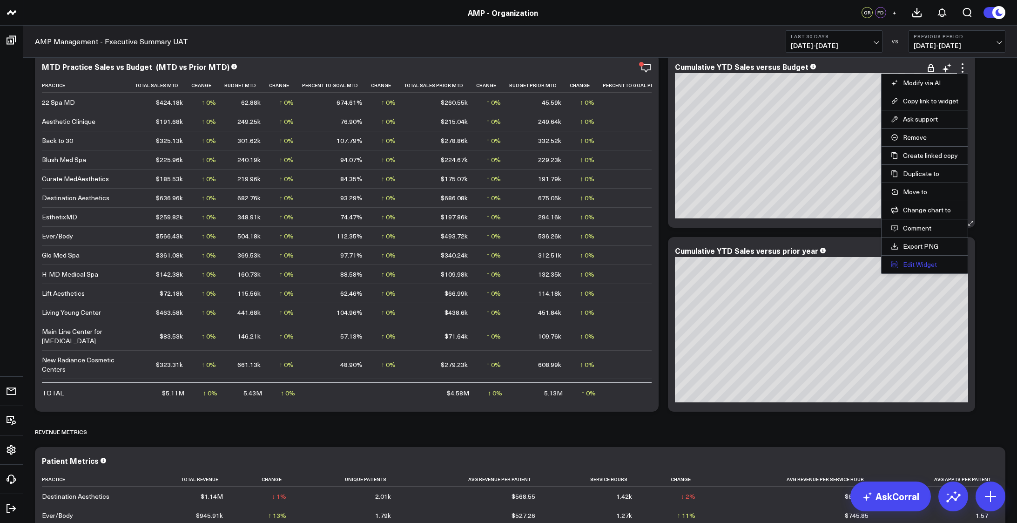
click at [920, 266] on button "Edit Widget" at bounding box center [925, 264] width 68 height 8
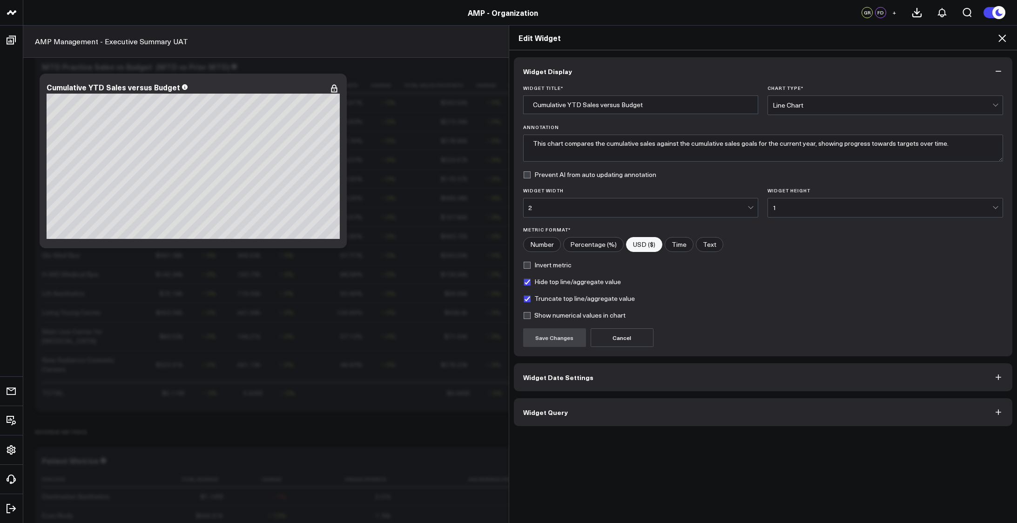
click at [612, 376] on button "Widget Date Settings" at bounding box center [763, 377] width 499 height 28
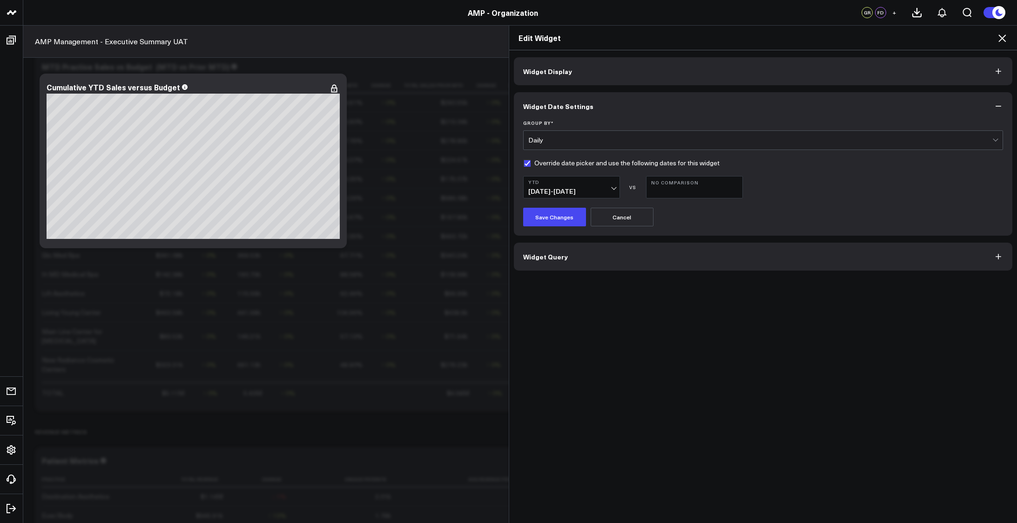
click at [604, 256] on button "Widget Query" at bounding box center [763, 257] width 499 height 28
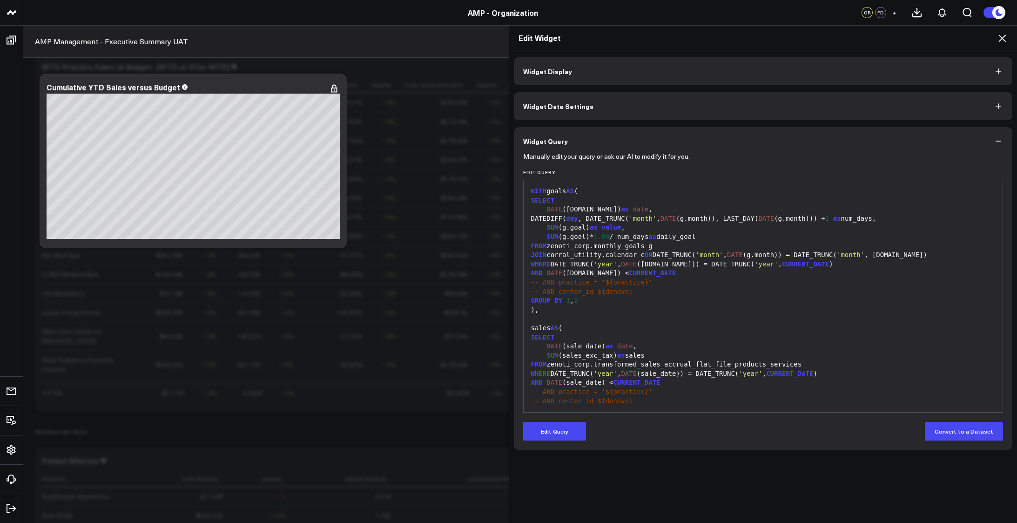
click at [601, 109] on button "Widget Date Settings" at bounding box center [763, 106] width 499 height 28
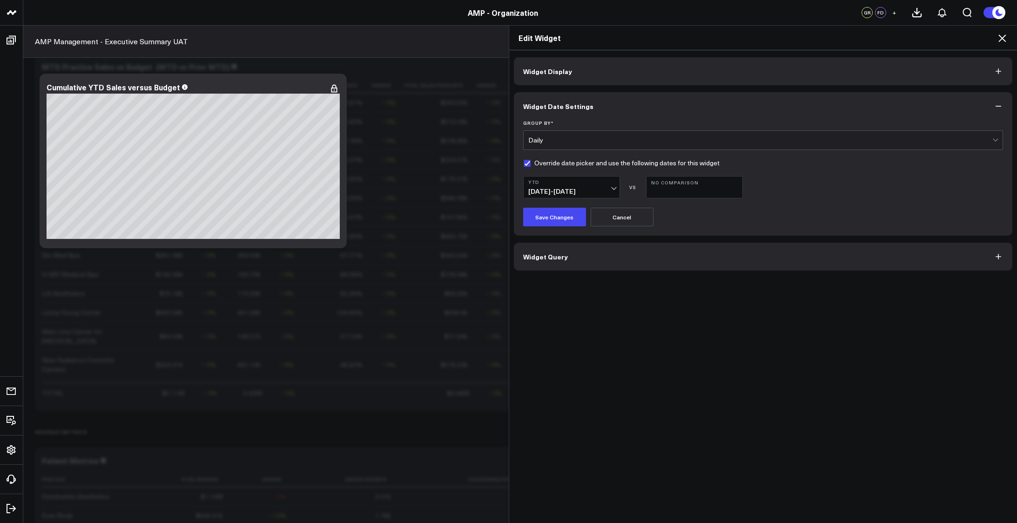
click at [610, 258] on button "Widget Query" at bounding box center [763, 257] width 499 height 28
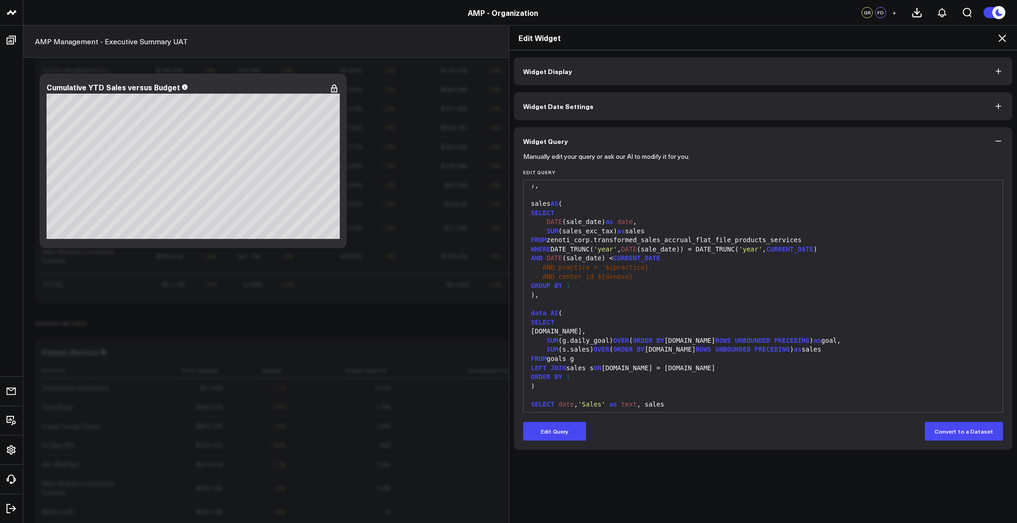
scroll to position [108, 0]
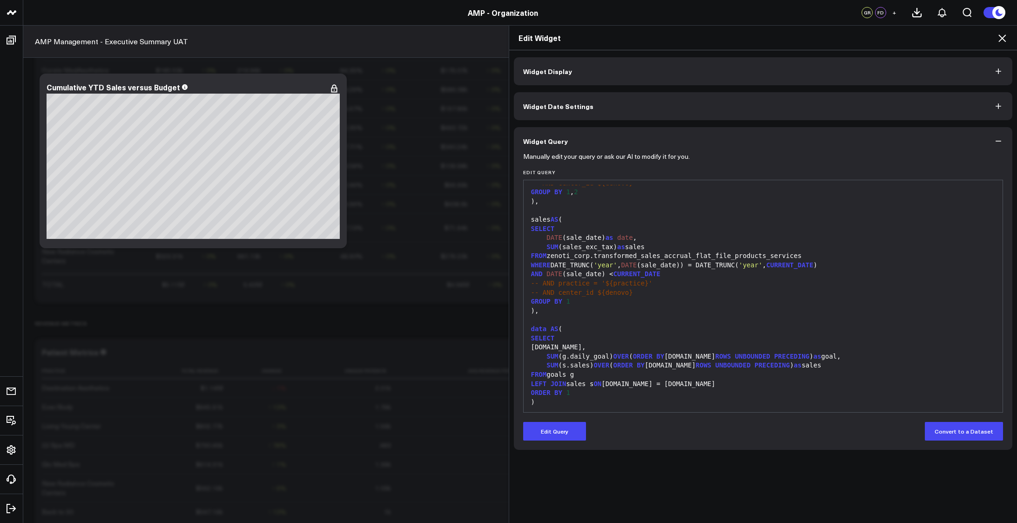
click at [1004, 39] on icon at bounding box center [1002, 37] width 7 height 7
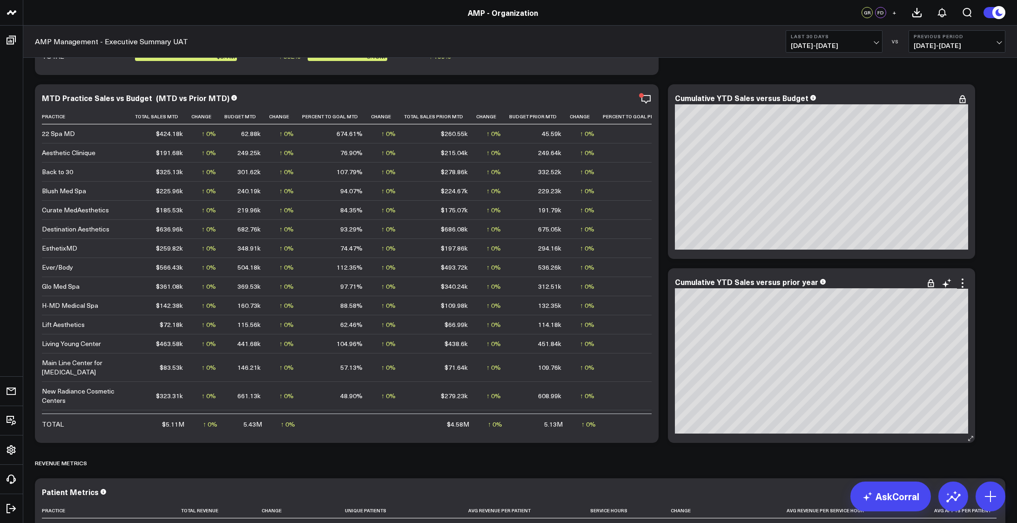
scroll to position [1320, 0]
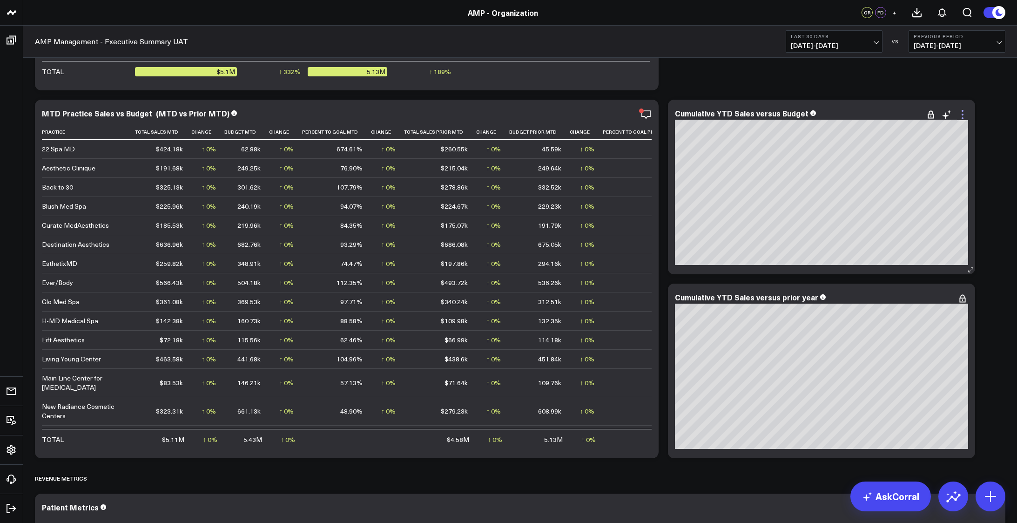
click at [967, 109] on icon at bounding box center [962, 114] width 11 height 11
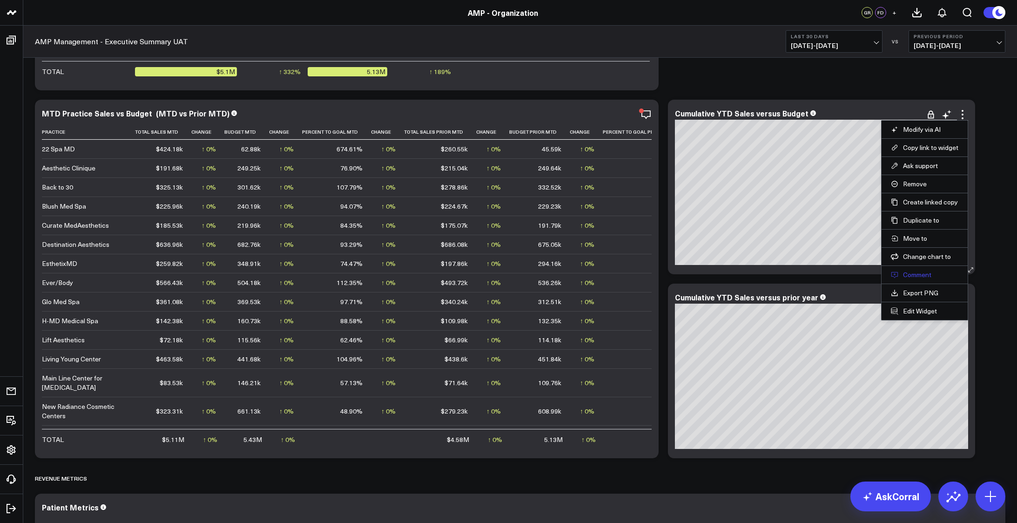
click at [907, 272] on button "Comment" at bounding box center [925, 274] width 68 height 8
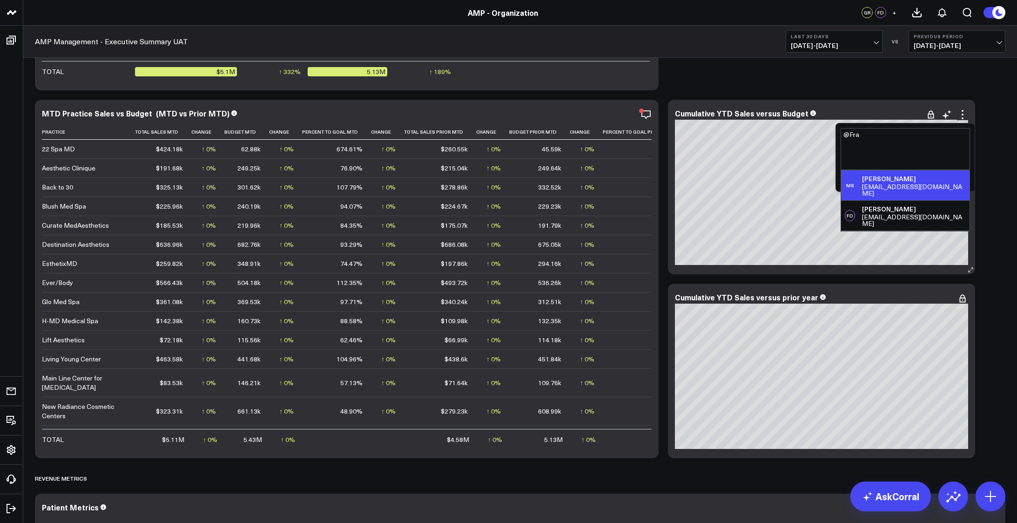
type textarea "@[PERSON_NAME]"
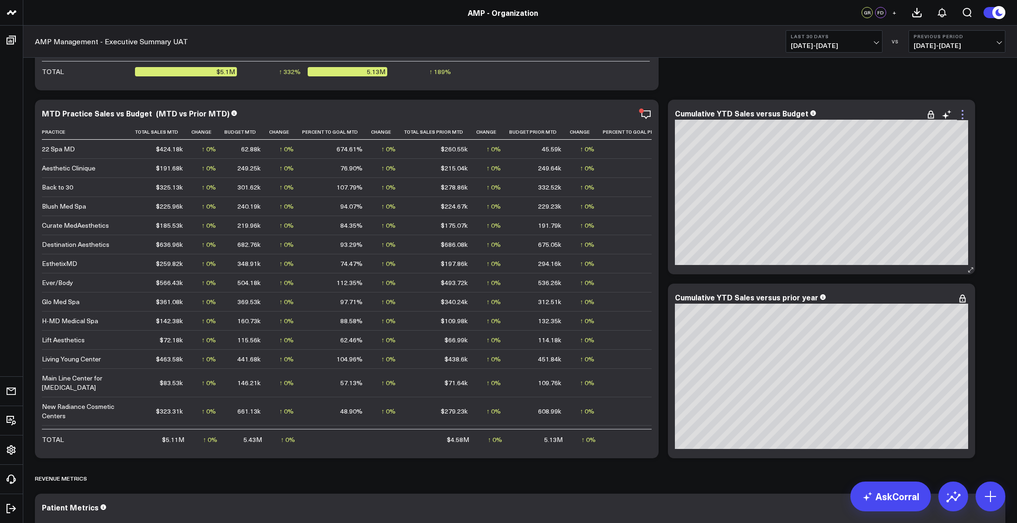
click at [965, 112] on icon at bounding box center [962, 114] width 11 height 11
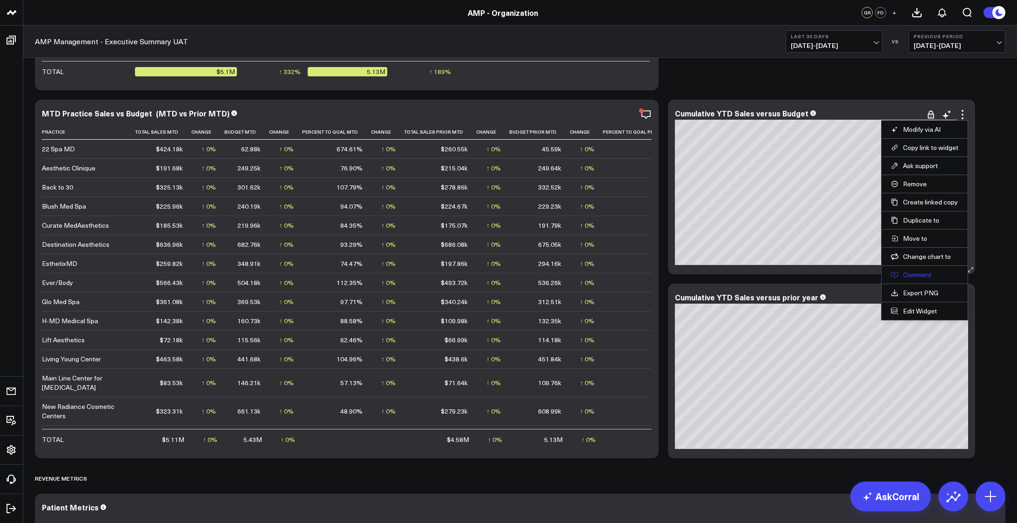
click at [922, 276] on button "Comment" at bounding box center [925, 274] width 68 height 8
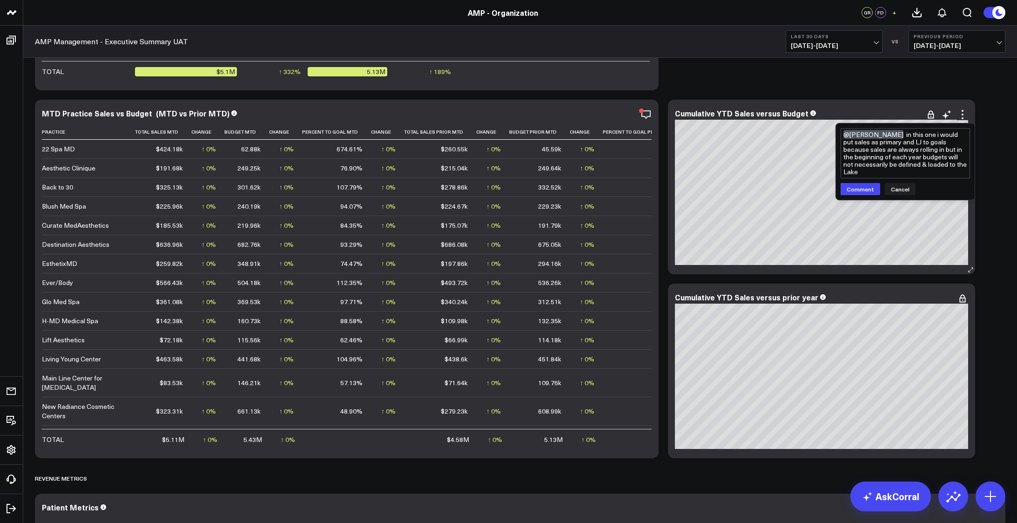
type textarea "@[PERSON_NAME] in this one i would put sales as primary and LJ to goals because…"
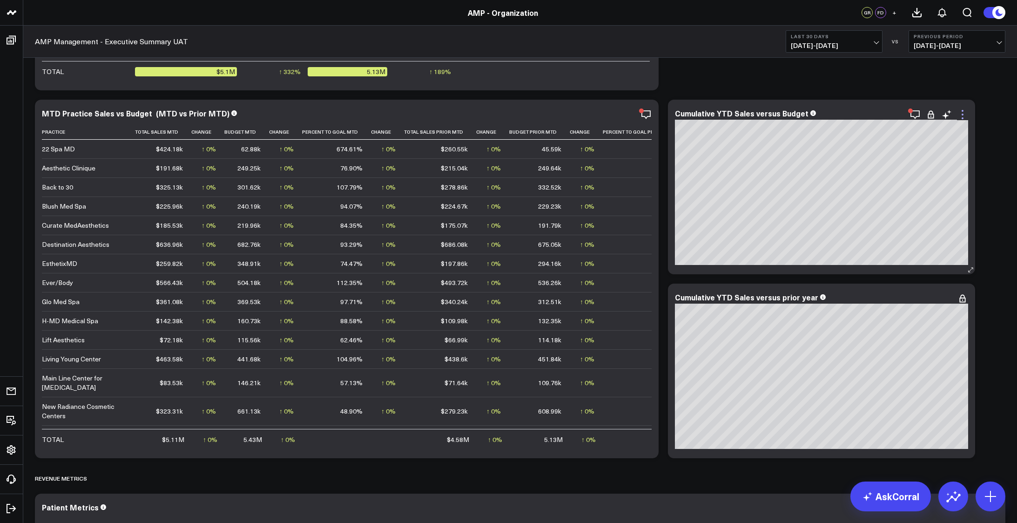
click at [959, 115] on icon at bounding box center [962, 114] width 11 height 11
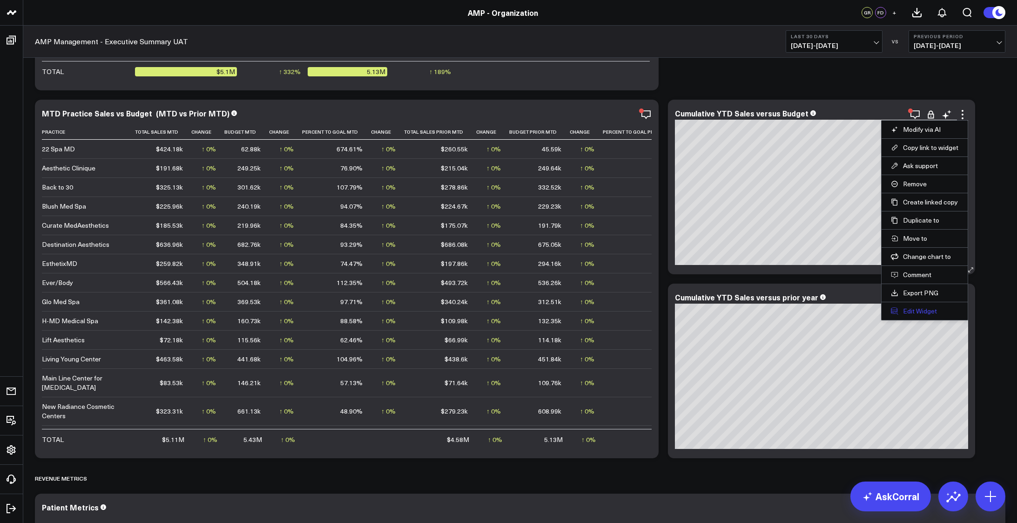
click at [918, 311] on button "Edit Widget" at bounding box center [925, 311] width 68 height 8
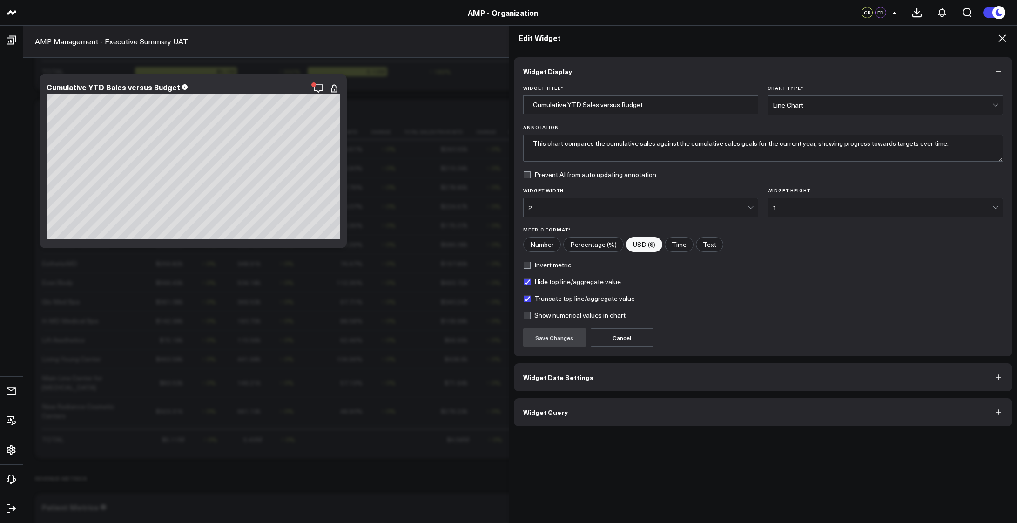
click at [557, 414] on span "Widget Query" at bounding box center [545, 411] width 45 height 7
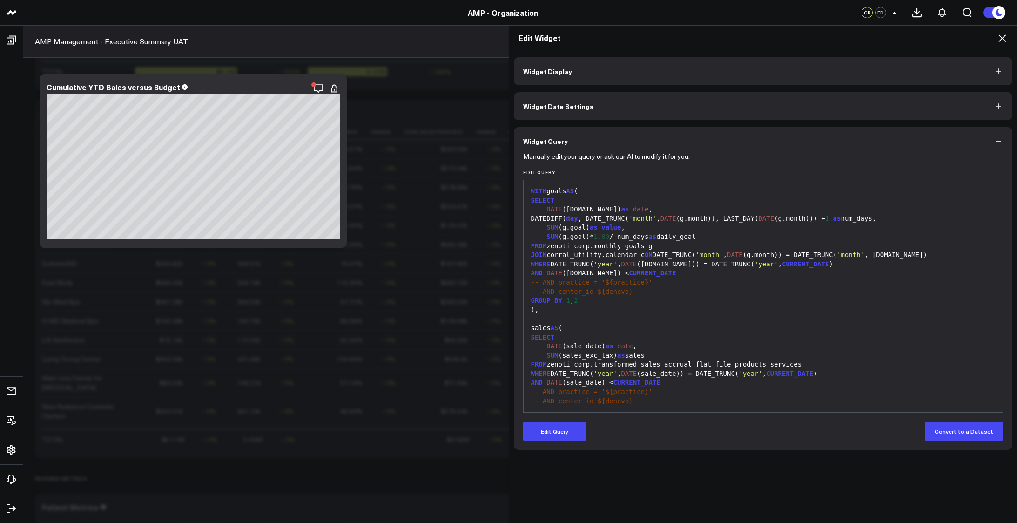
click at [658, 368] on div "FROM zenoti_corp.transformed_sales_accrual_flat_file_products_services" at bounding box center [763, 364] width 470 height 9
click at [576, 422] on button "Edit Query" at bounding box center [554, 431] width 63 height 19
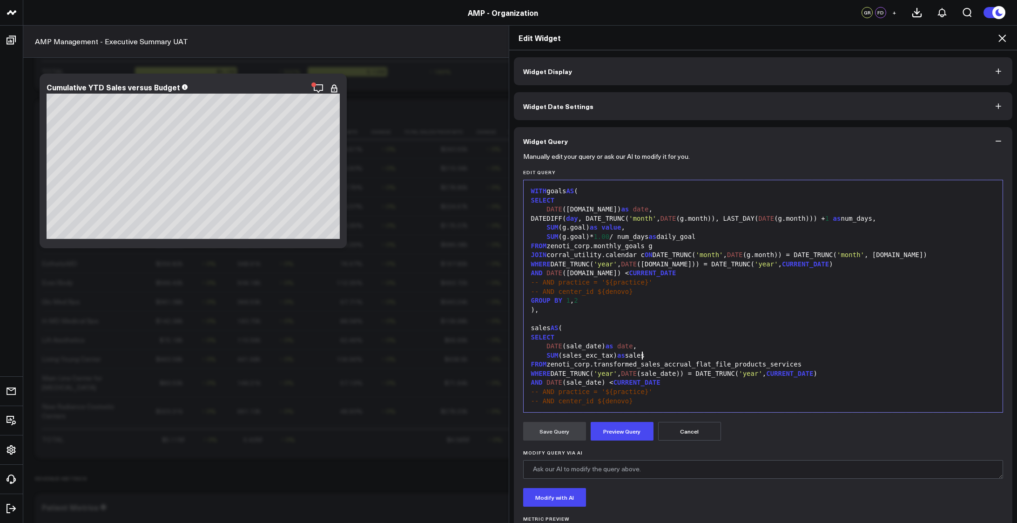
click at [669, 355] on div "SUM (sales_exc_tax) as sales" at bounding box center [763, 355] width 470 height 9
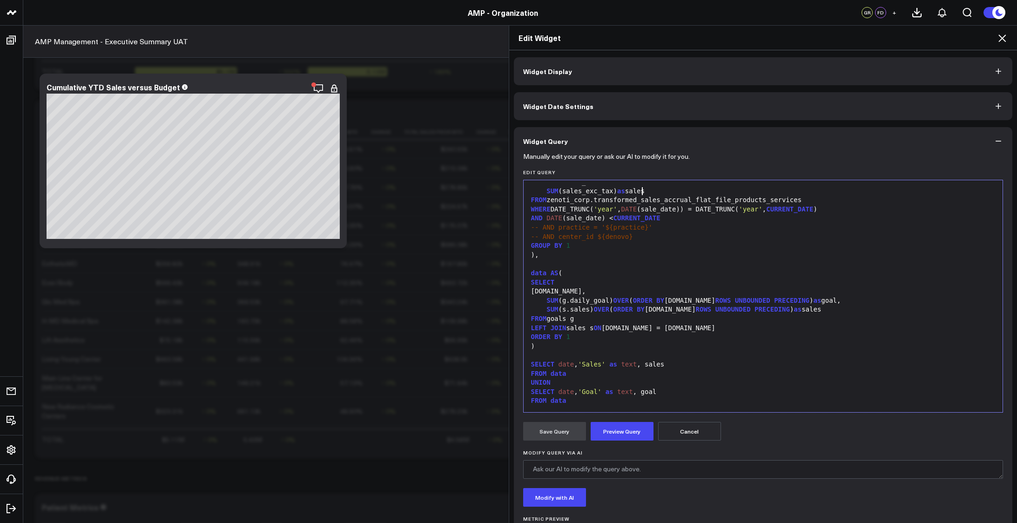
click at [687, 365] on div "SELECT date , 'Sales' as text , sales" at bounding box center [763, 364] width 470 height 9
paste div
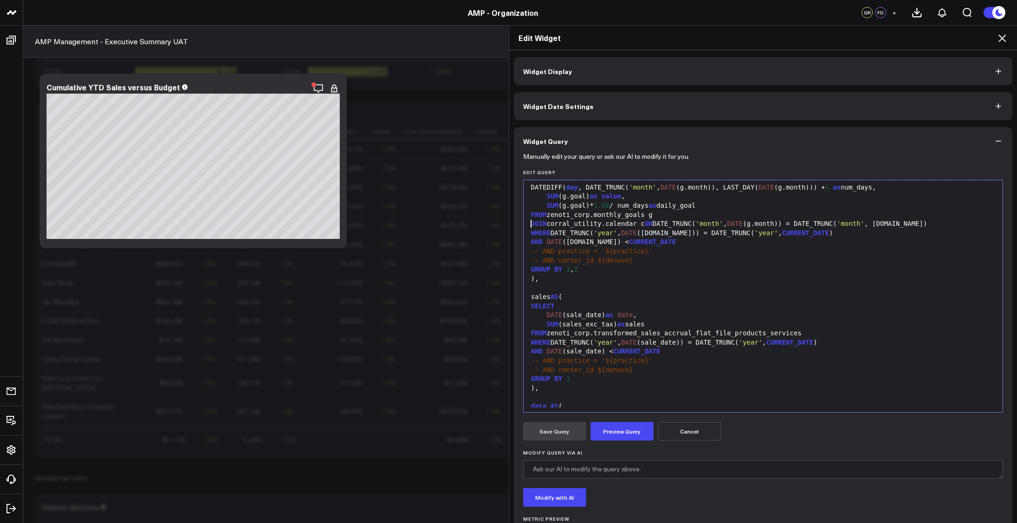
scroll to position [0, 0]
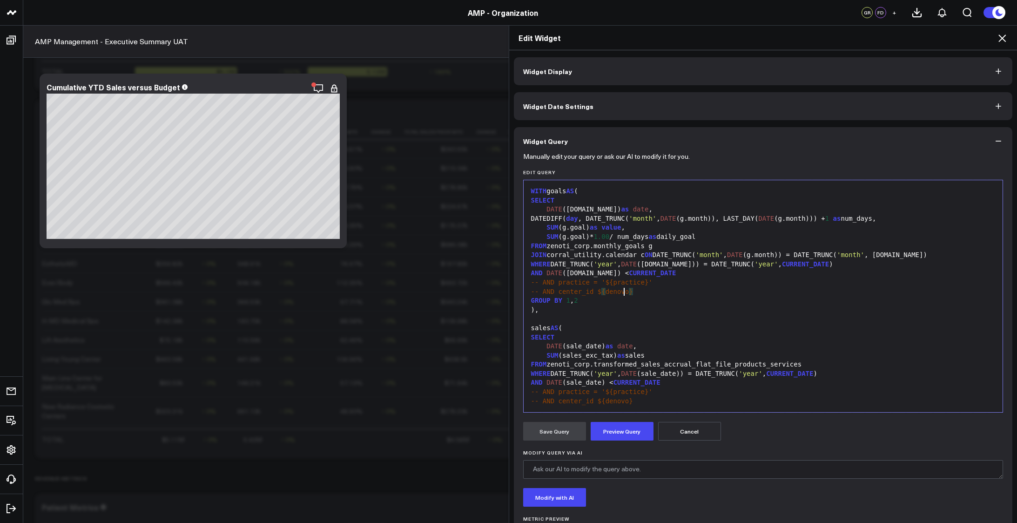
click at [746, 287] on div "-- AND center_id $ { denovo }" at bounding box center [763, 291] width 470 height 9
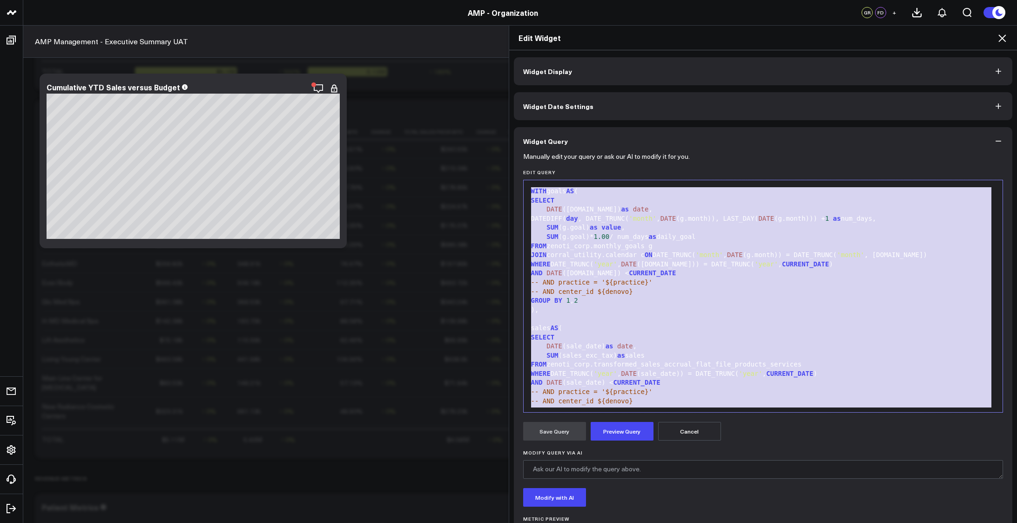
copy div "WITH goals AS ( SELECT DATE ([DOMAIN_NAME]) as date , DATEDIFF( day , DATE_TRUN…"
click at [981, 66] on button "Widget Display" at bounding box center [763, 71] width 499 height 28
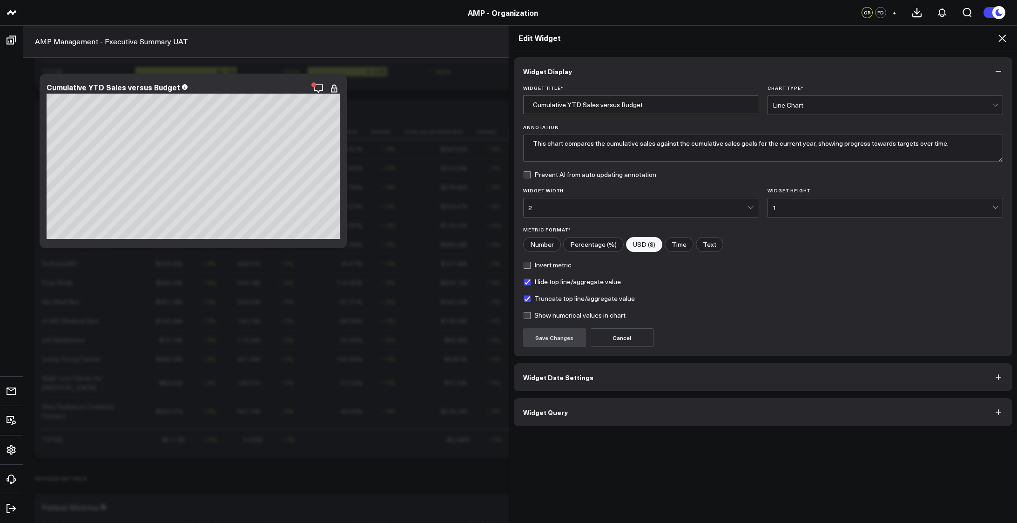
drag, startPoint x: 665, startPoint y: 105, endPoint x: 521, endPoint y: 106, distance: 143.9
click at [523, 106] on input "Cumulative YTD Sales versus Budget" at bounding box center [641, 104] width 236 height 19
click at [1002, 37] on icon at bounding box center [1002, 38] width 11 height 11
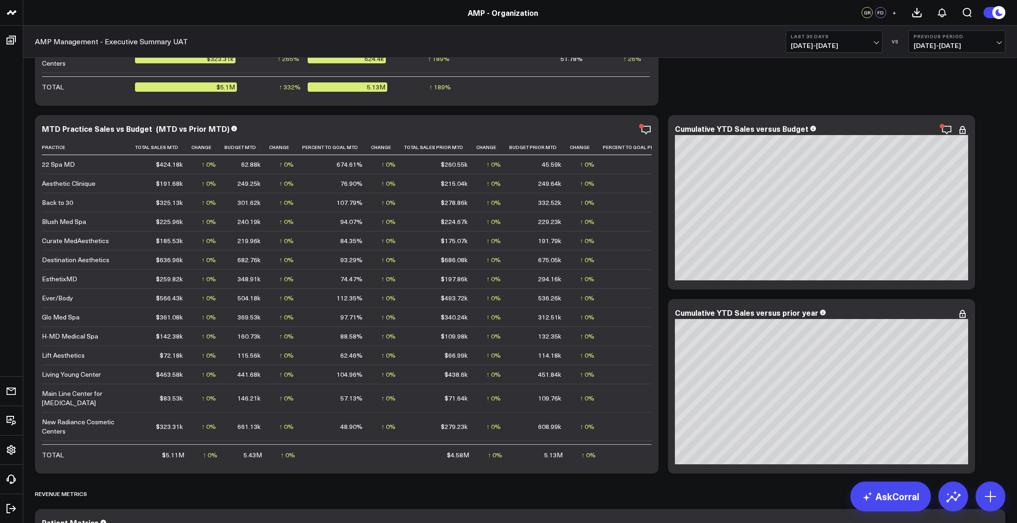
scroll to position [1227, 0]
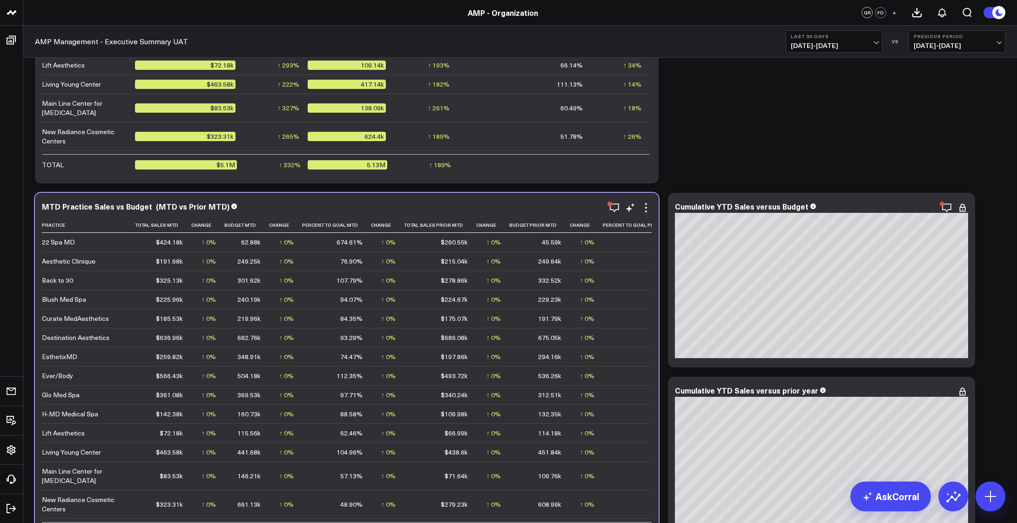
click at [648, 216] on div "MTD Practice Sales vs Budget (MTD vs Prior MTD) Practice Total Sales Mtd Change…" at bounding box center [347, 372] width 610 height 340
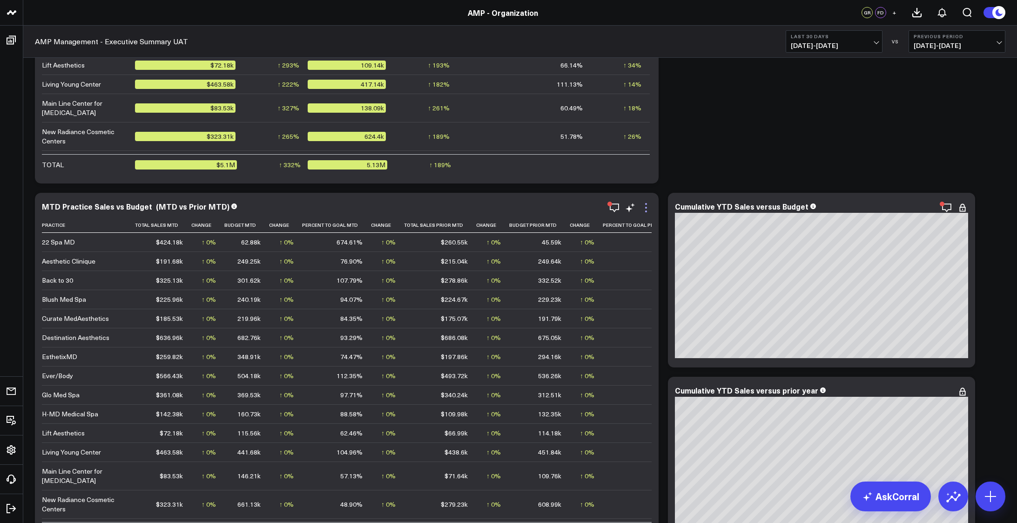
click at [647, 205] on icon at bounding box center [646, 207] width 11 height 11
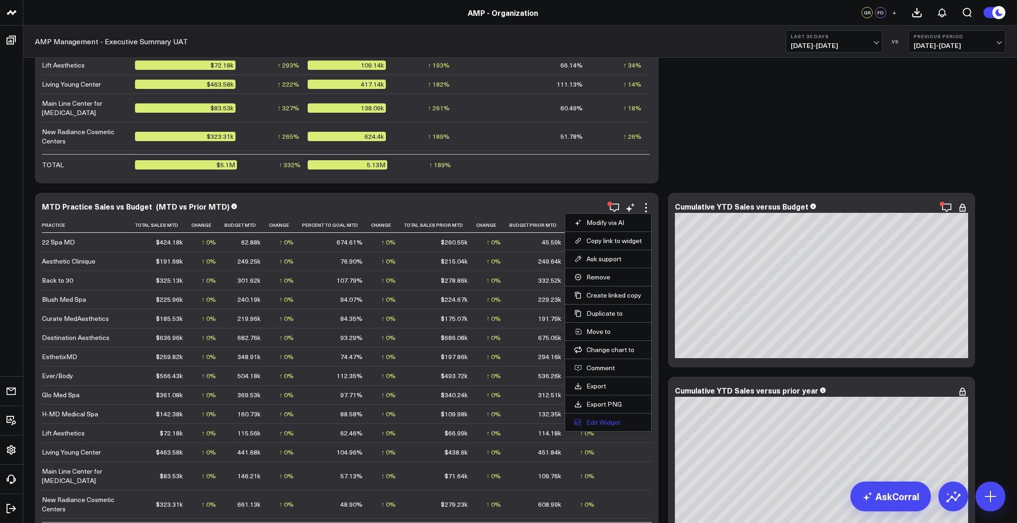
click at [603, 422] on button "Edit Widget" at bounding box center [608, 422] width 68 height 8
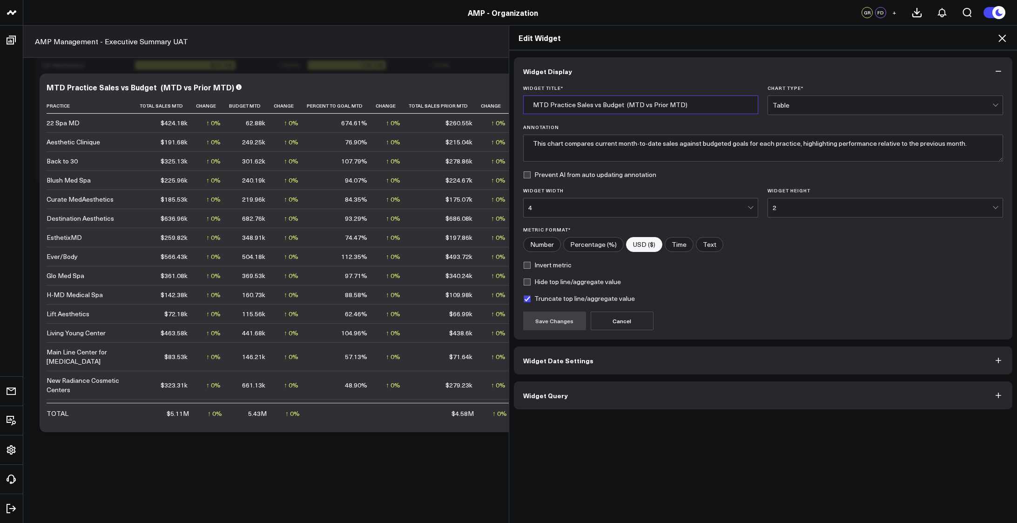
drag, startPoint x: 695, startPoint y: 107, endPoint x: 488, endPoint y: 100, distance: 206.8
click at [488, 100] on div "Edit Widget Widget Display Widget Title * MTD Practice Sales vs Budget (MTD vs …" at bounding box center [508, 274] width 1017 height 498
drag, startPoint x: 999, startPoint y: 37, endPoint x: 972, endPoint y: 54, distance: 31.9
click at [999, 37] on icon at bounding box center [1002, 38] width 11 height 11
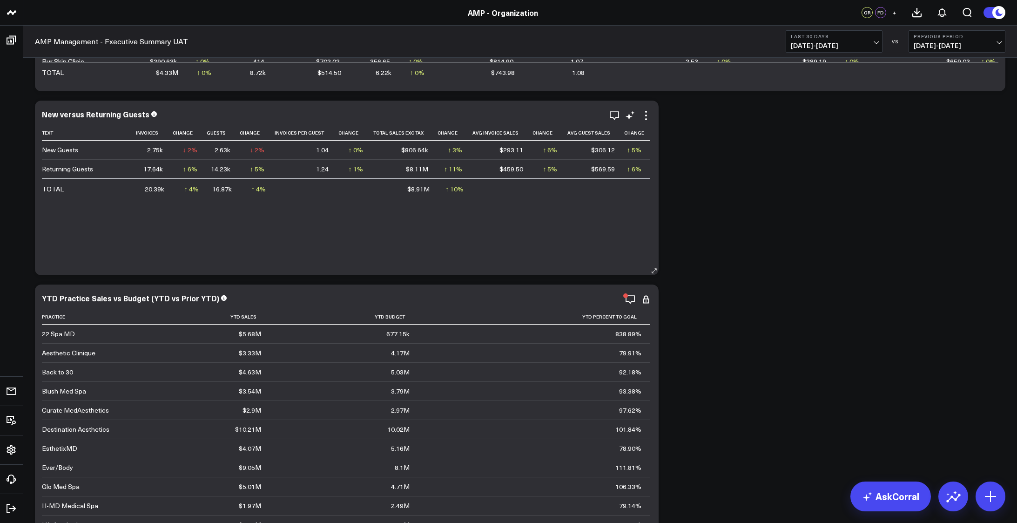
scroll to position [358, 0]
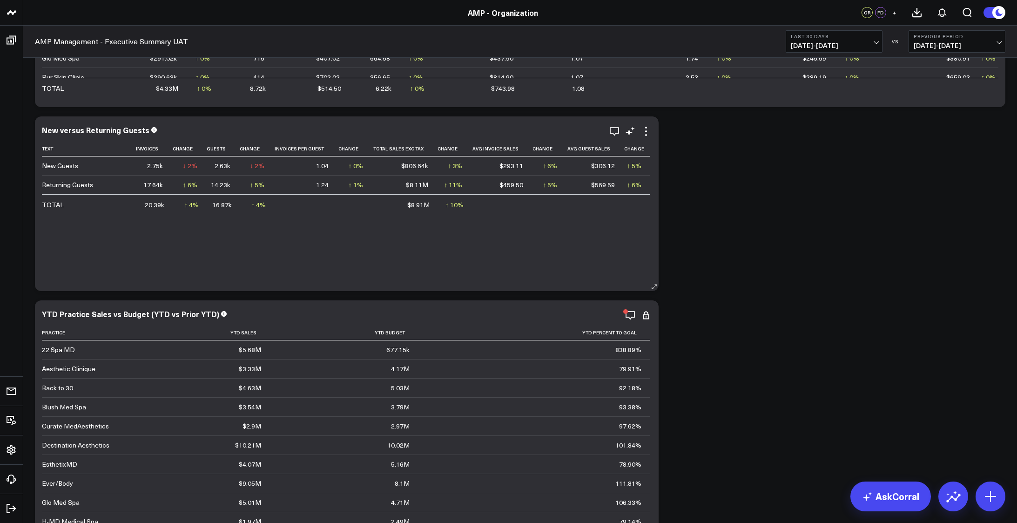
drag, startPoint x: 136, startPoint y: 113, endPoint x: 84, endPoint y: 116, distance: 52.2
click at [84, 116] on div "New versus Returning Guests Text Invoices Change Guests Change Invoices Per Gue…" at bounding box center [347, 203] width 624 height 175
click at [149, 128] on div "New versus Returning Guests" at bounding box center [99, 130] width 115 height 10
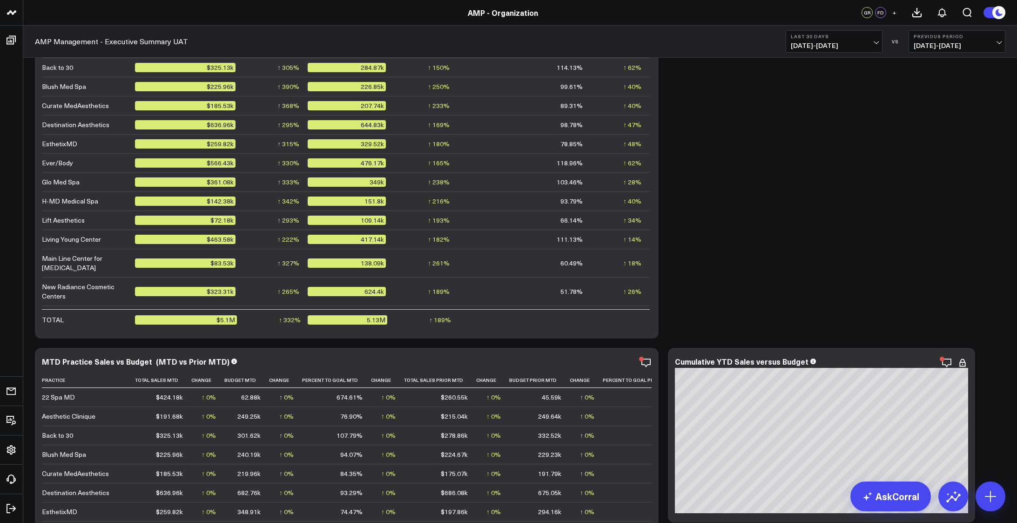
scroll to position [1367, 0]
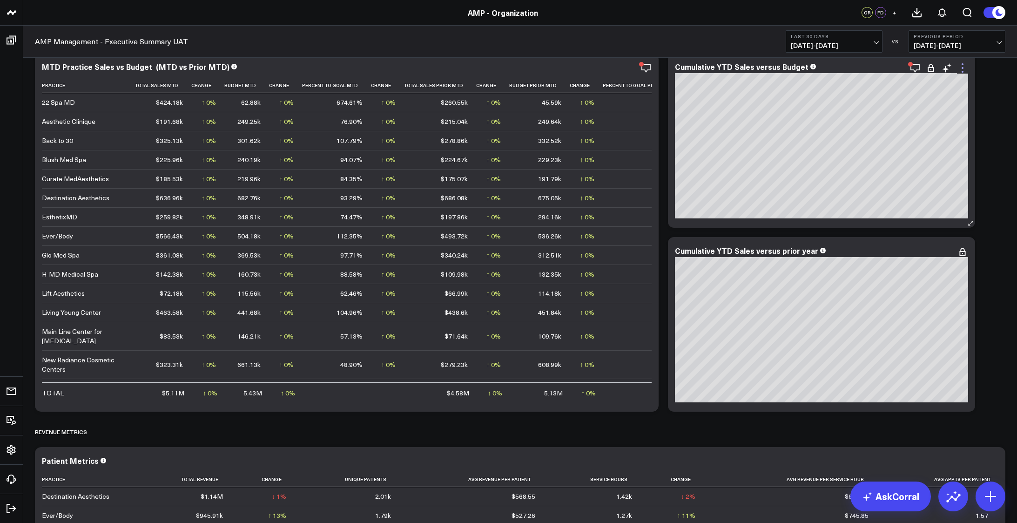
click at [963, 69] on icon at bounding box center [962, 67] width 11 height 11
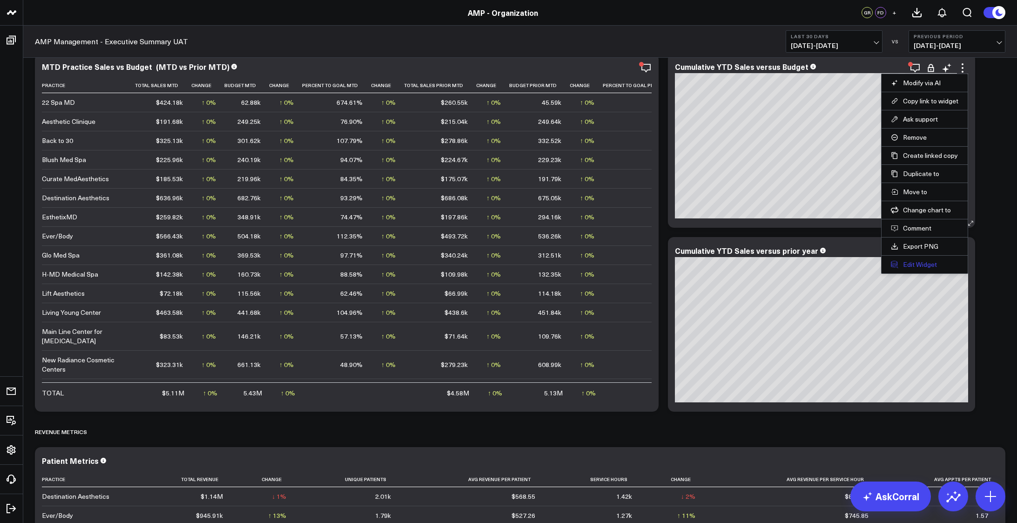
click at [932, 266] on button "Edit Widget" at bounding box center [925, 264] width 68 height 8
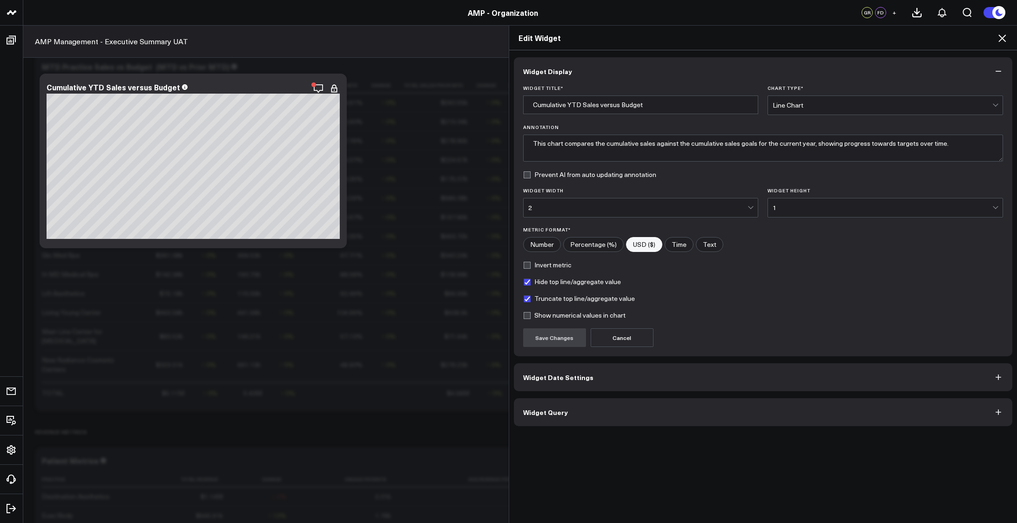
click at [628, 405] on button "Widget Query" at bounding box center [763, 412] width 499 height 28
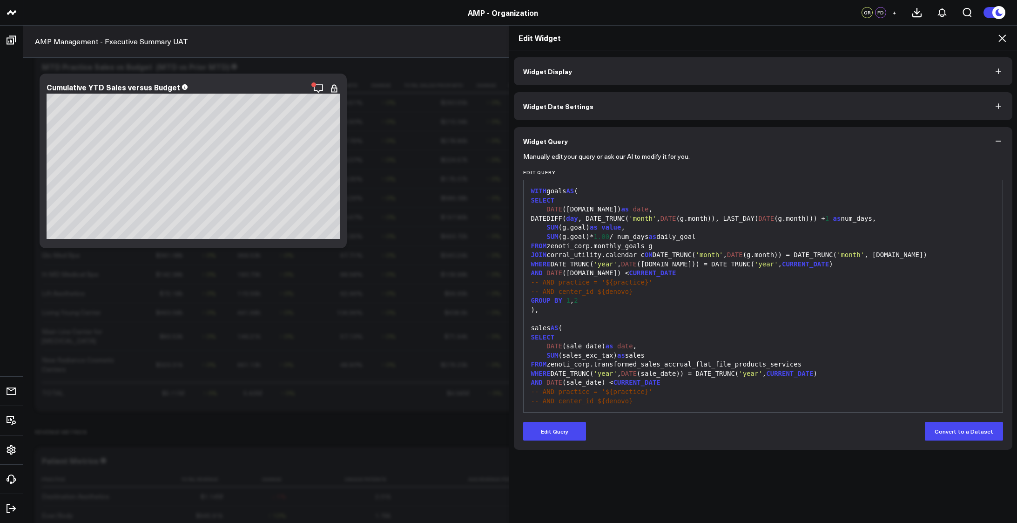
click at [705, 327] on div "sales AS (" at bounding box center [763, 328] width 470 height 9
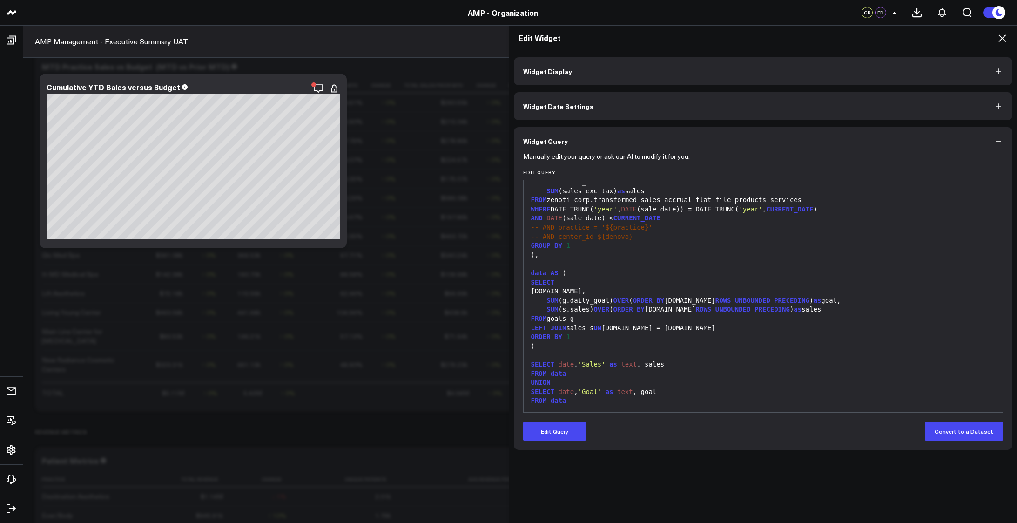
click at [832, 270] on div "data AS (" at bounding box center [763, 273] width 470 height 9
click at [585, 110] on button "Widget Date Settings" at bounding box center [763, 106] width 499 height 28
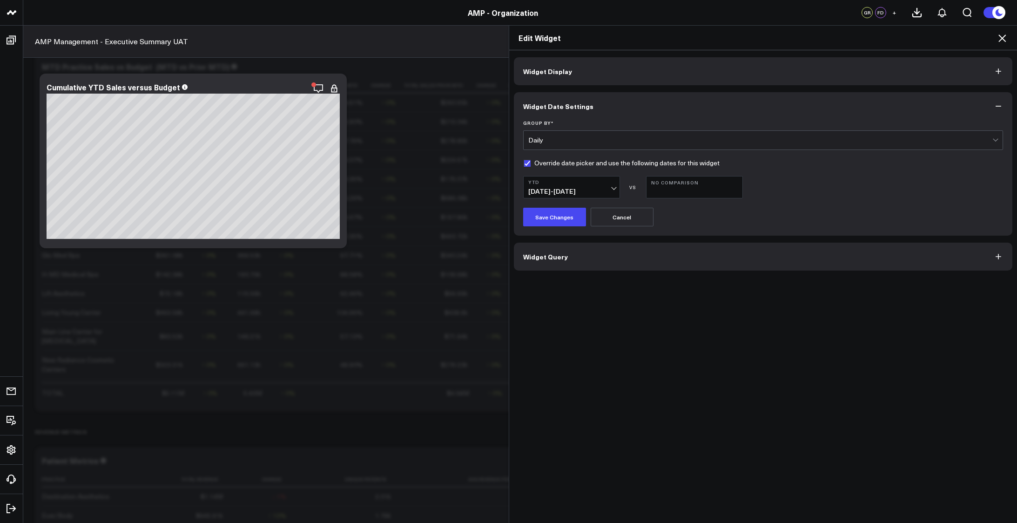
click at [646, 253] on button "Widget Query" at bounding box center [763, 257] width 499 height 28
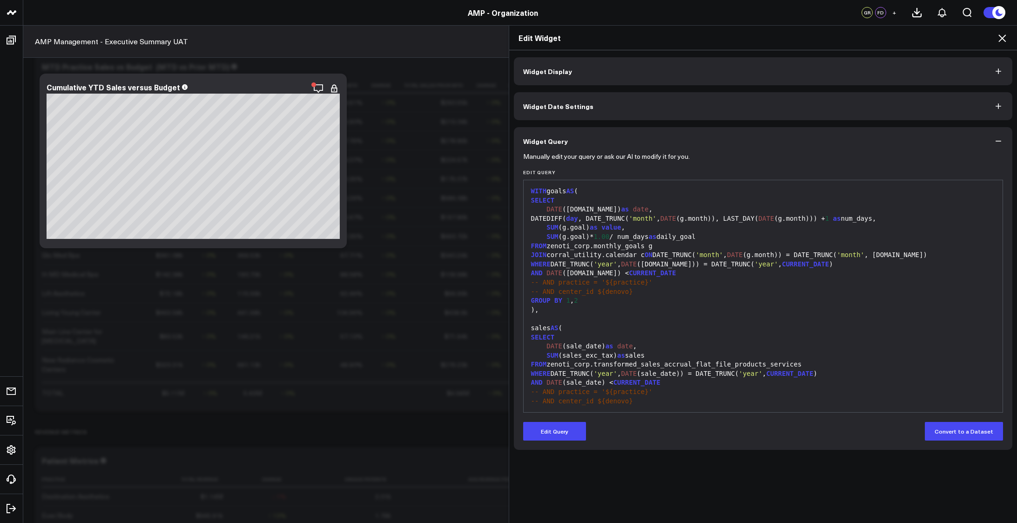
click at [760, 278] on div "WITH goals AS ( SELECT DATE ([DOMAIN_NAME]) as date , DATEDIFF( day , DATE_TRUN…" at bounding box center [763, 378] width 470 height 387
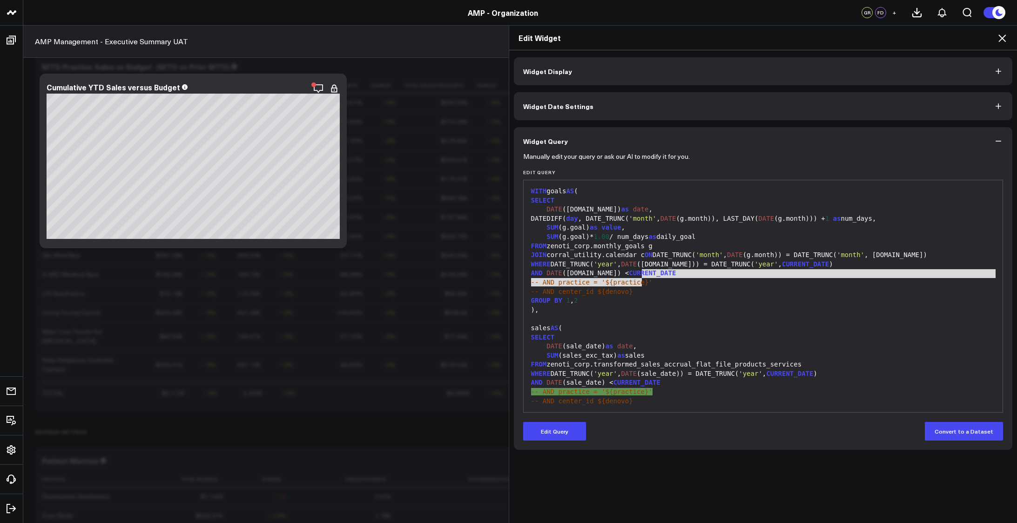
click at [736, 236] on div "SUM (g.goal)* 1.00 / num_days as daily_goal" at bounding box center [763, 236] width 470 height 9
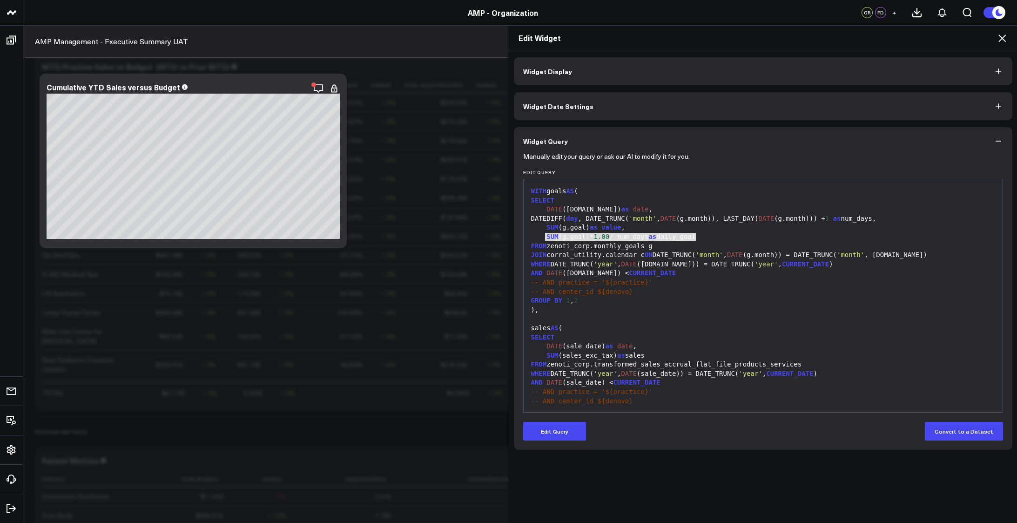
drag, startPoint x: 542, startPoint y: 236, endPoint x: 696, endPoint y: 237, distance: 153.2
click at [696, 237] on div "SUM (g.goal)* 1.00 / num_days as daily_goal" at bounding box center [763, 236] width 470 height 9
copy div "SUM (g.goal)* 1.00 / num_days as daily_goal"
click at [696, 241] on div "SUM (g.goal)* 1.00 / num_days as daily_goal" at bounding box center [763, 236] width 470 height 9
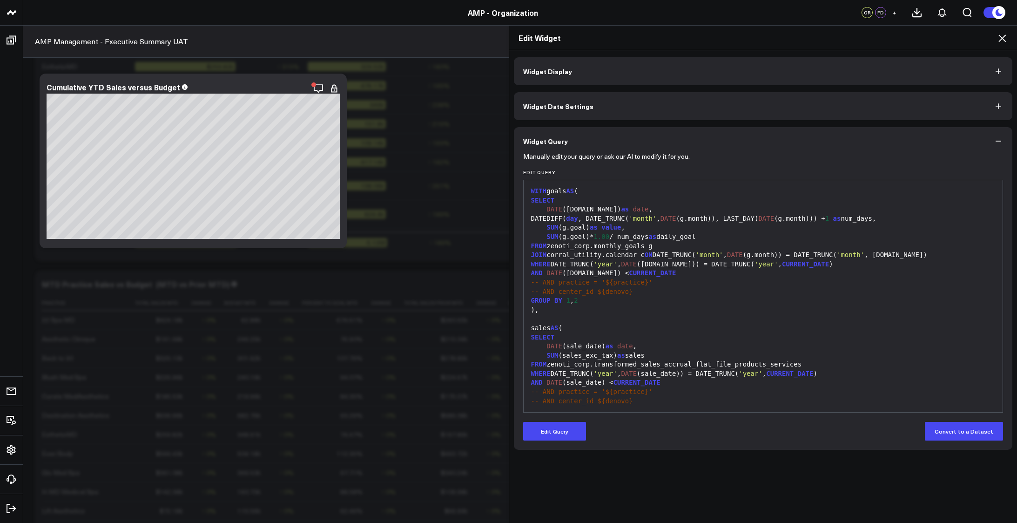
scroll to position [1491, 0]
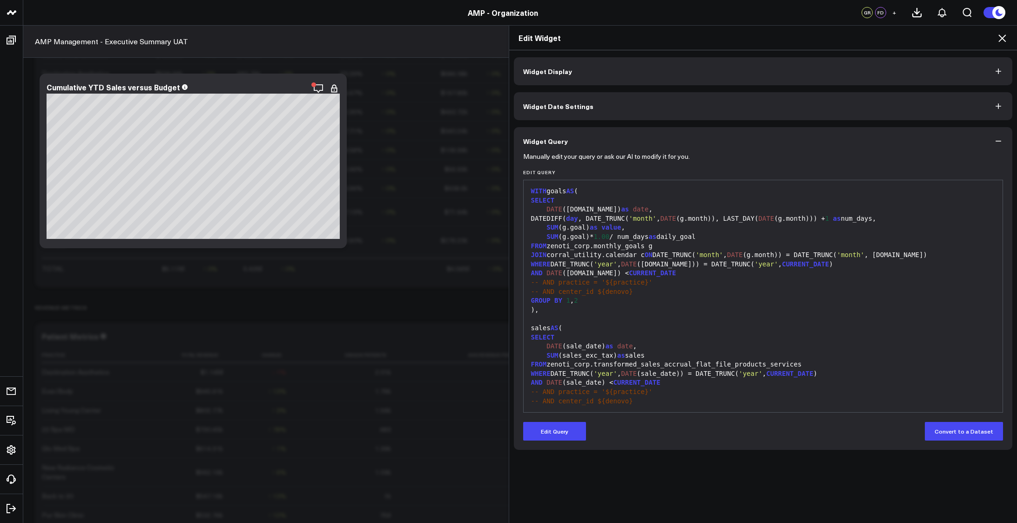
click at [1003, 34] on icon at bounding box center [1002, 38] width 11 height 11
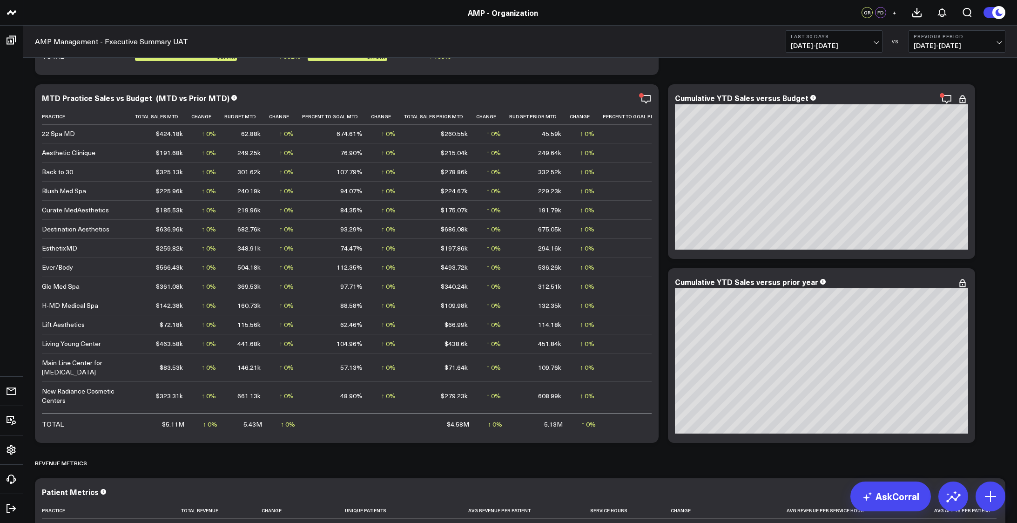
scroll to position [1320, 0]
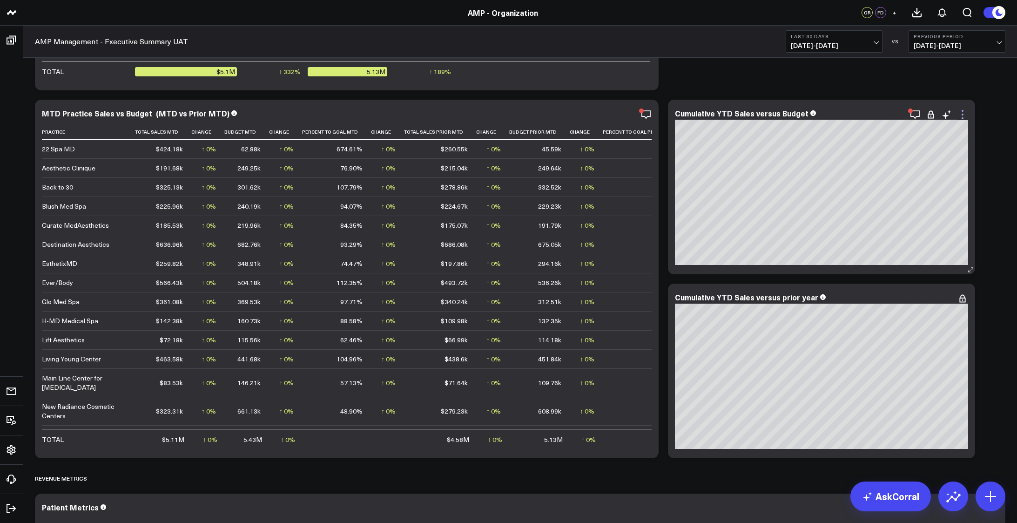
click at [963, 114] on icon at bounding box center [962, 114] width 11 height 11
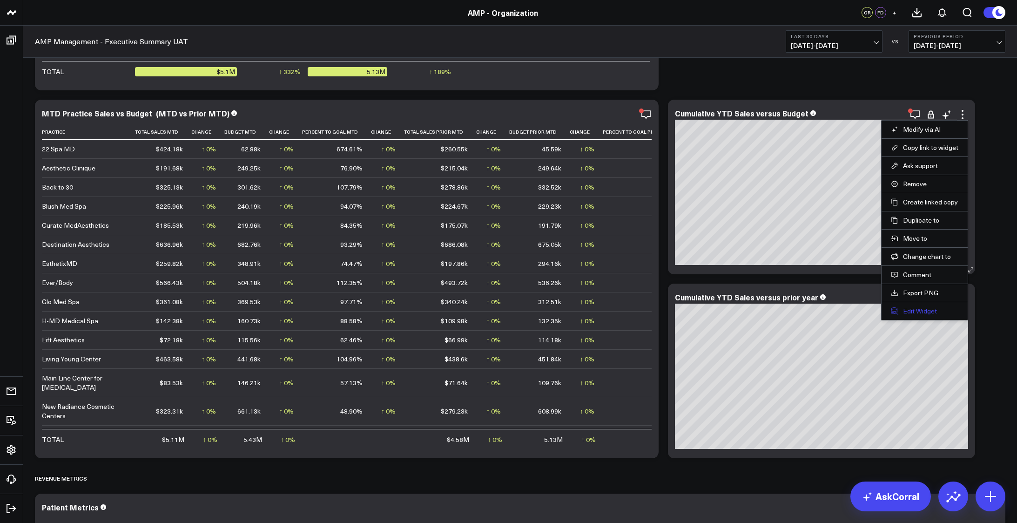
click at [927, 307] on button "Edit Widget" at bounding box center [925, 311] width 68 height 8
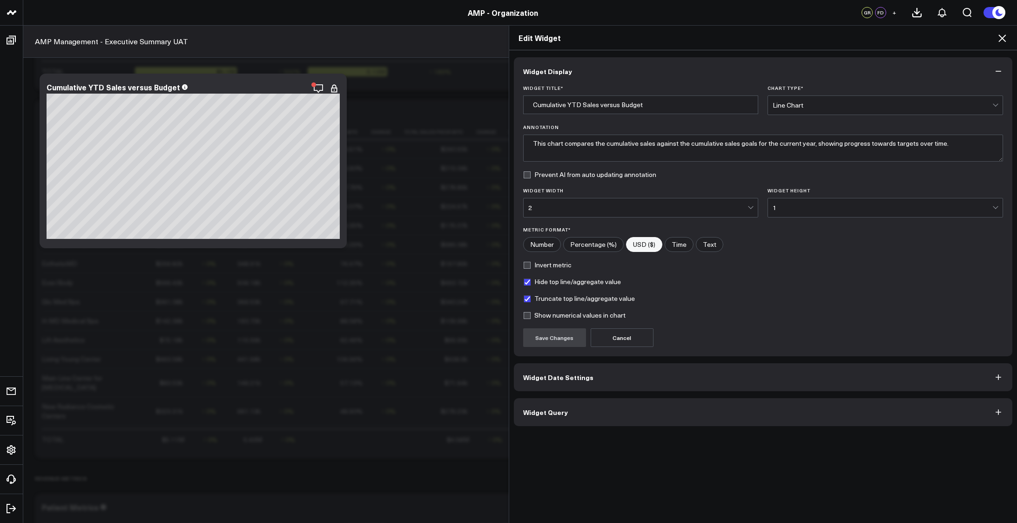
click at [659, 411] on button "Widget Query" at bounding box center [763, 412] width 499 height 28
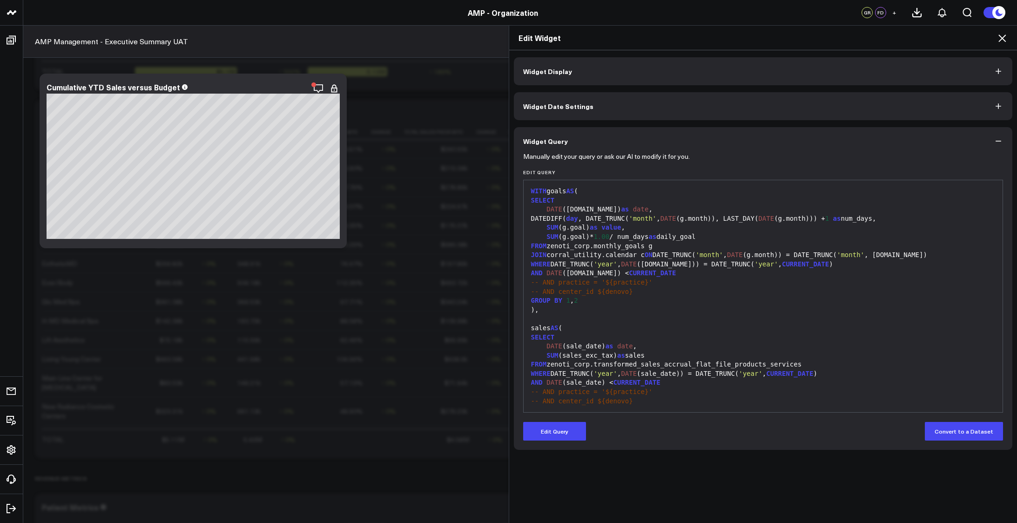
click at [1001, 39] on icon at bounding box center [1002, 37] width 7 height 7
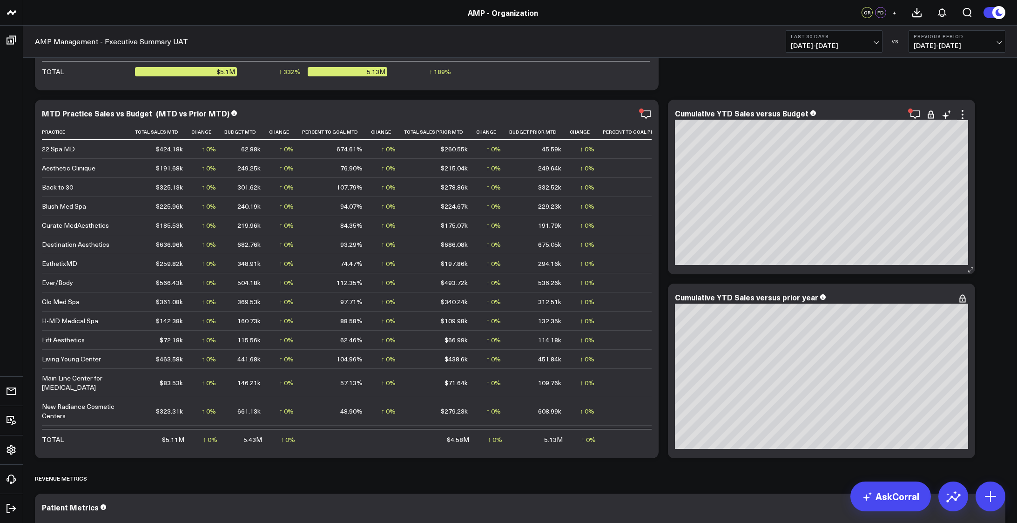
click at [921, 115] on div "Modify via AI Copy link to widget Ask support Remove Create linked copy AMP Man…" at bounding box center [939, 114] width 59 height 11
click at [915, 113] on icon "button" at bounding box center [915, 114] width 11 height 11
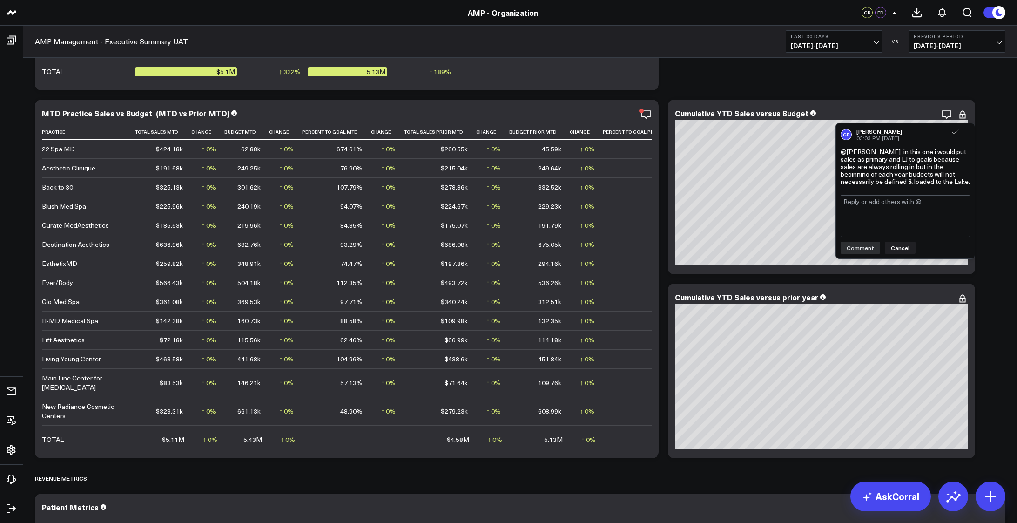
click at [912, 225] on textarea at bounding box center [905, 216] width 129 height 42
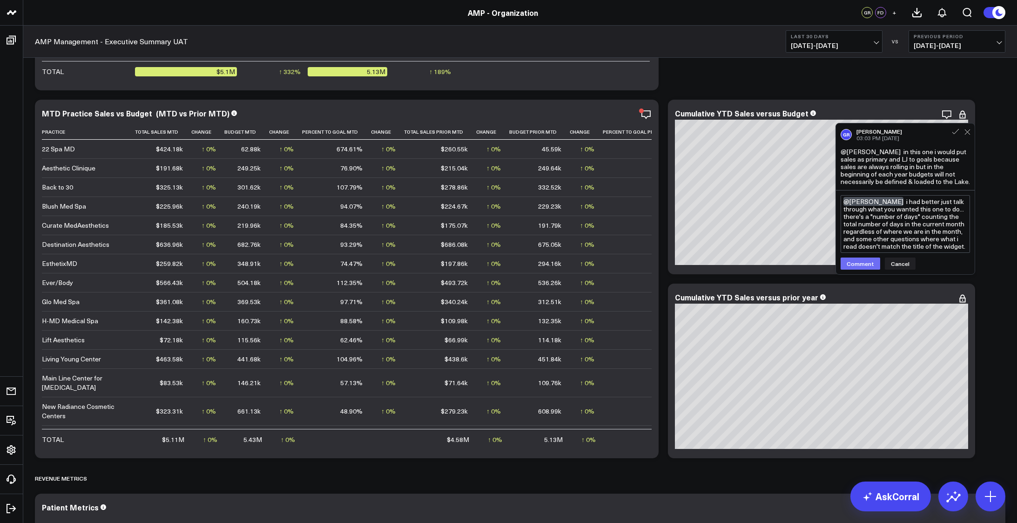
type textarea "@[PERSON_NAME] i had better just talk through what you wanted this one to do...…"
click at [863, 262] on button "Comment" at bounding box center [861, 263] width 40 height 12
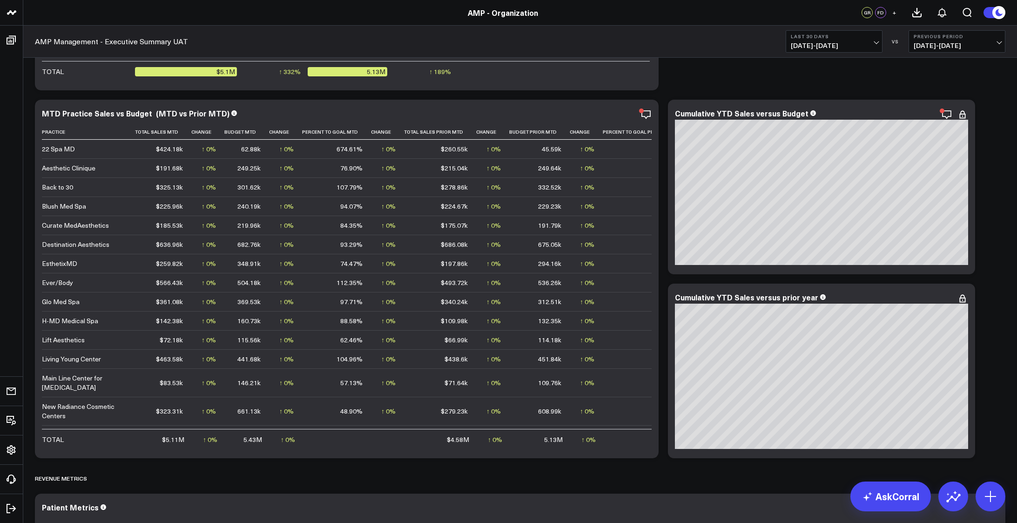
click at [963, 112] on icon at bounding box center [963, 111] width 2 height 2
click at [965, 296] on icon at bounding box center [962, 298] width 11 height 11
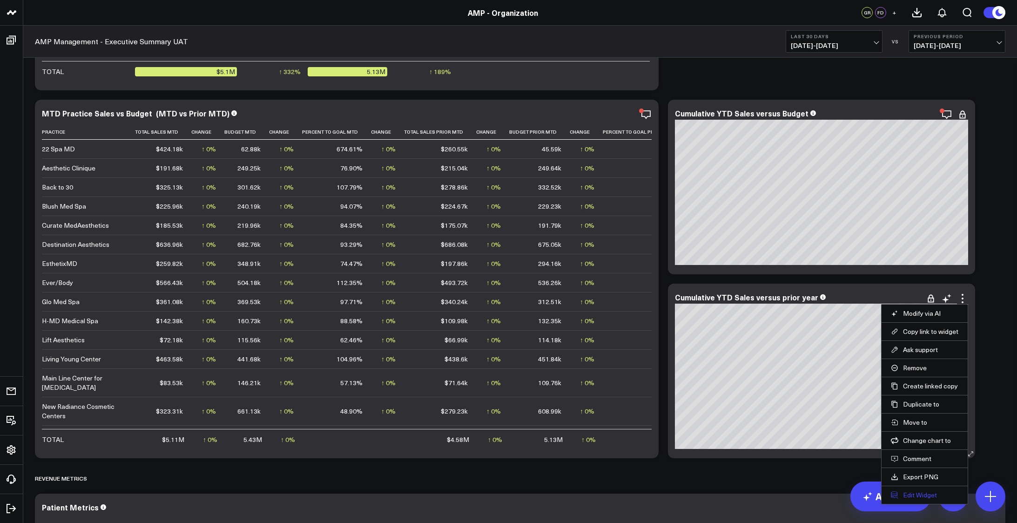
click at [915, 491] on button "Edit Widget" at bounding box center [925, 495] width 68 height 8
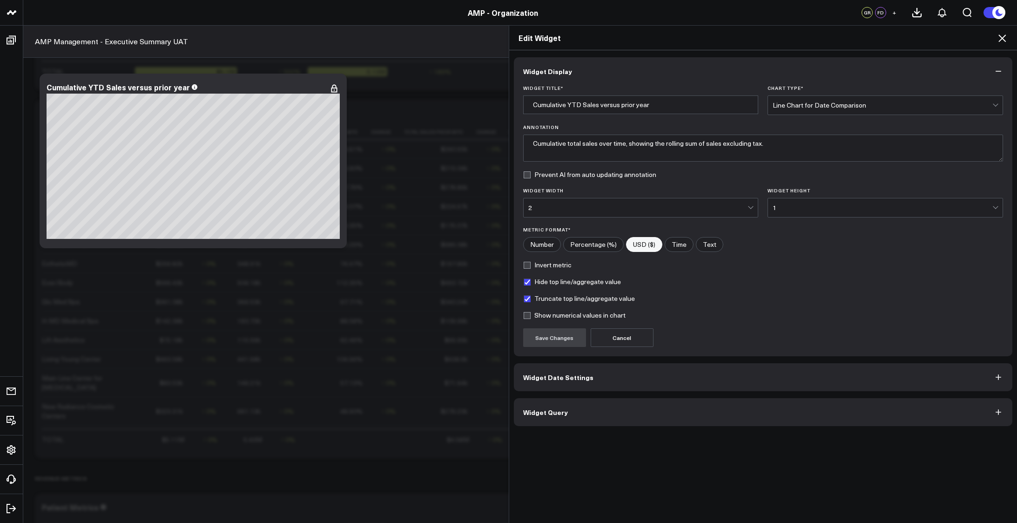
click at [663, 411] on button "Widget Query" at bounding box center [763, 412] width 499 height 28
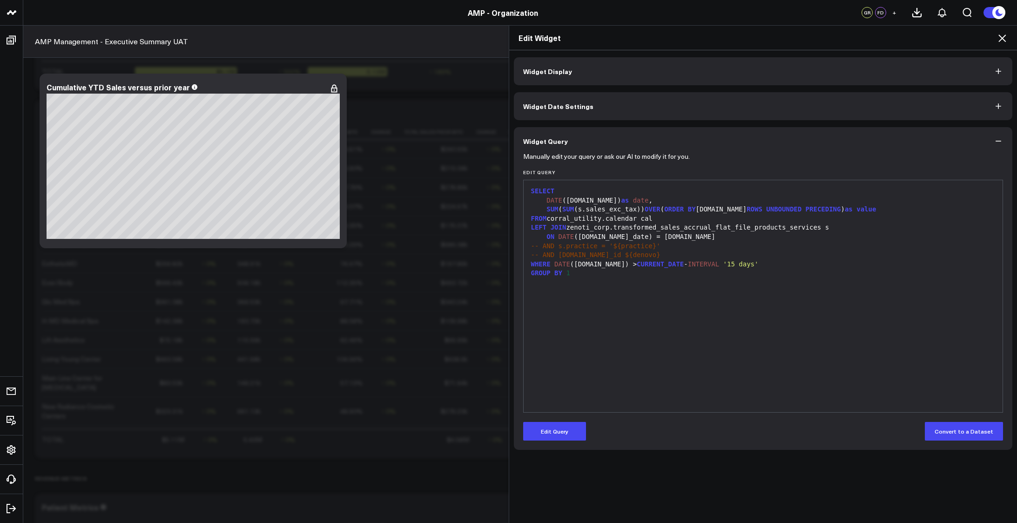
scroll to position [1305, 0]
click at [1004, 36] on icon at bounding box center [1002, 37] width 7 height 7
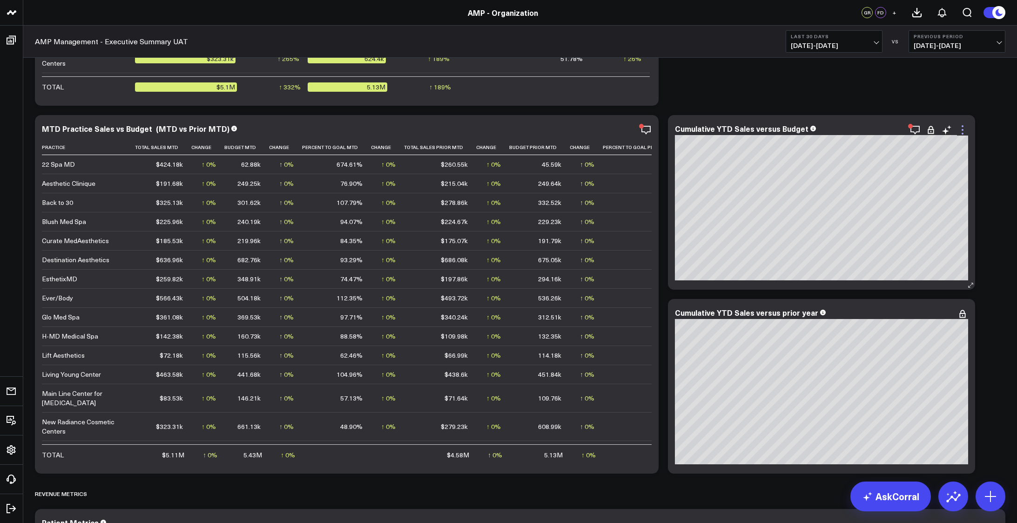
click at [964, 126] on icon at bounding box center [963, 126] width 2 height 2
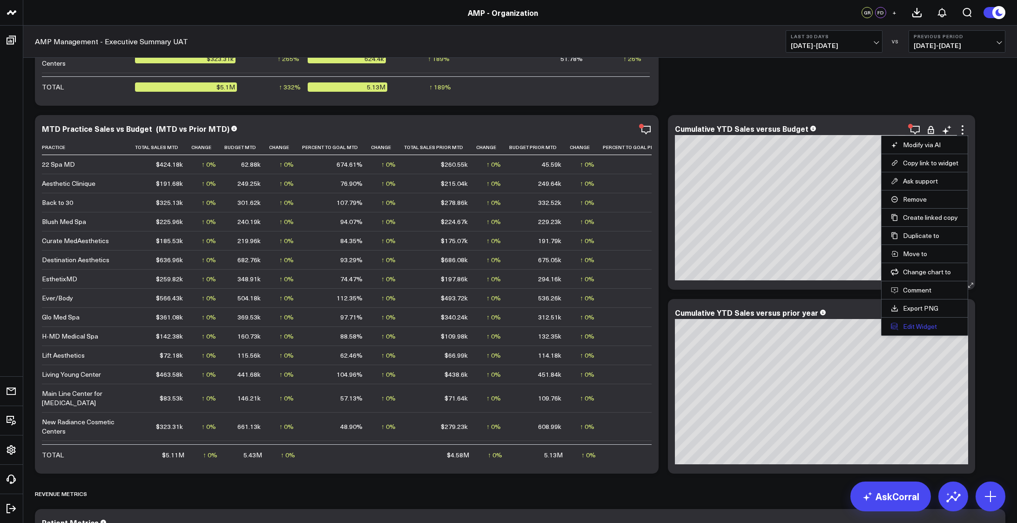
click at [922, 328] on button "Edit Widget" at bounding box center [925, 326] width 68 height 8
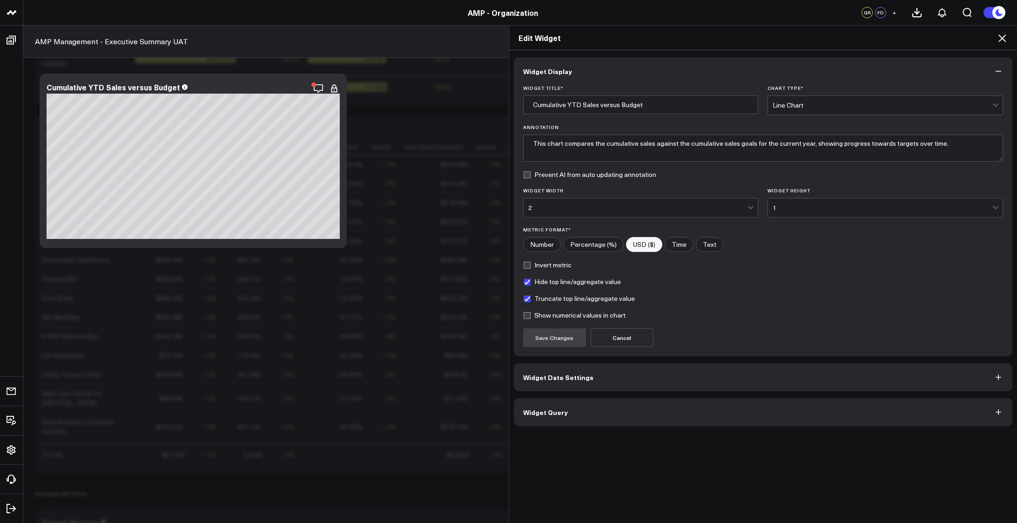
click at [636, 412] on button "Widget Query" at bounding box center [763, 412] width 499 height 28
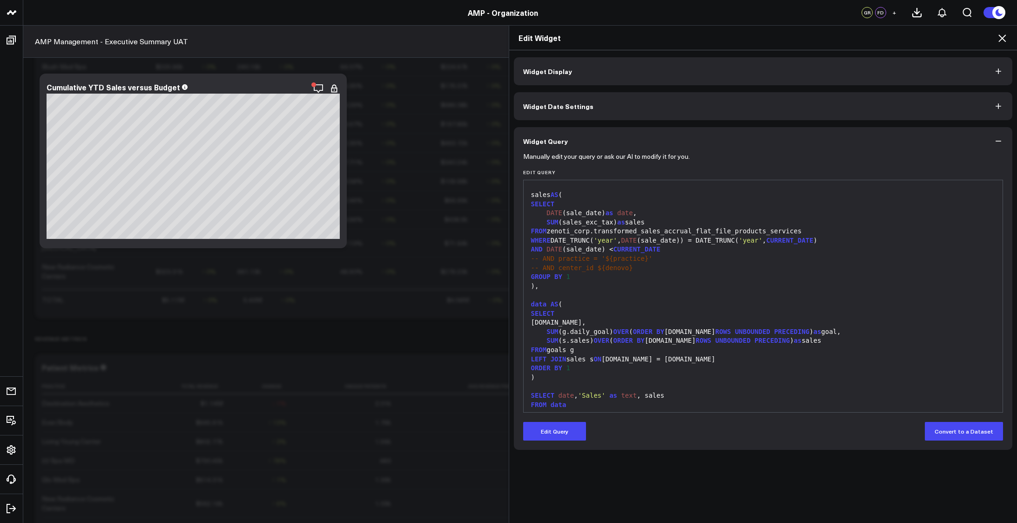
scroll to position [118, 0]
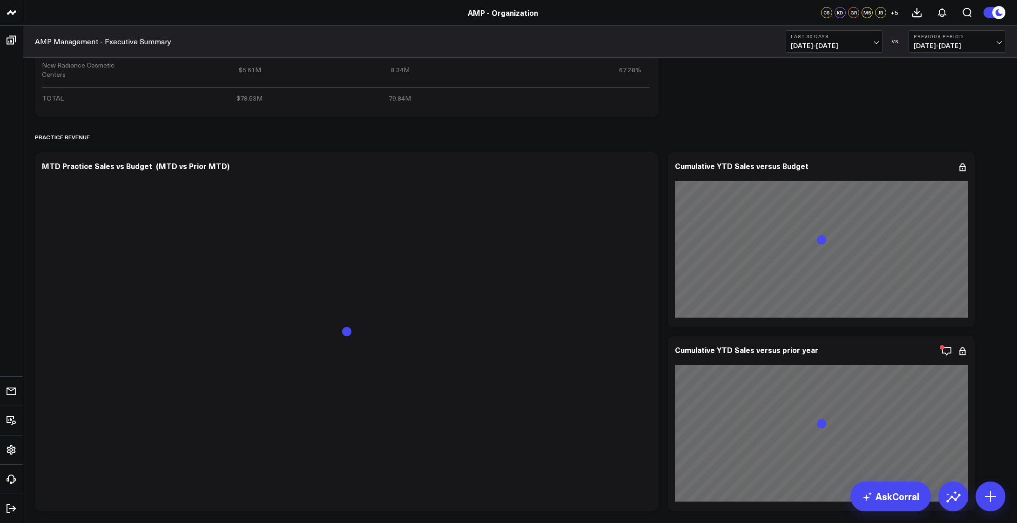
scroll to position [962, 0]
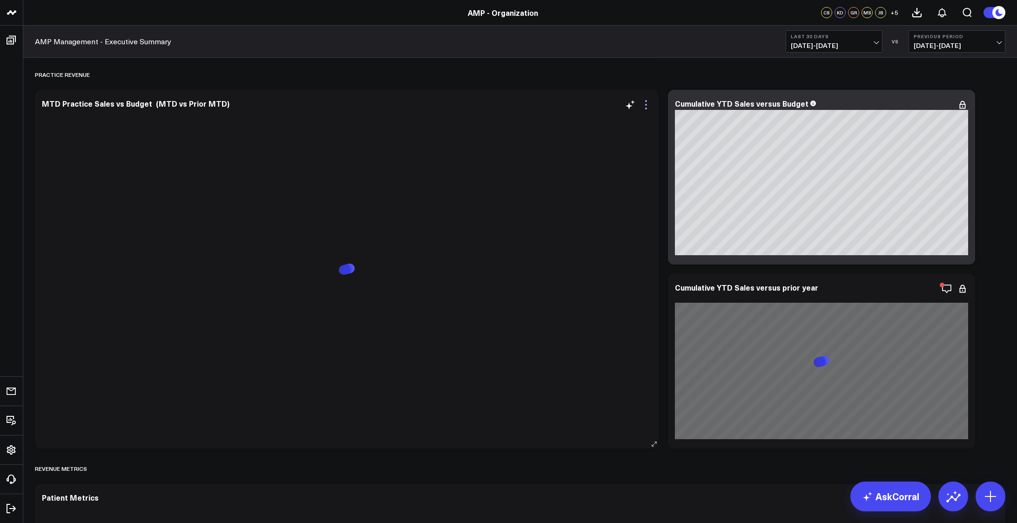
click at [649, 105] on icon at bounding box center [646, 104] width 11 height 11
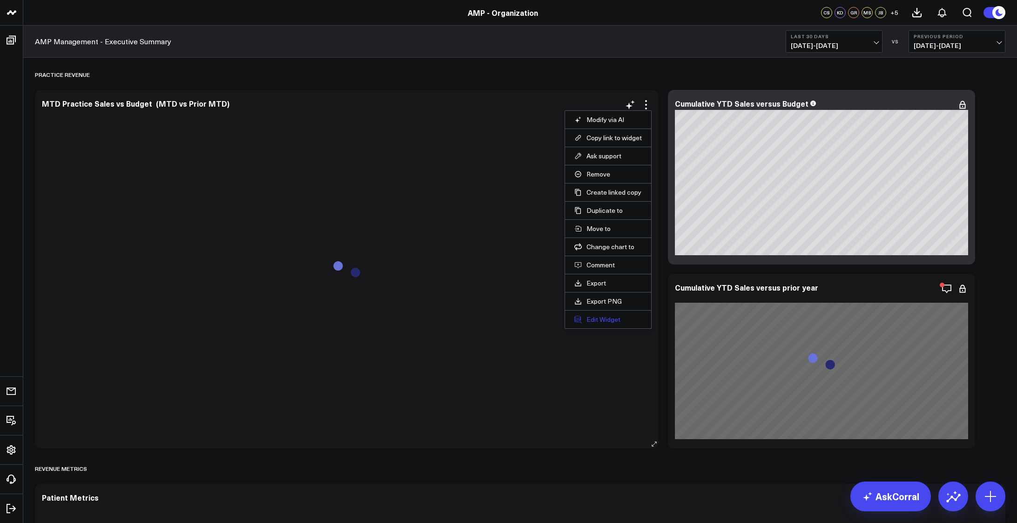
click at [605, 316] on button "Edit Widget" at bounding box center [608, 319] width 68 height 8
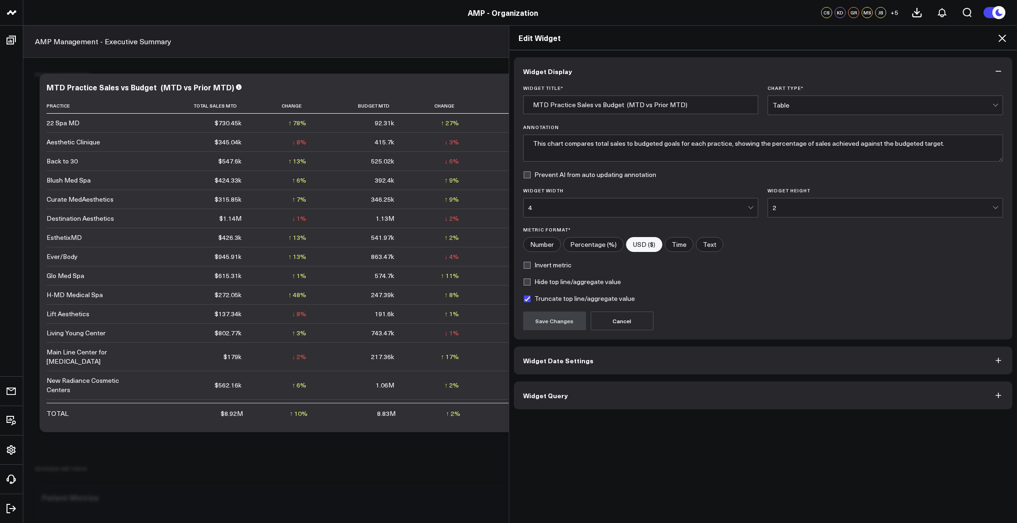
click at [639, 394] on button "Widget Query" at bounding box center [763, 395] width 499 height 28
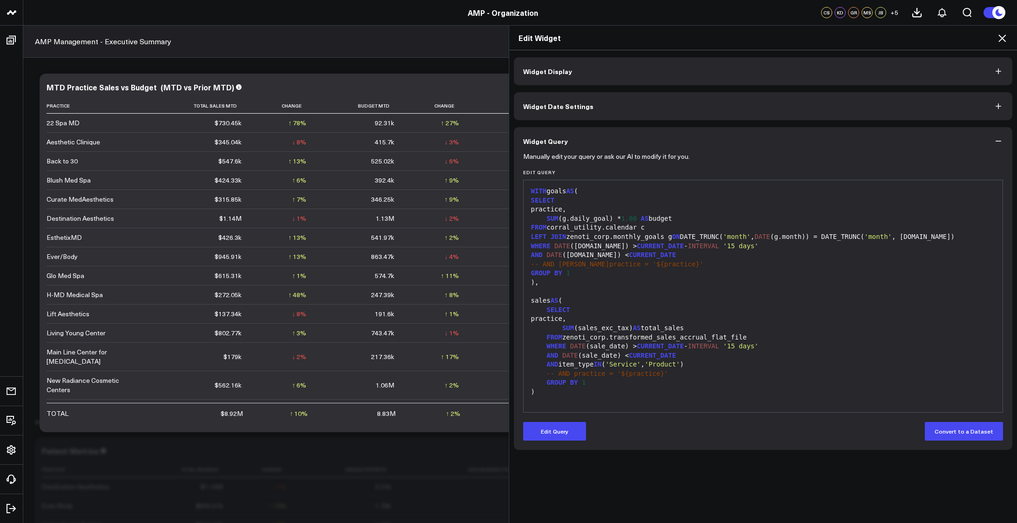
click at [999, 41] on icon at bounding box center [1002, 37] width 7 height 7
